Goal: Task Accomplishment & Management: Use online tool/utility

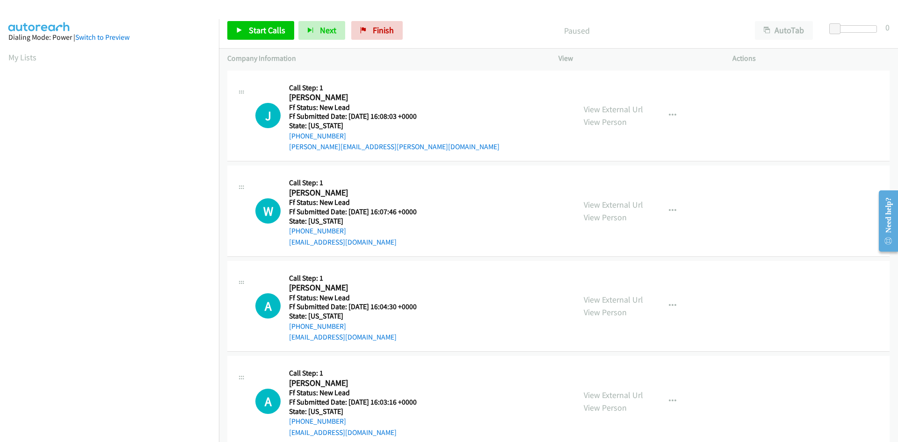
click at [513, 37] on div "Paused" at bounding box center [577, 30] width 340 height 19
click at [270, 28] on span "Start Calls" at bounding box center [267, 30] width 36 height 11
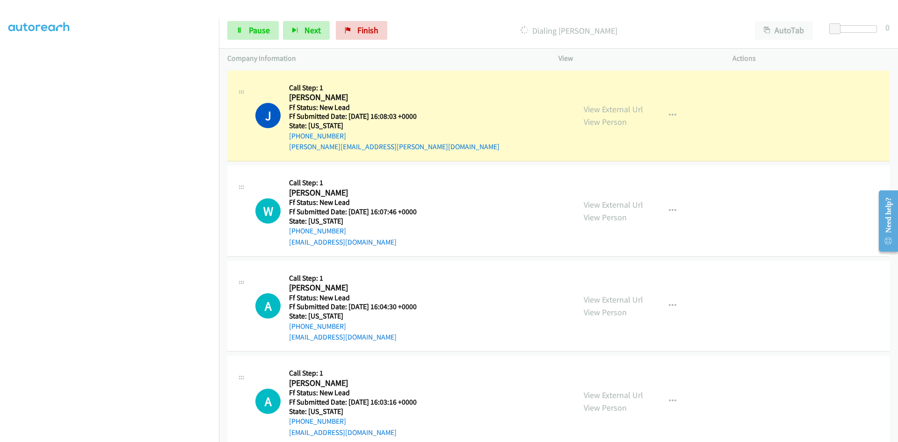
scroll to position [82, 0]
click at [630, 110] on link "View External Url" at bounding box center [613, 109] width 59 height 11
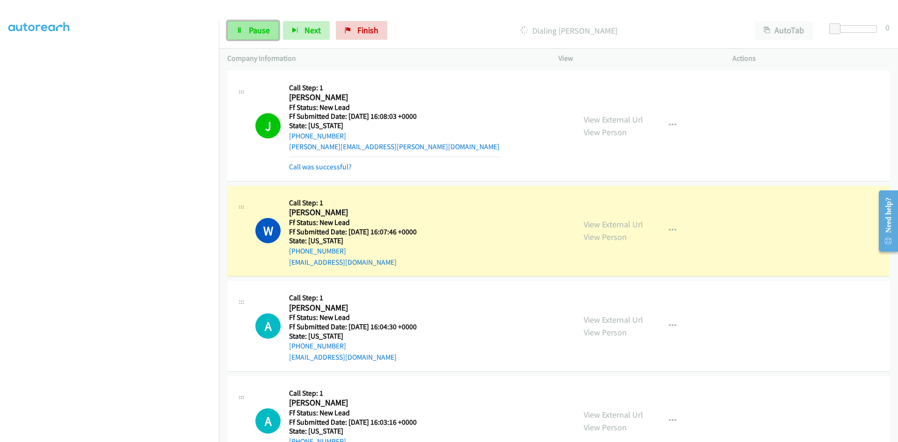
click at [245, 32] on link "Pause" at bounding box center [252, 30] width 51 height 19
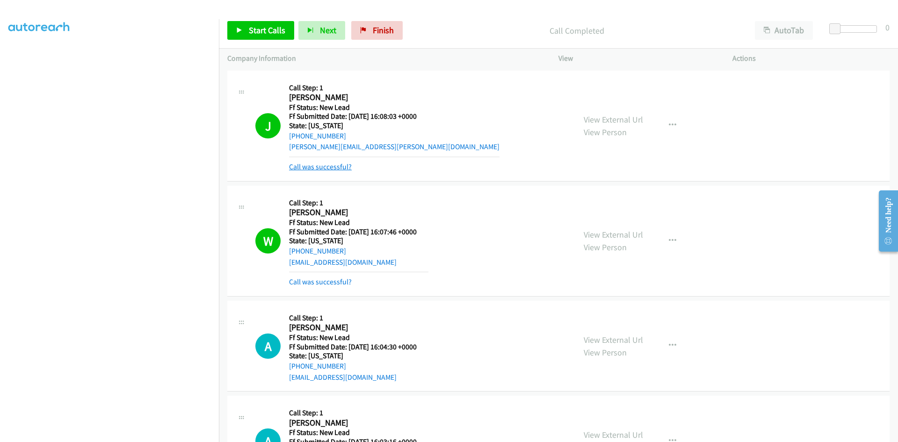
click at [325, 171] on link "Call was successful?" at bounding box center [320, 166] width 63 height 9
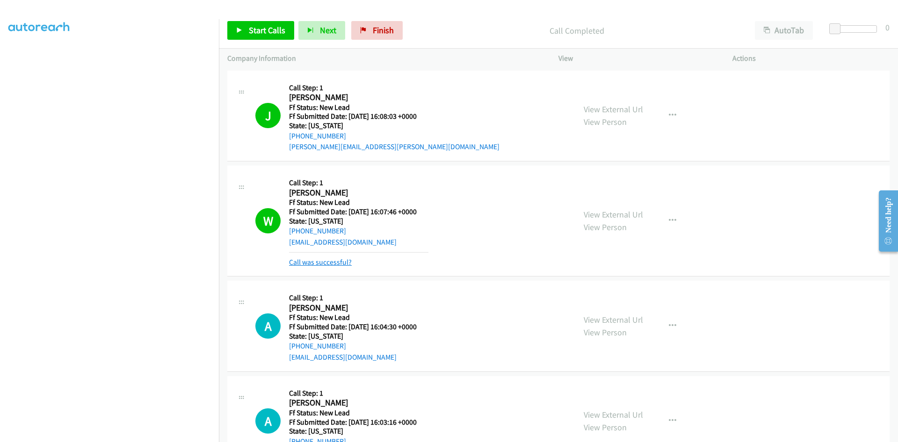
click at [328, 263] on link "Call was successful?" at bounding box center [320, 262] width 63 height 9
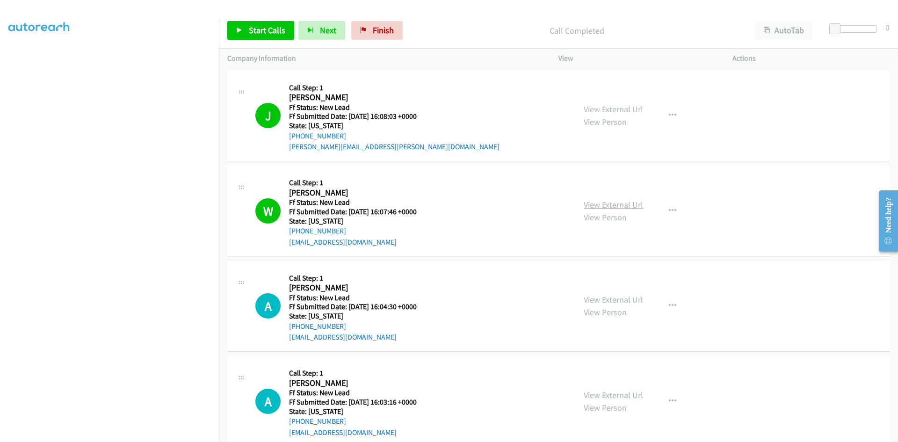
click at [635, 206] on link "View External Url" at bounding box center [613, 204] width 59 height 11
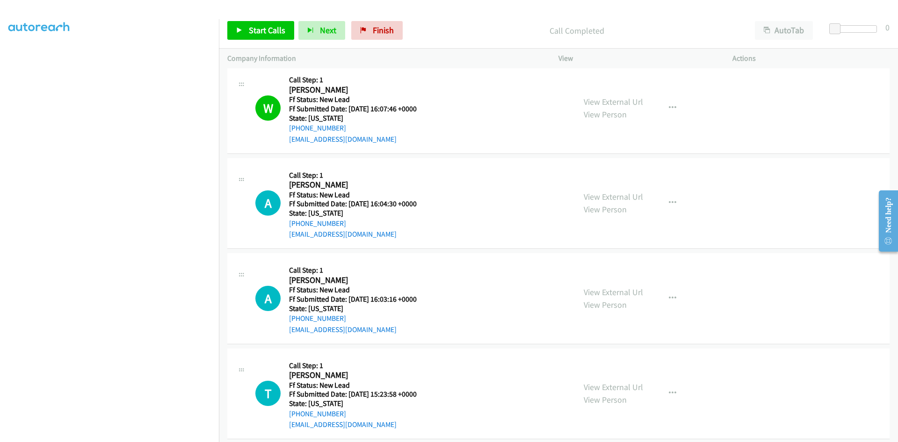
scroll to position [114, 0]
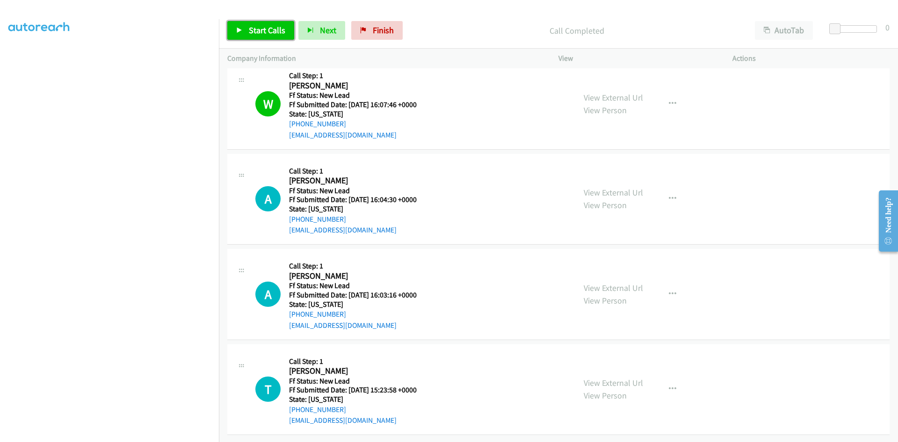
click at [270, 27] on span "Start Calls" at bounding box center [267, 30] width 36 height 11
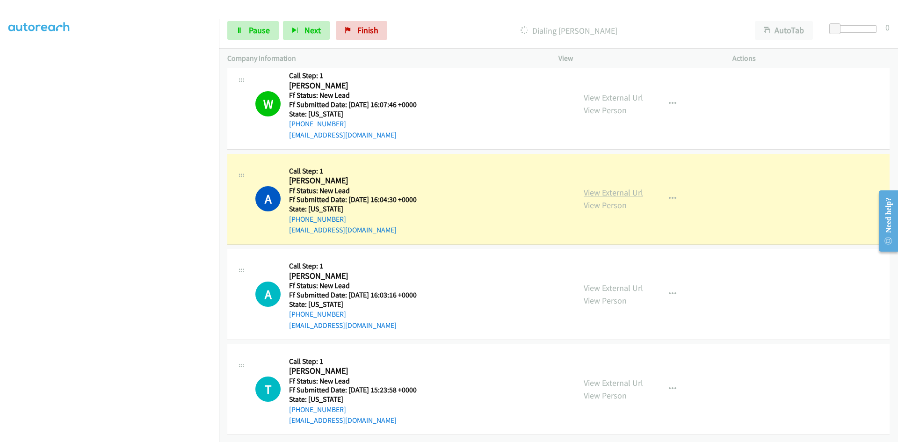
click at [593, 187] on link "View External Url" at bounding box center [613, 192] width 59 height 11
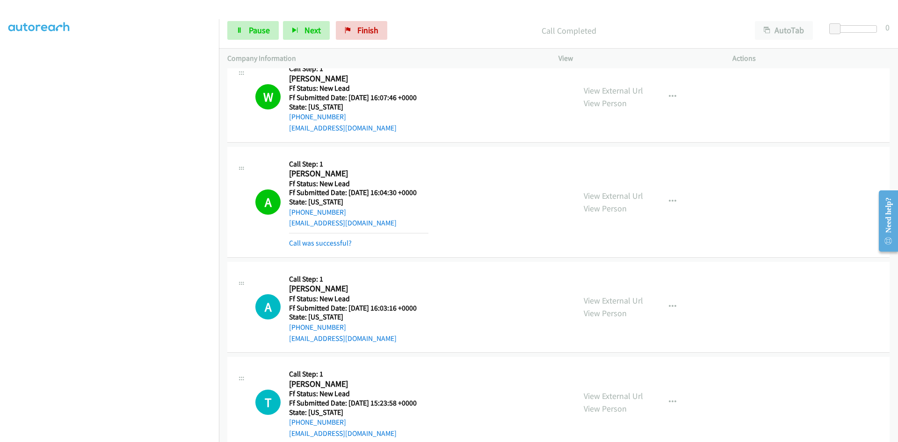
scroll to position [134, 0]
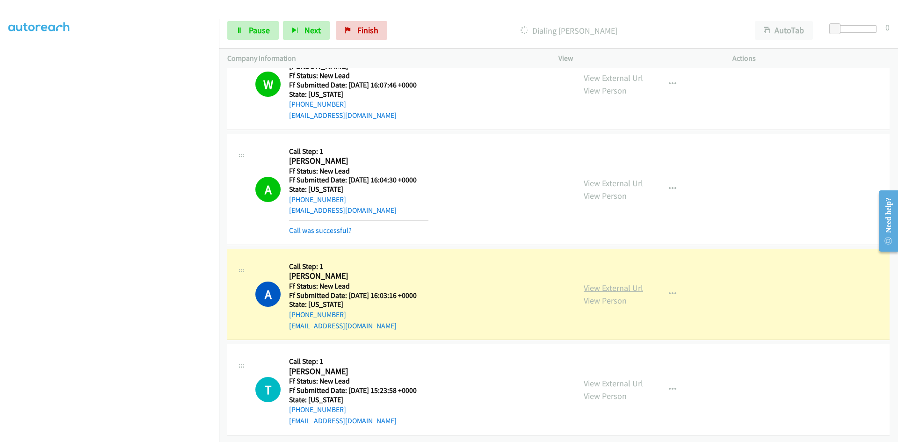
click at [630, 280] on div "View External Url View Person View External Url Email Schedule/Manage Callback …" at bounding box center [667, 295] width 182 height 74
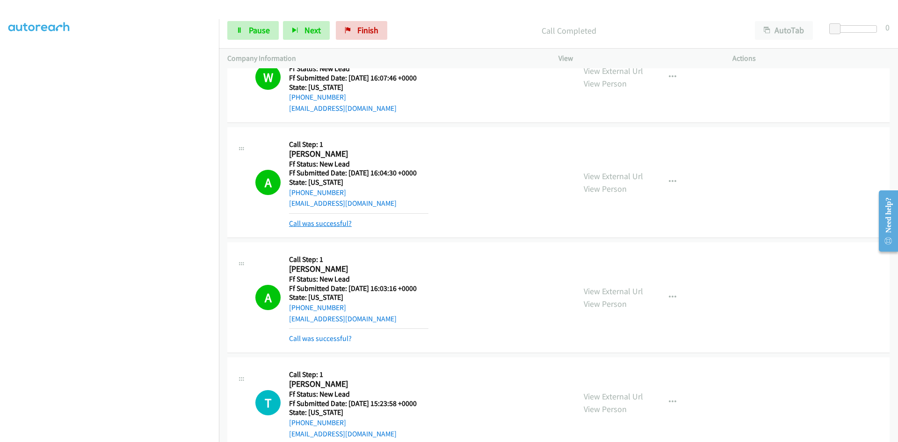
click at [318, 225] on link "Call was successful?" at bounding box center [320, 223] width 63 height 9
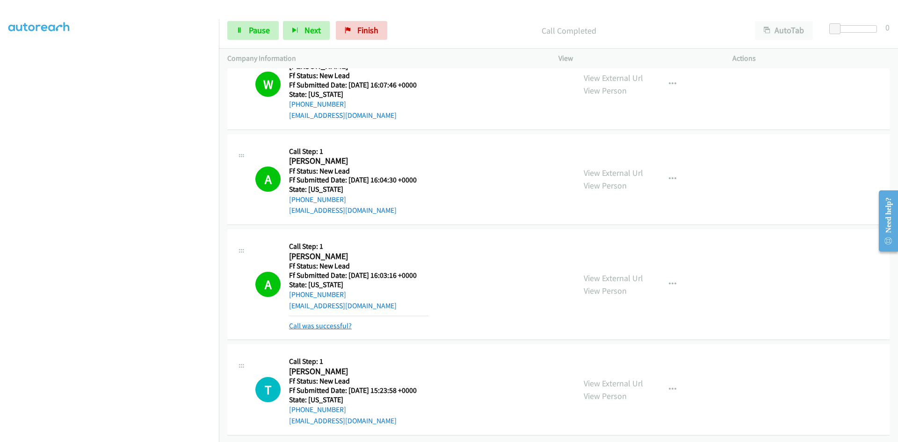
click at [312, 321] on link "Call was successful?" at bounding box center [320, 325] width 63 height 9
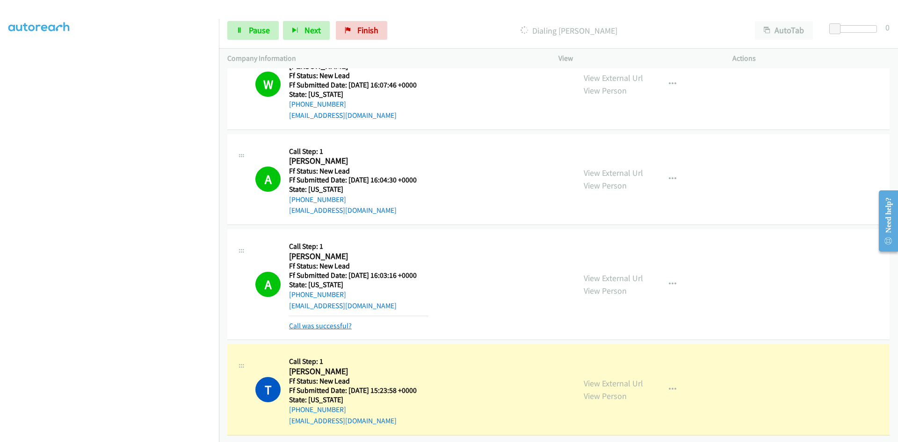
scroll to position [114, 0]
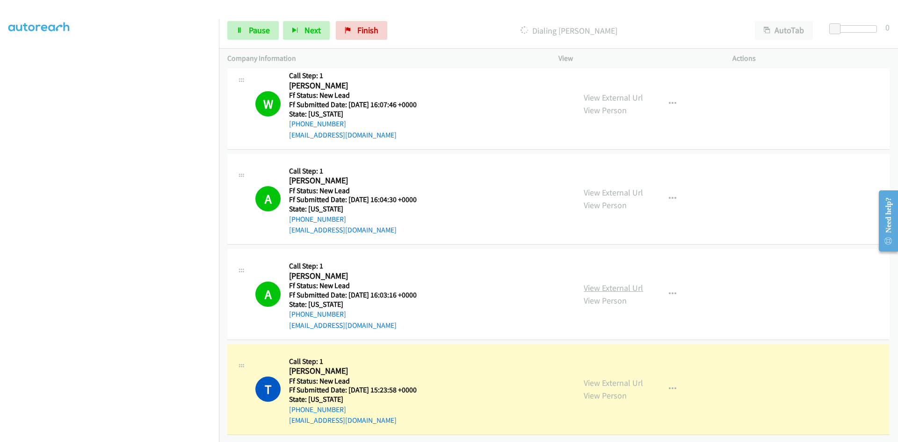
click at [604, 283] on link "View External Url" at bounding box center [613, 288] width 59 height 11
click at [619, 378] on link "View External Url" at bounding box center [613, 383] width 59 height 11
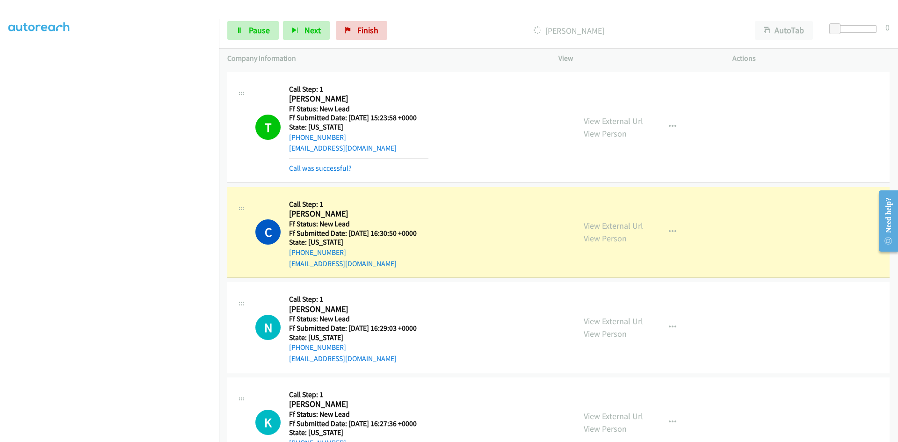
scroll to position [368, 0]
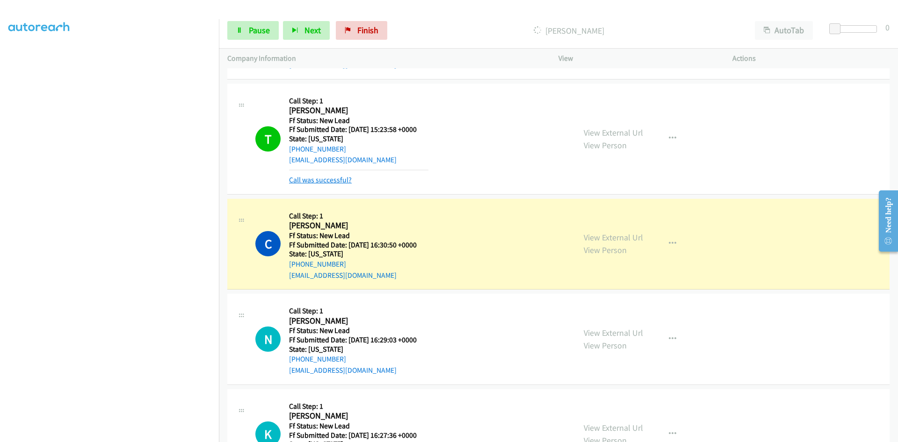
click at [327, 182] on link "Call was successful?" at bounding box center [320, 179] width 63 height 9
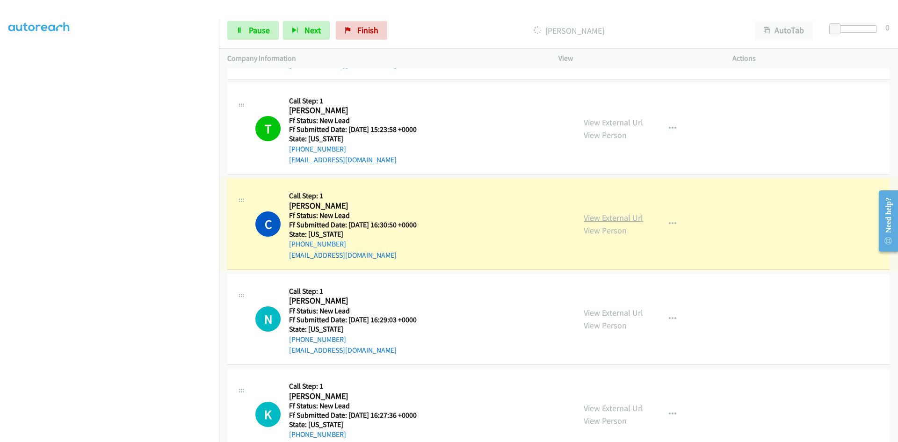
click at [617, 218] on link "View External Url" at bounding box center [613, 217] width 59 height 11
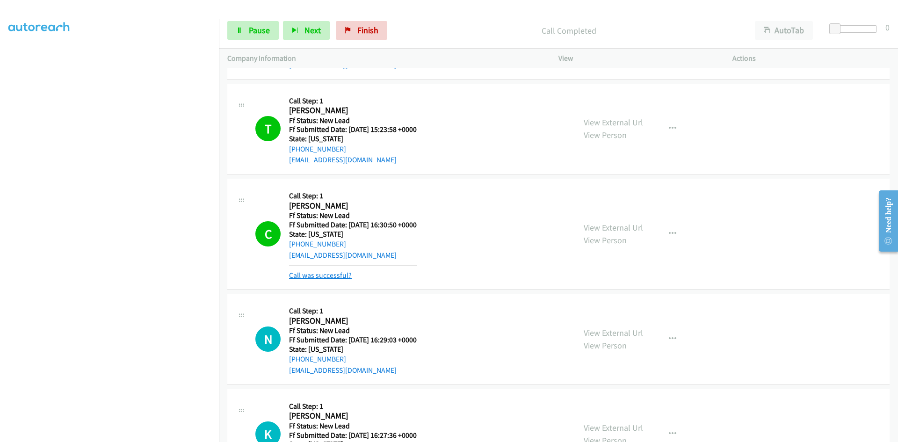
click at [343, 277] on link "Call was successful?" at bounding box center [320, 275] width 63 height 9
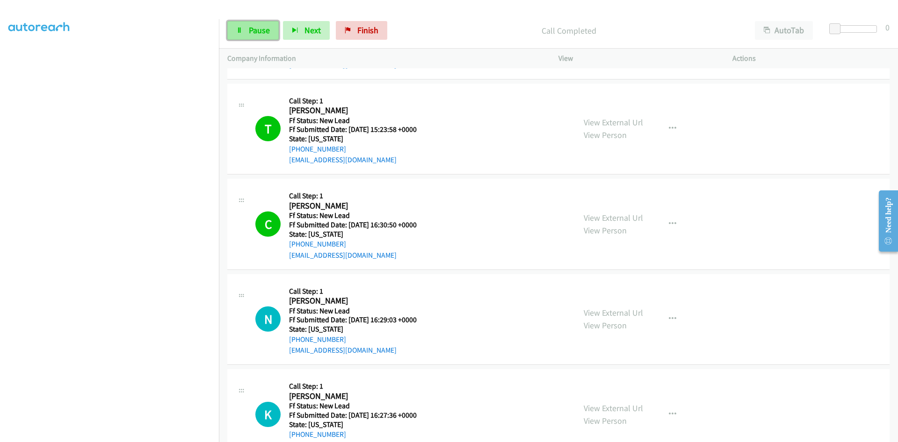
click at [247, 26] on link "Pause" at bounding box center [252, 30] width 51 height 19
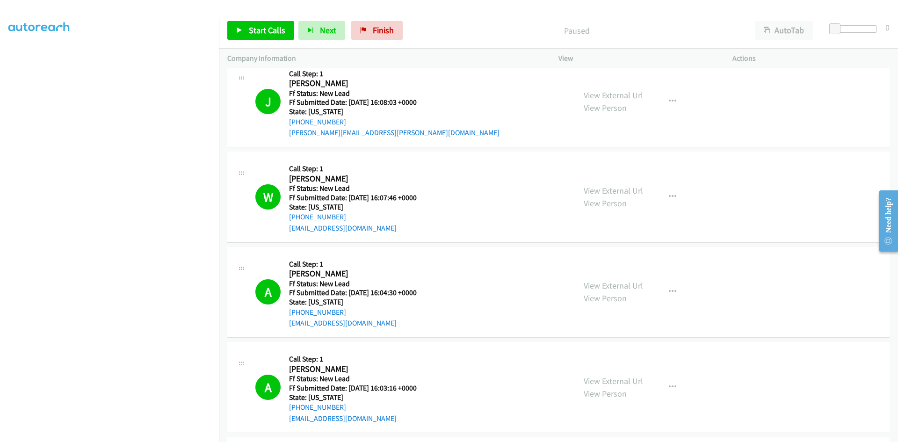
scroll to position [0, 0]
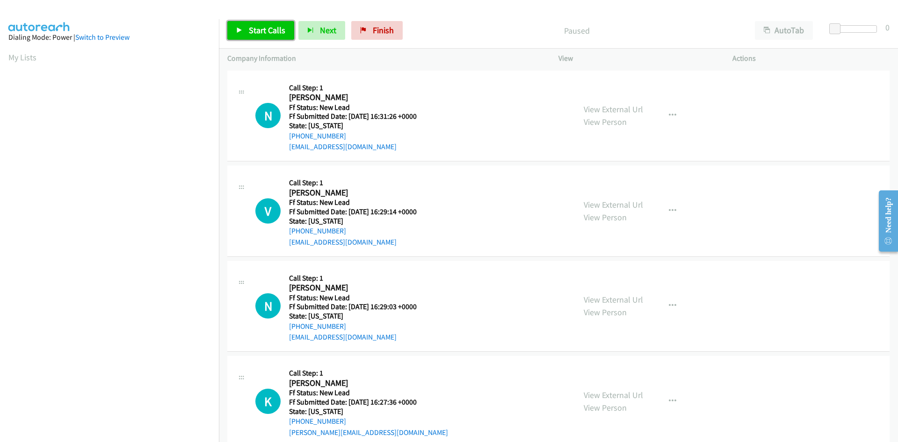
click at [273, 30] on span "Start Calls" at bounding box center [267, 30] width 36 height 11
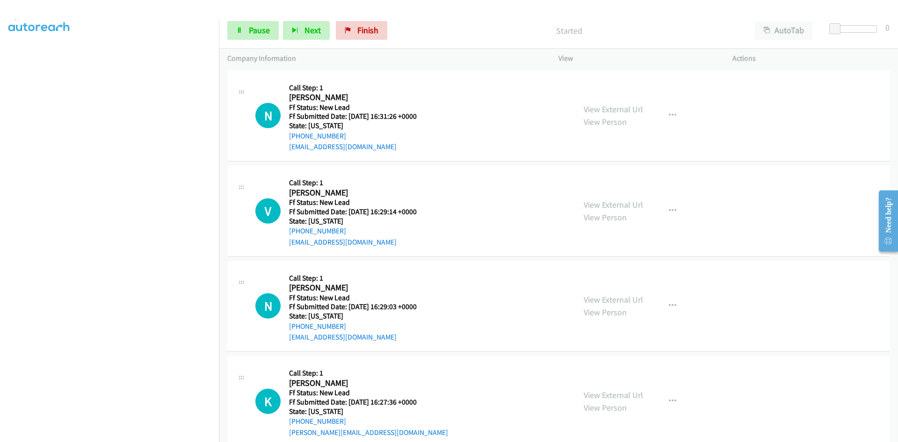
scroll to position [82, 0]
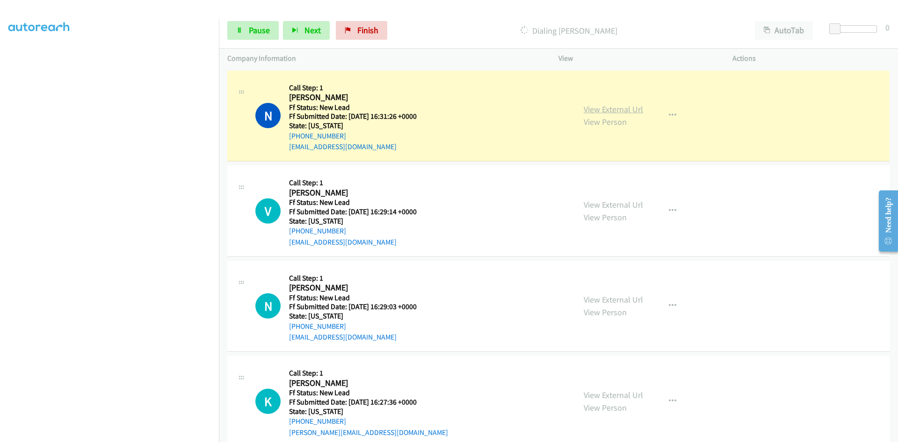
click at [619, 110] on link "View External Url" at bounding box center [613, 109] width 59 height 11
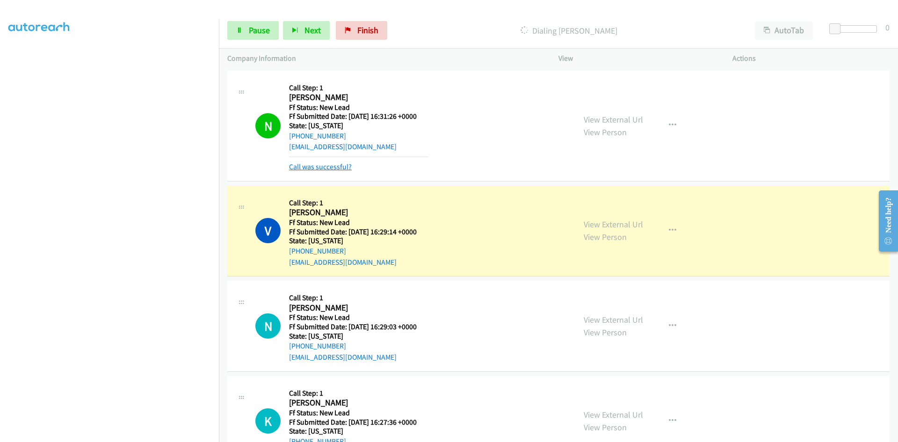
click at [303, 166] on link "Call was successful?" at bounding box center [320, 166] width 63 height 9
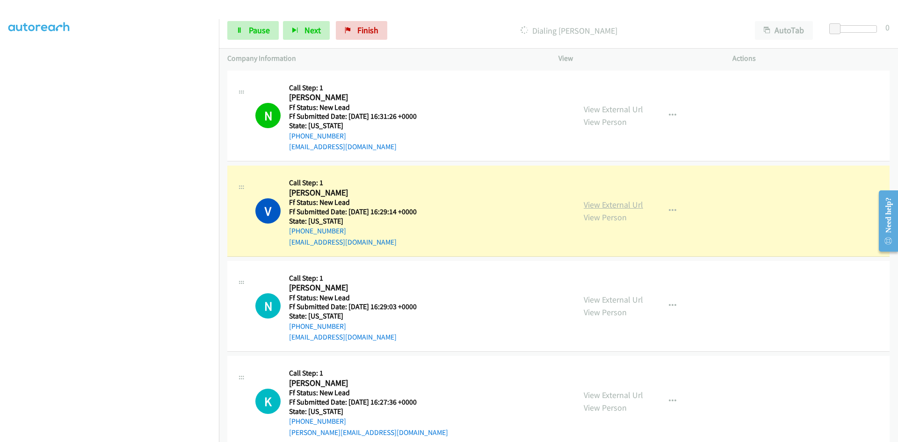
click at [619, 205] on link "View External Url" at bounding box center [613, 204] width 59 height 11
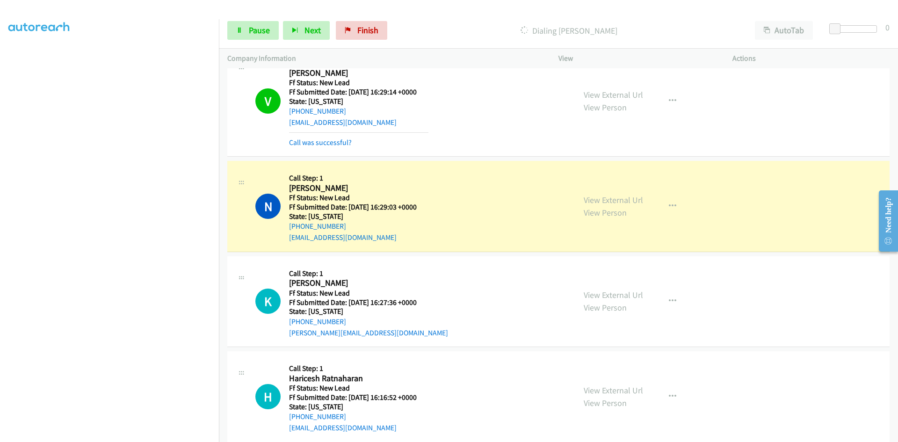
scroll to position [134, 0]
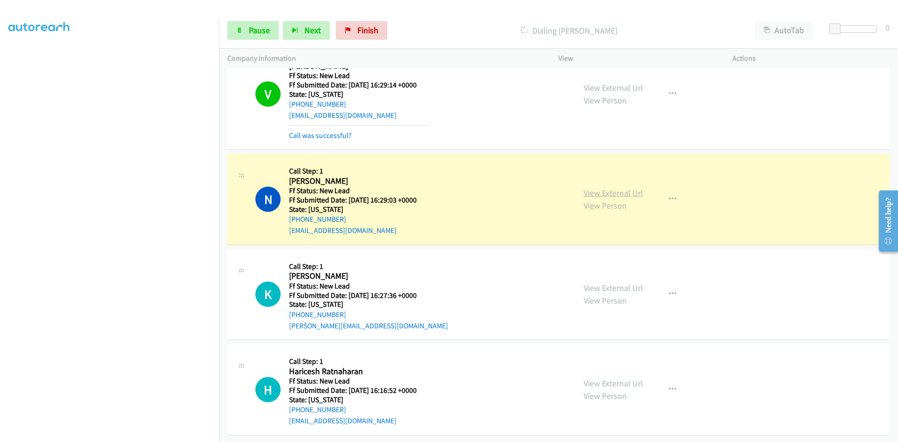
click at [601, 188] on link "View External Url" at bounding box center [613, 193] width 59 height 11
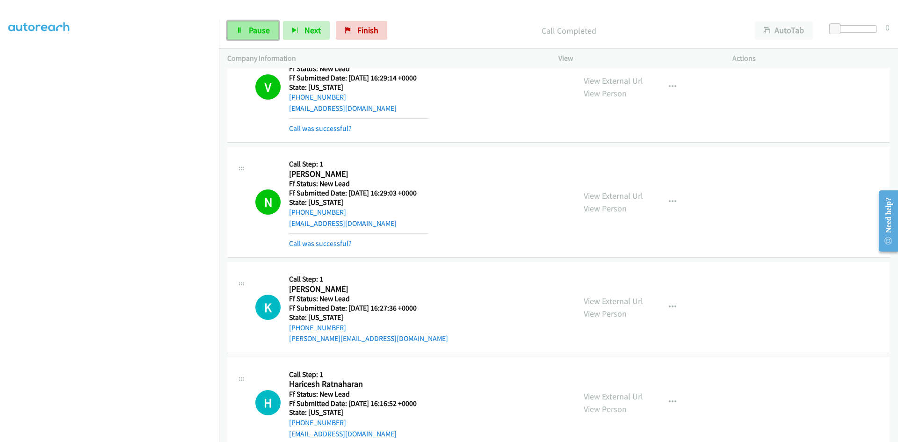
click at [252, 28] on span "Pause" at bounding box center [259, 30] width 21 height 11
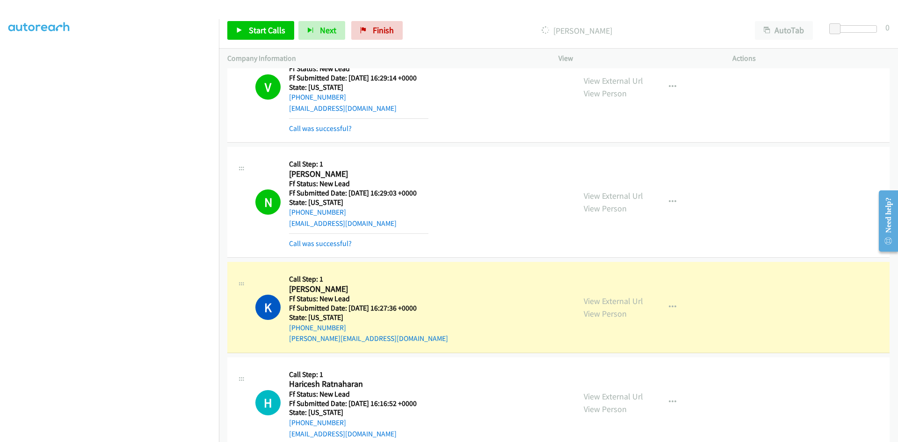
click at [337, 243] on link "Call was successful?" at bounding box center [320, 243] width 63 height 9
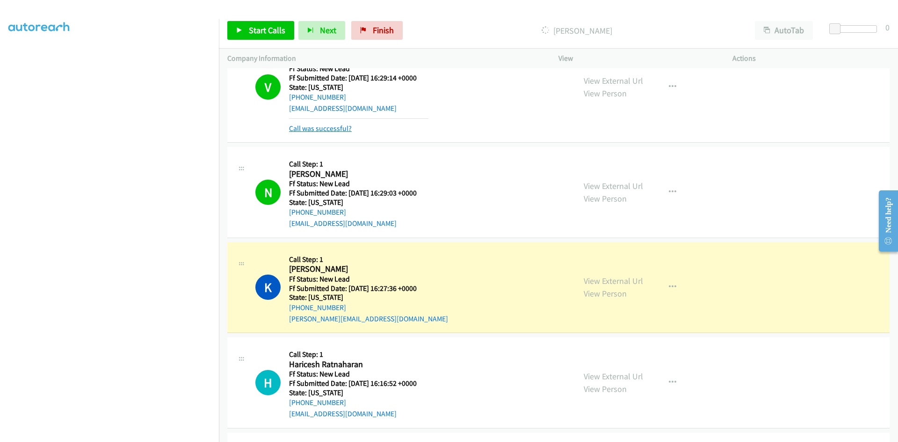
click at [317, 127] on link "Call was successful?" at bounding box center [320, 128] width 63 height 9
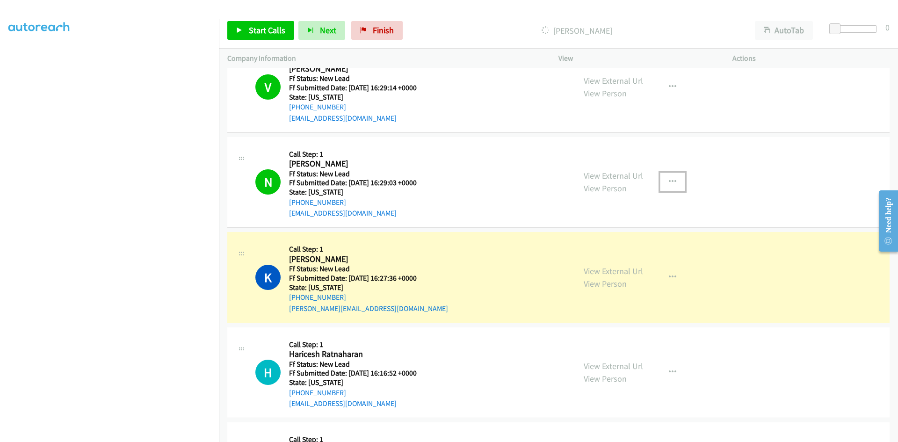
click at [669, 178] on icon "button" at bounding box center [672, 181] width 7 height 7
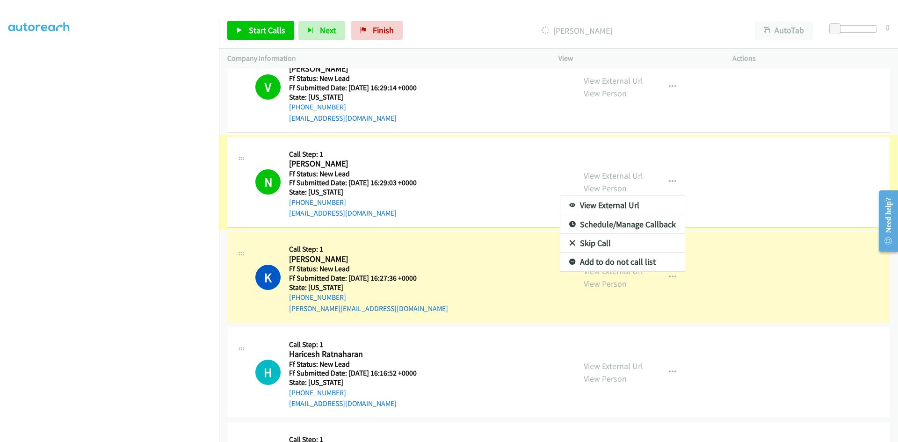
click at [605, 262] on link "Add to do not call list" at bounding box center [623, 262] width 124 height 19
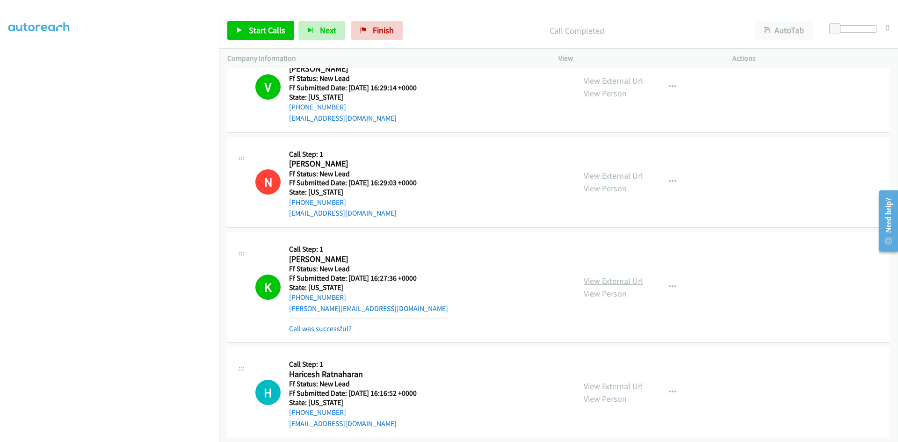
click at [618, 284] on link "View External Url" at bounding box center [613, 281] width 59 height 11
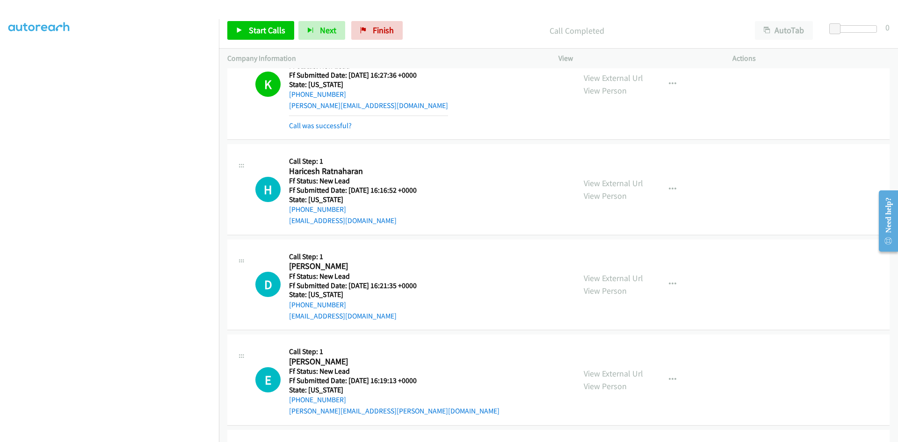
scroll to position [311, 0]
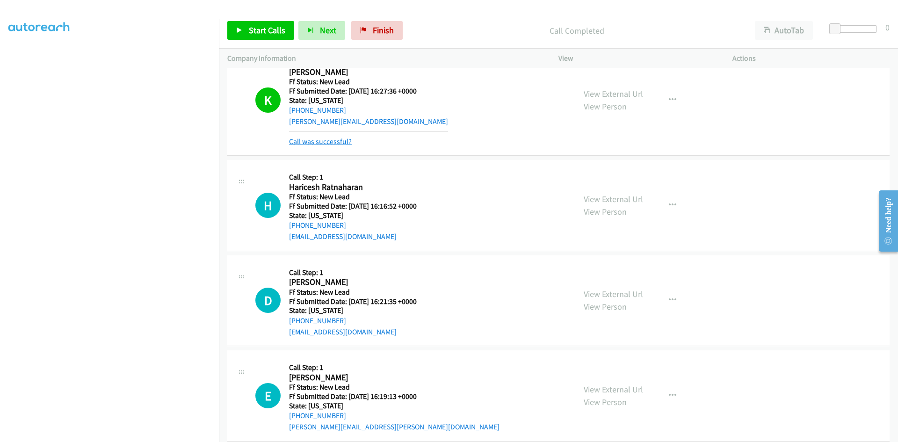
click at [348, 142] on link "Call was successful?" at bounding box center [320, 141] width 63 height 9
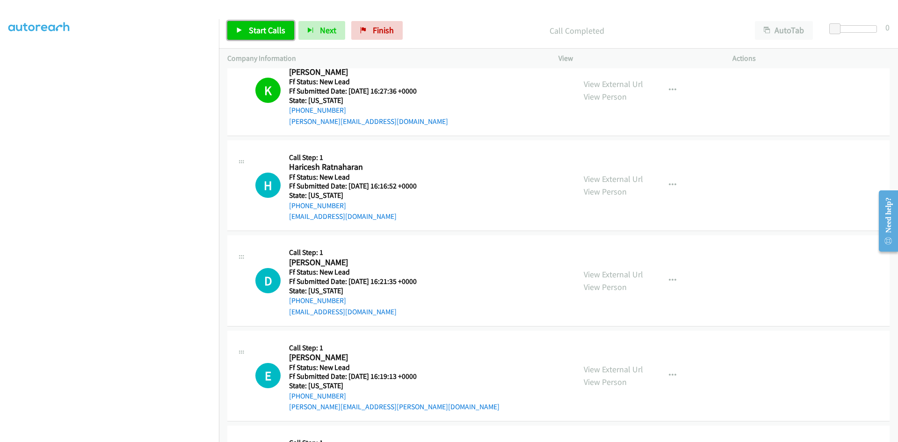
click at [269, 33] on span "Start Calls" at bounding box center [267, 30] width 36 height 11
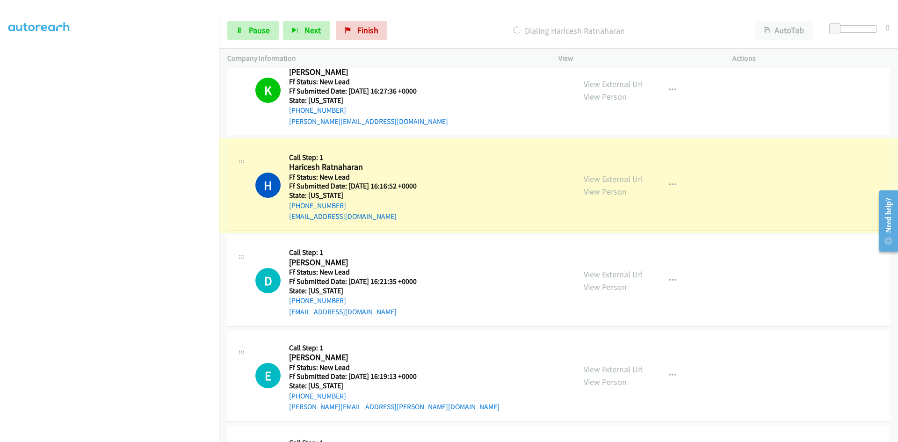
click at [597, 178] on link "View External Url" at bounding box center [613, 179] width 59 height 11
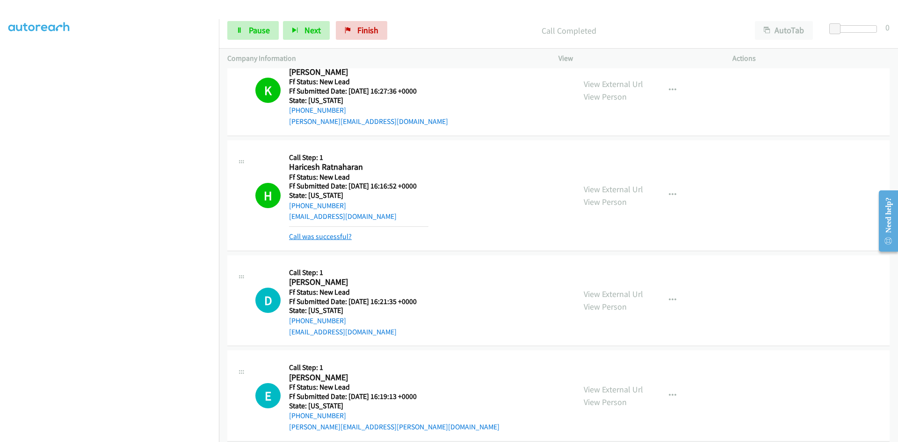
click at [316, 236] on link "Call was successful?" at bounding box center [320, 236] width 63 height 9
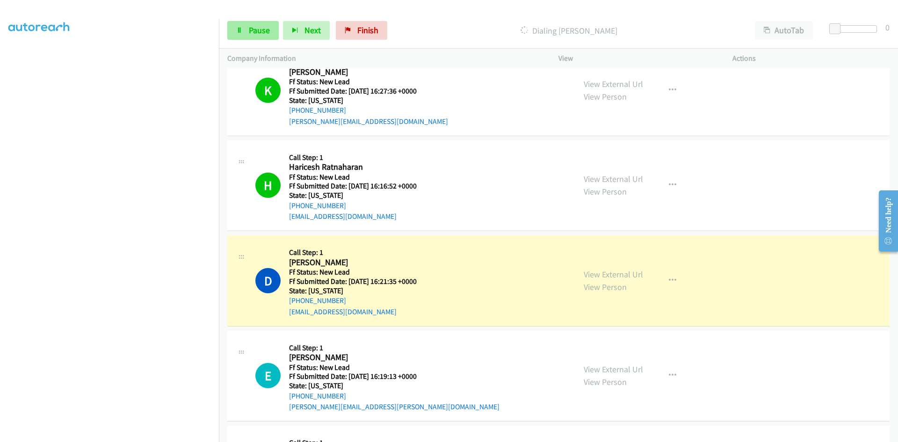
drag, startPoint x: 256, startPoint y: 20, endPoint x: 254, endPoint y: 27, distance: 7.6
click at [256, 21] on div "Start Calls Pause Next Finish Dialing Diana Cunning AutoTab AutoTab 0" at bounding box center [558, 31] width 679 height 36
click at [256, 31] on span "Pause" at bounding box center [259, 30] width 21 height 11
click at [622, 271] on link "View External Url" at bounding box center [613, 274] width 59 height 11
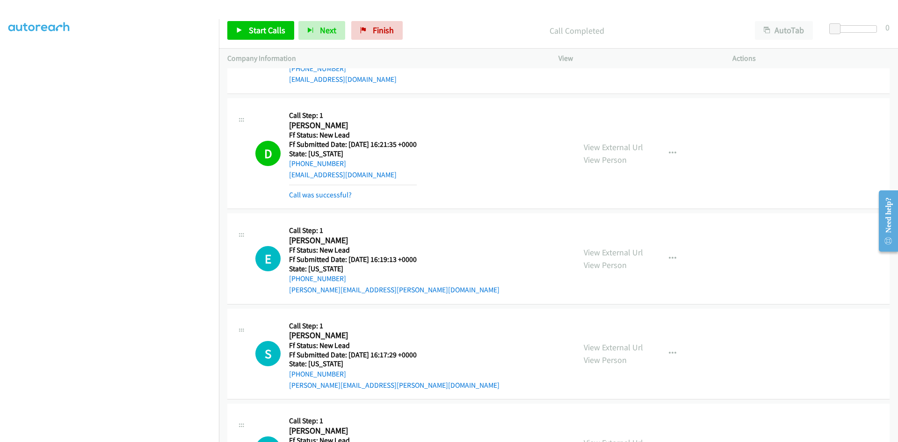
scroll to position [452, 0]
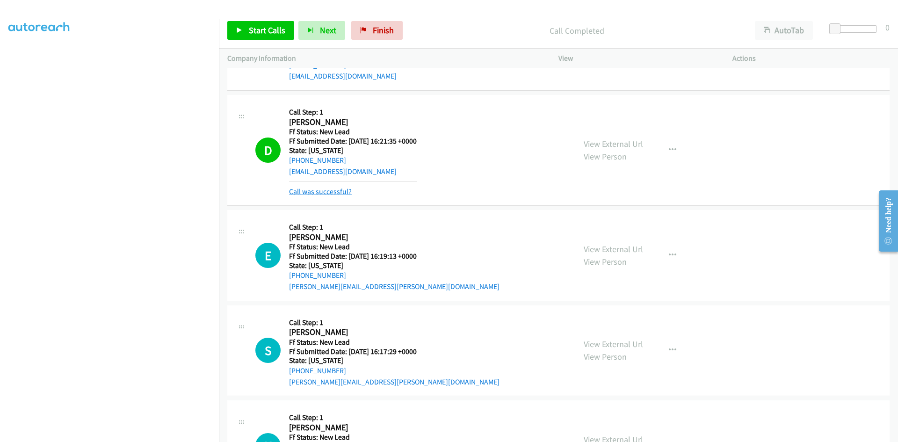
click at [316, 189] on link "Call was successful?" at bounding box center [320, 191] width 63 height 9
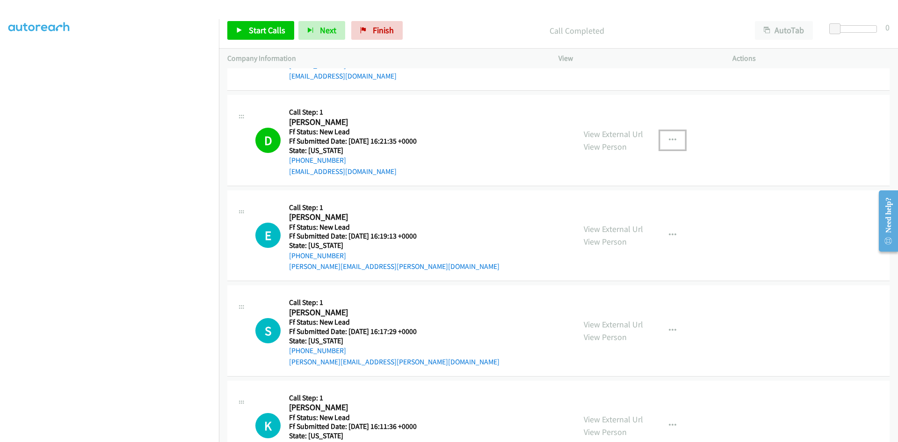
click at [669, 138] on icon "button" at bounding box center [672, 140] width 7 height 7
click at [626, 218] on link "Add to do not call list" at bounding box center [623, 220] width 124 height 19
click at [669, 140] on icon "button" at bounding box center [672, 140] width 7 height 7
click at [569, 219] on icon at bounding box center [572, 221] width 7 height 7
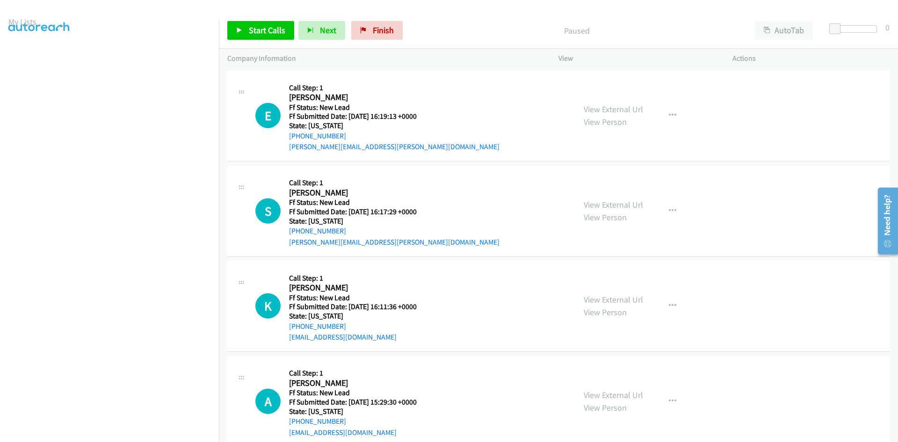
scroll to position [82, 0]
click at [256, 29] on span "Start Calls" at bounding box center [267, 30] width 36 height 11
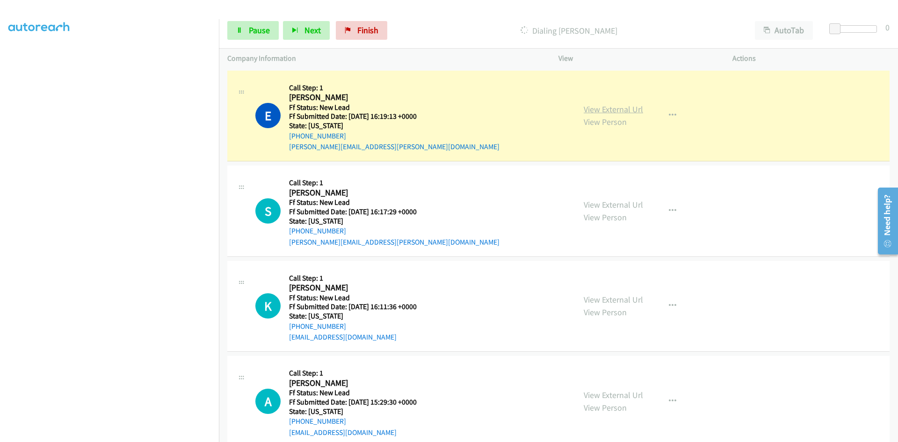
click at [588, 110] on link "View External Url" at bounding box center [613, 109] width 59 height 11
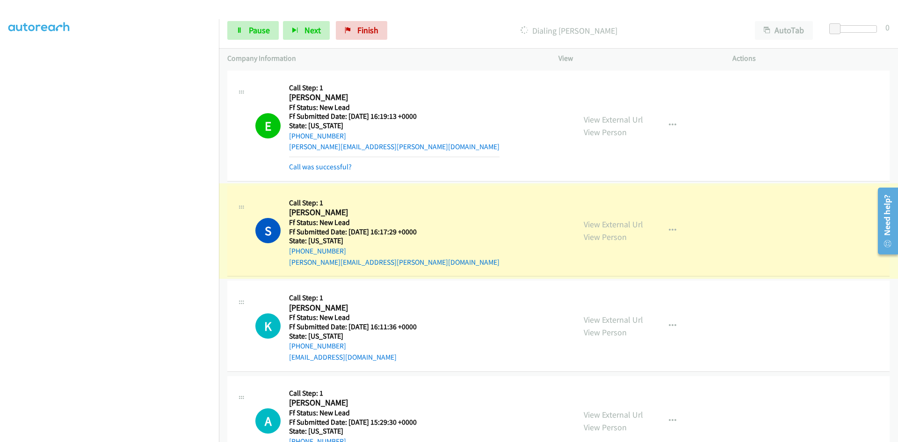
click at [629, 226] on link "View External Url" at bounding box center [613, 224] width 59 height 11
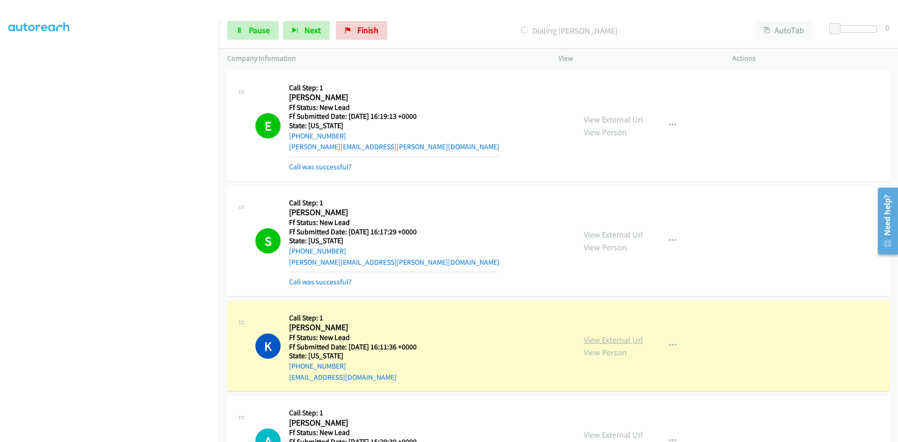
click at [608, 338] on link "View External Url" at bounding box center [613, 340] width 59 height 11
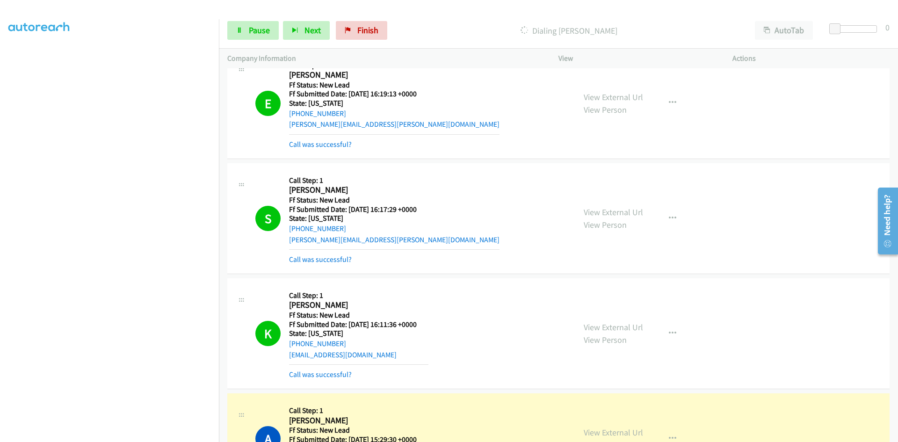
scroll to position [0, 0]
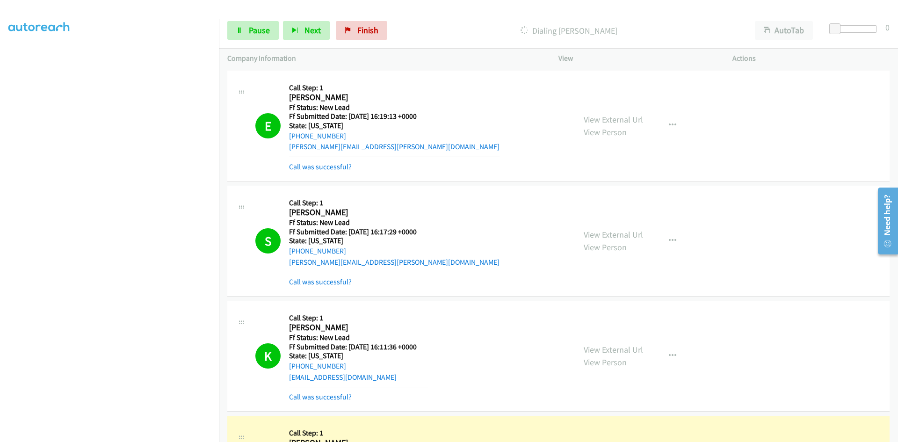
click at [328, 169] on link "Call was successful?" at bounding box center [320, 166] width 63 height 9
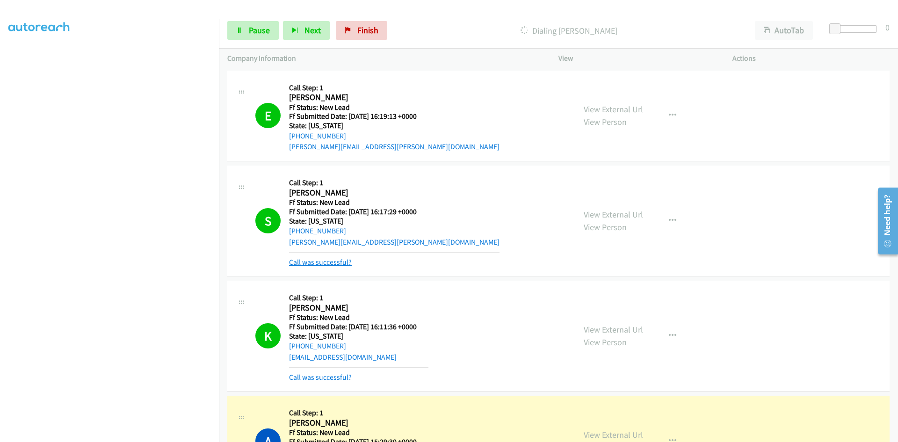
click at [323, 264] on link "Call was successful?" at bounding box center [320, 262] width 63 height 9
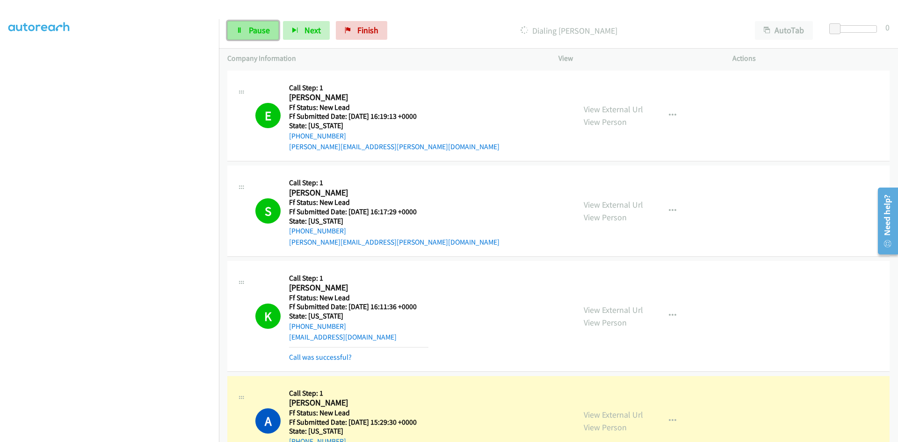
click at [255, 29] on span "Pause" at bounding box center [259, 30] width 21 height 11
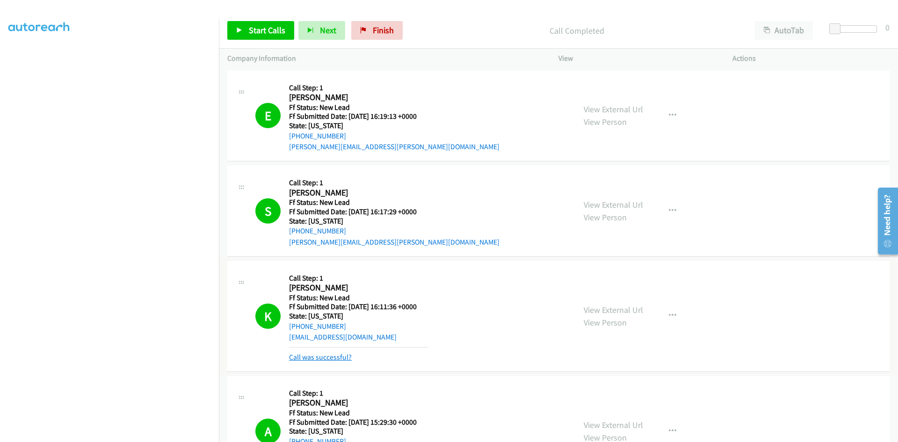
click at [344, 357] on link "Call was successful?" at bounding box center [320, 357] width 63 height 9
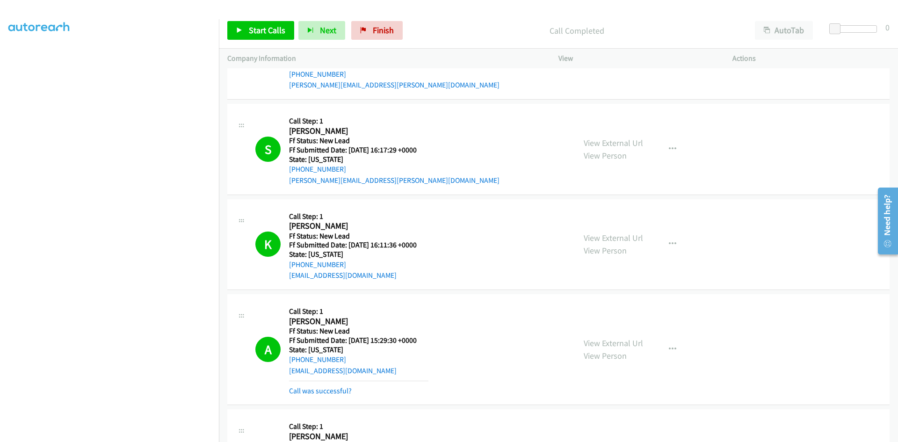
scroll to position [94, 0]
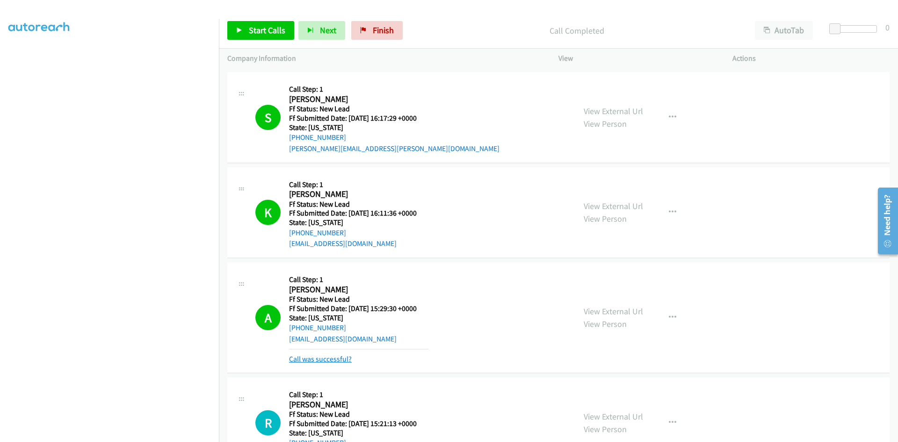
click at [324, 357] on link "Call was successful?" at bounding box center [320, 359] width 63 height 9
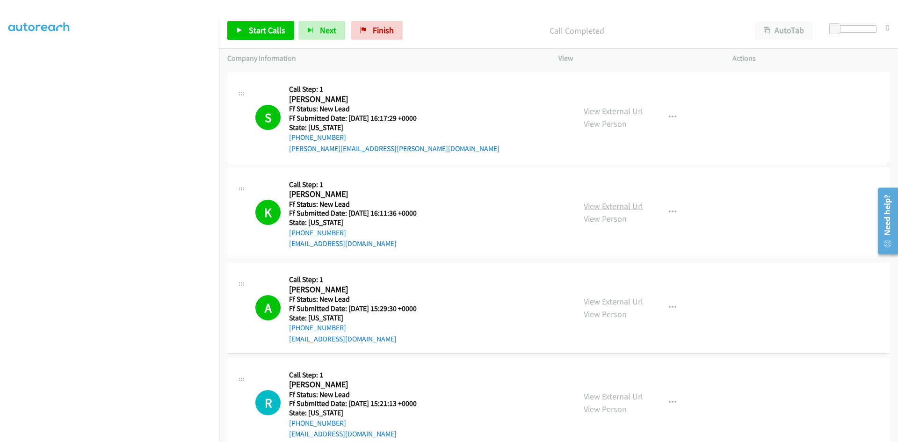
click at [622, 208] on link "View External Url" at bounding box center [613, 206] width 59 height 11
click at [632, 302] on link "View External Url" at bounding box center [613, 301] width 59 height 11
drag, startPoint x: 240, startPoint y: 33, endPoint x: 241, endPoint y: 41, distance: 8.5
click at [240, 32] on icon at bounding box center [239, 31] width 7 height 7
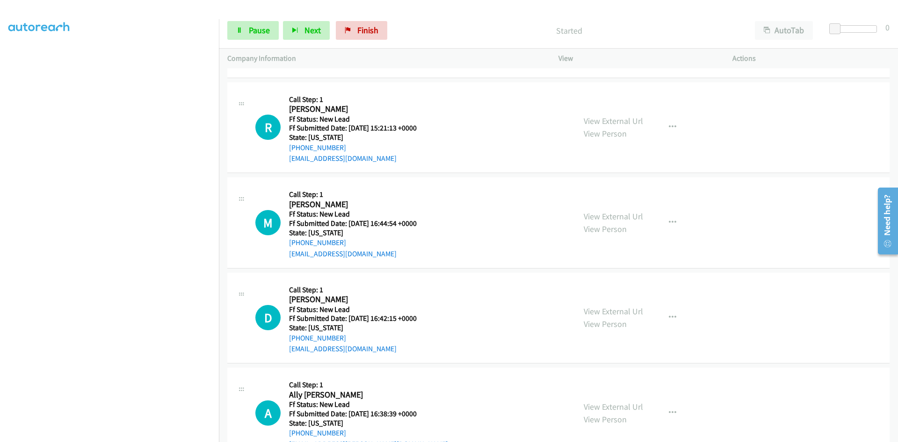
scroll to position [374, 0]
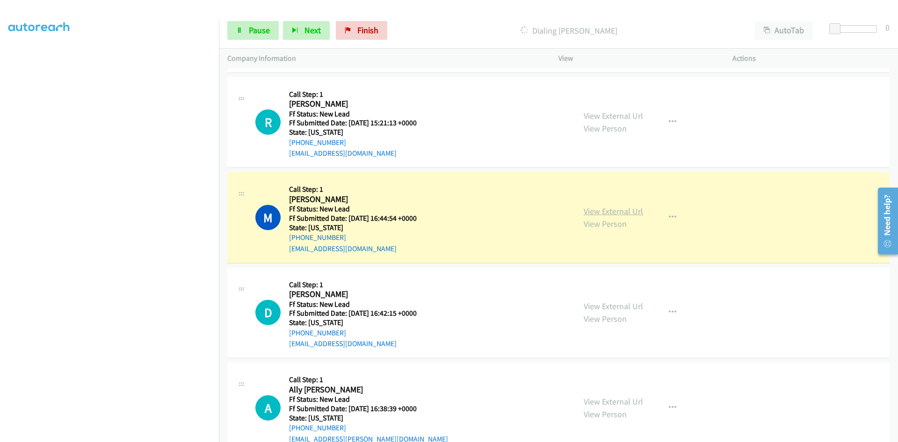
click at [617, 210] on link "View External Url" at bounding box center [613, 211] width 59 height 11
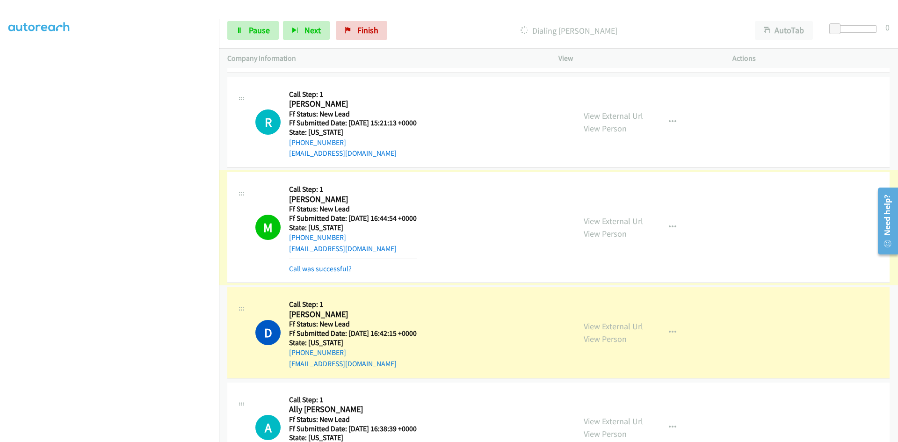
click at [342, 268] on link "Call was successful?" at bounding box center [320, 268] width 63 height 9
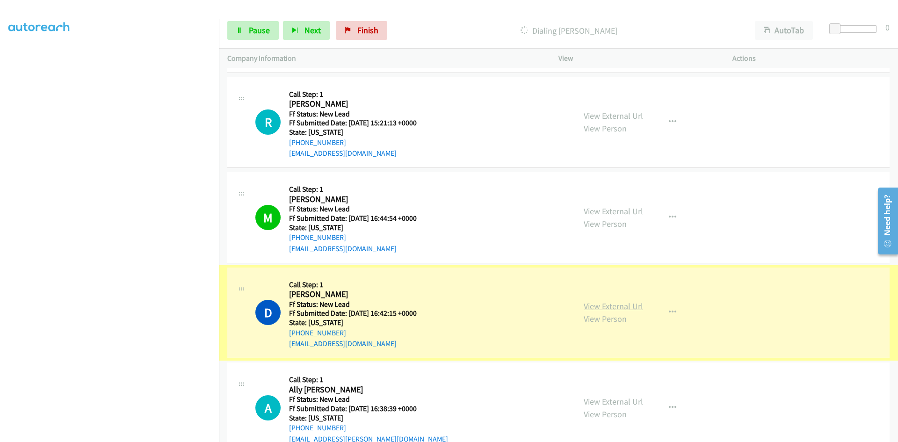
click at [604, 306] on link "View External Url" at bounding box center [613, 306] width 59 height 11
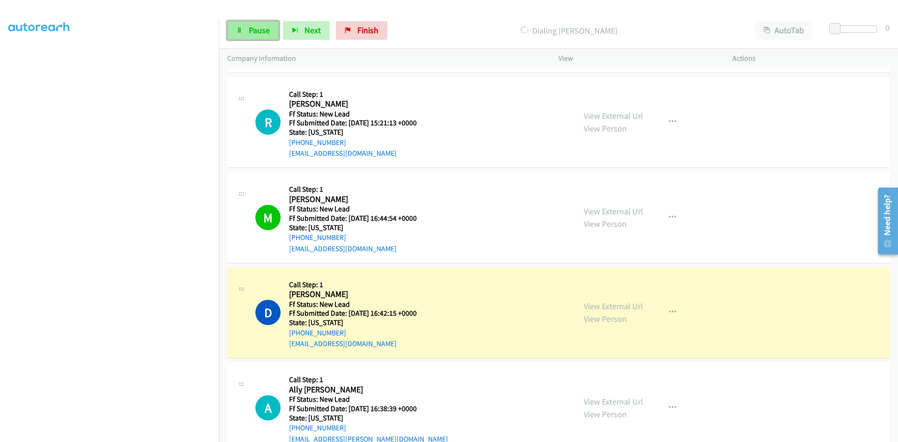
click at [263, 32] on span "Pause" at bounding box center [259, 30] width 21 height 11
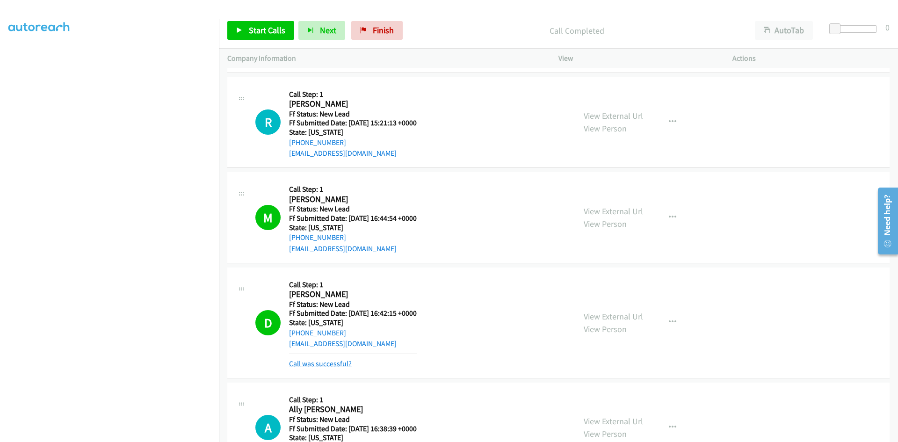
click at [327, 364] on link "Call was successful?" at bounding box center [320, 363] width 63 height 9
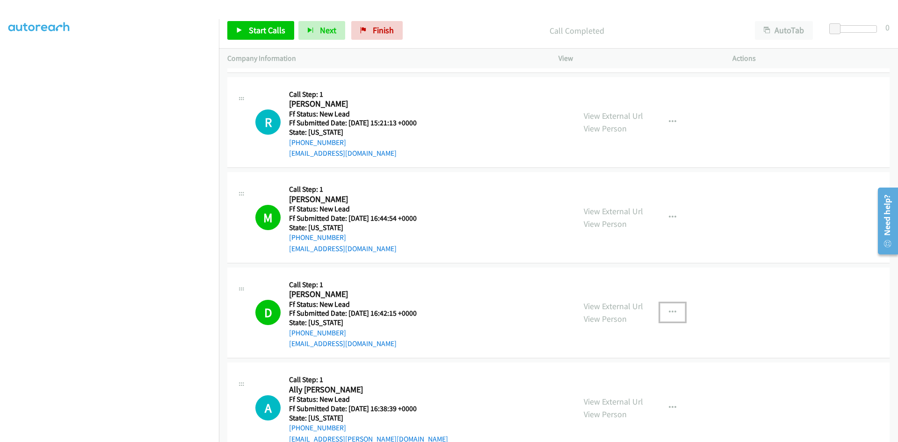
click at [670, 311] on icon "button" at bounding box center [672, 312] width 7 height 7
click at [570, 394] on icon at bounding box center [572, 393] width 7 height 7
click at [271, 25] on link "Start Calls" at bounding box center [260, 30] width 67 height 19
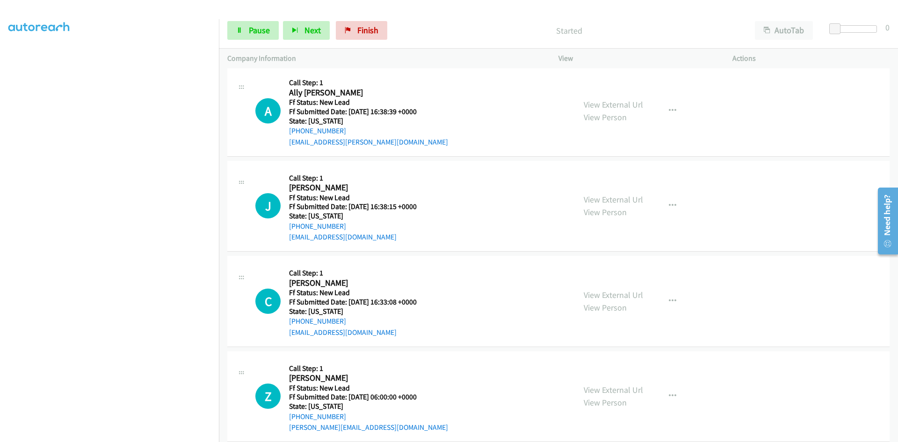
scroll to position [685, 0]
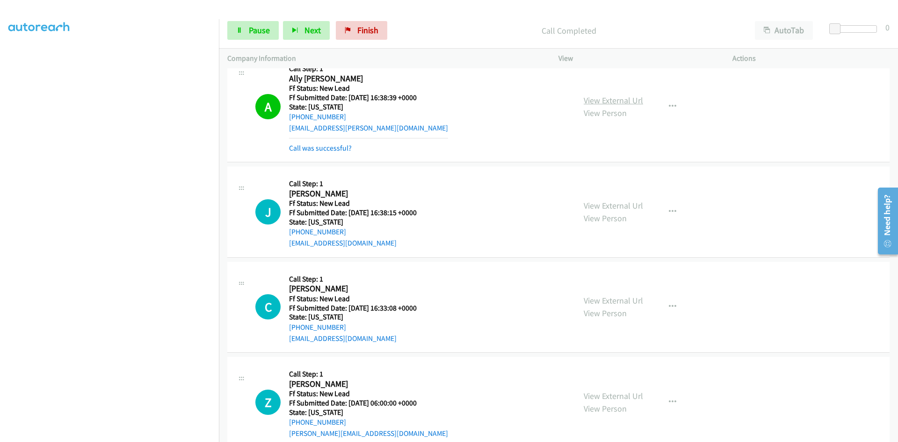
click at [624, 97] on link "View External Url" at bounding box center [613, 100] width 59 height 11
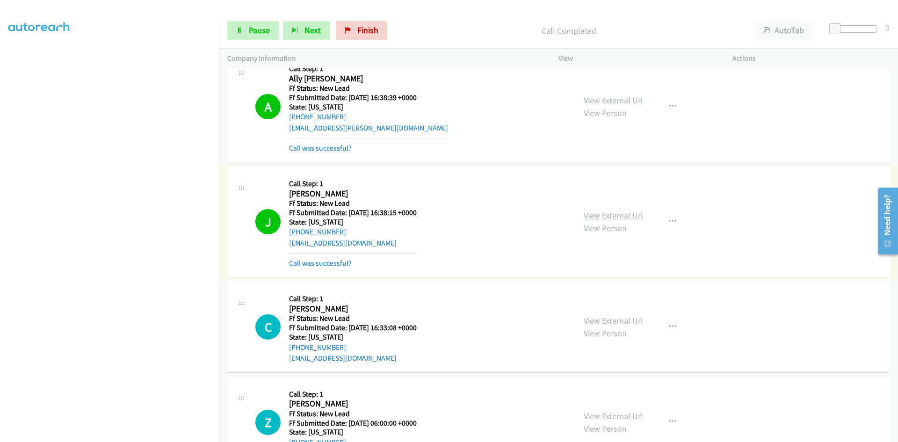
click at [612, 216] on link "View External Url" at bounding box center [613, 215] width 59 height 11
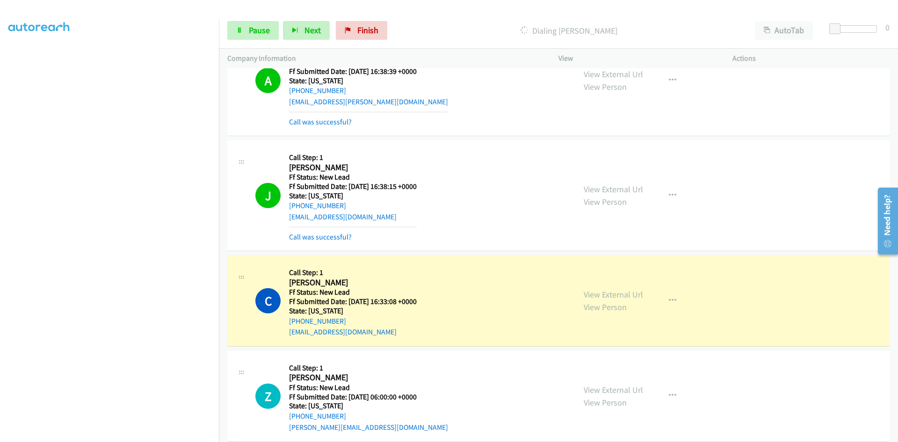
scroll to position [725, 0]
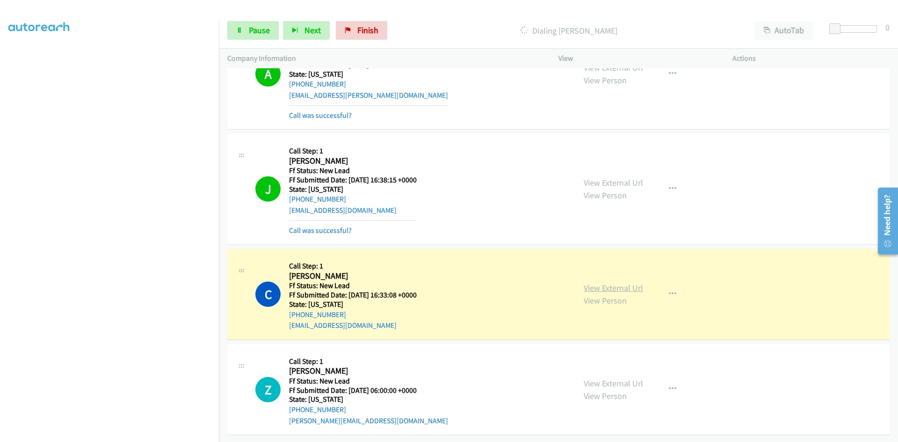
click at [612, 283] on link "View External Url" at bounding box center [613, 288] width 59 height 11
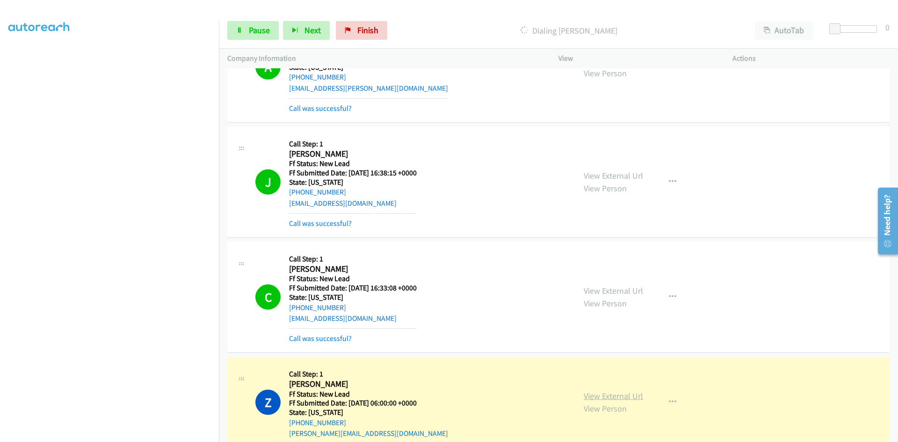
click at [629, 393] on link "View External Url" at bounding box center [613, 396] width 59 height 11
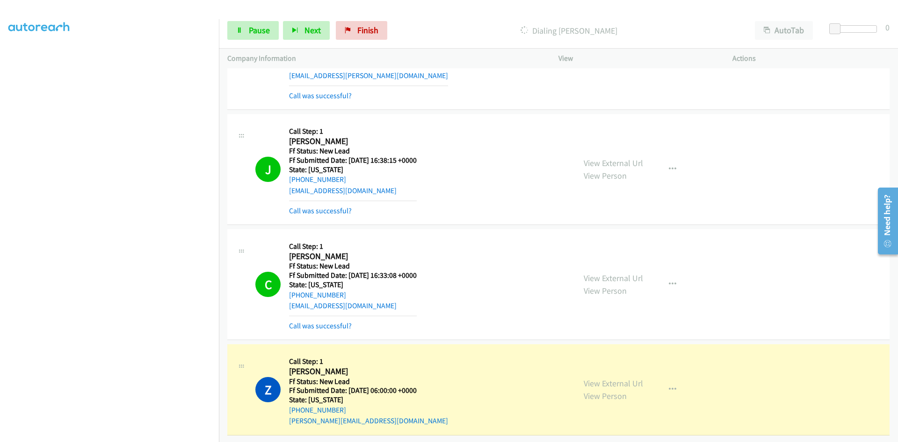
scroll to position [745, 0]
click at [626, 378] on link "View External Url" at bounding box center [613, 383] width 59 height 11
click at [255, 30] on span "Pause" at bounding box center [259, 30] width 21 height 11
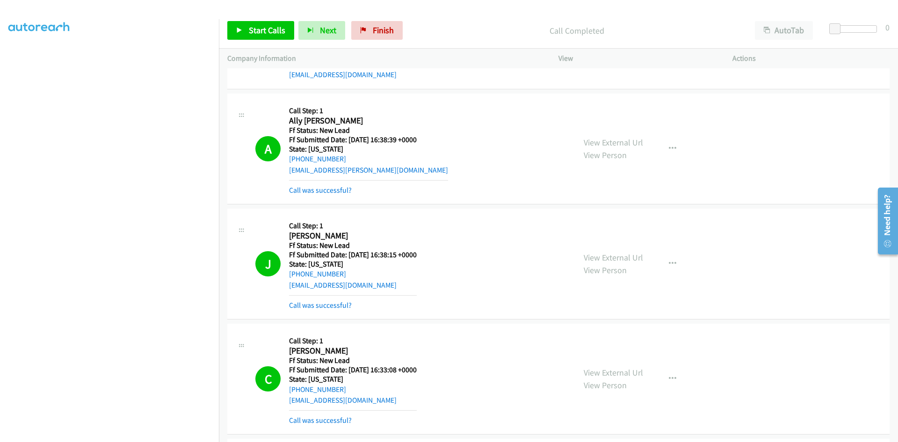
scroll to position [651, 0]
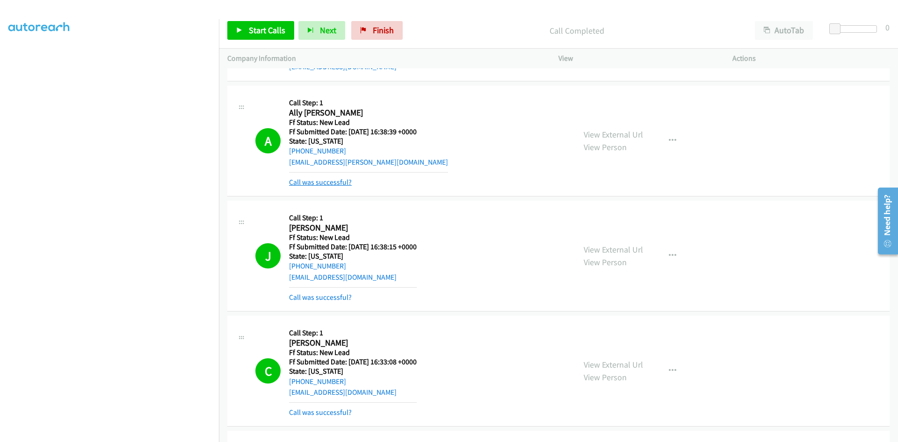
click at [332, 182] on link "Call was successful?" at bounding box center [320, 182] width 63 height 9
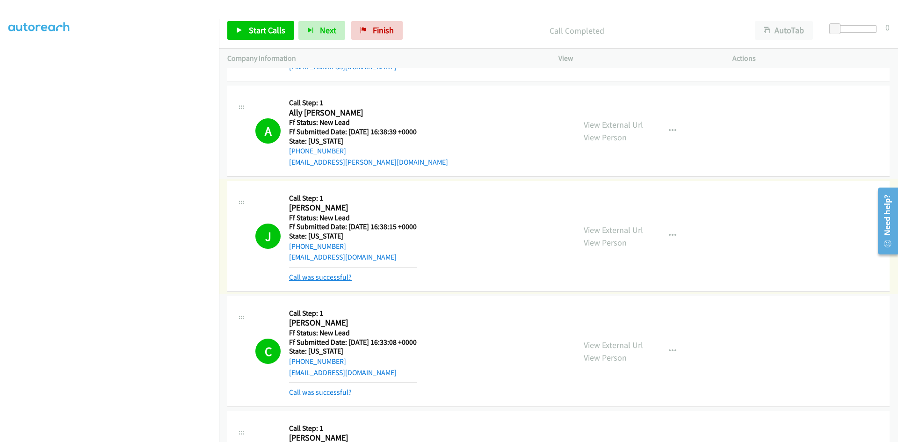
click at [334, 274] on link "Call was successful?" at bounding box center [320, 277] width 63 height 9
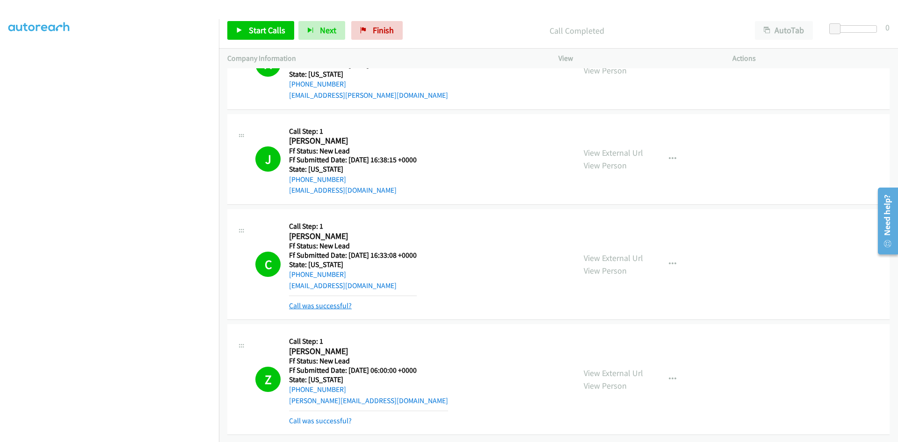
click at [337, 301] on link "Call was successful?" at bounding box center [320, 305] width 63 height 9
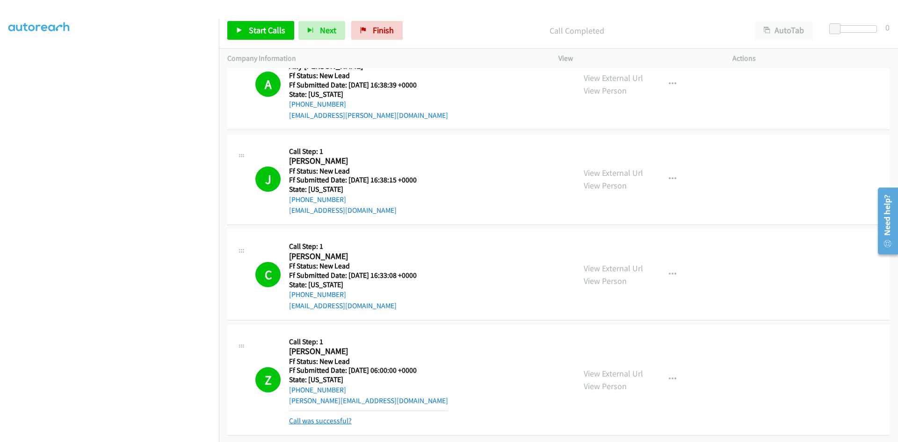
click at [339, 416] on link "Call was successful?" at bounding box center [320, 420] width 63 height 9
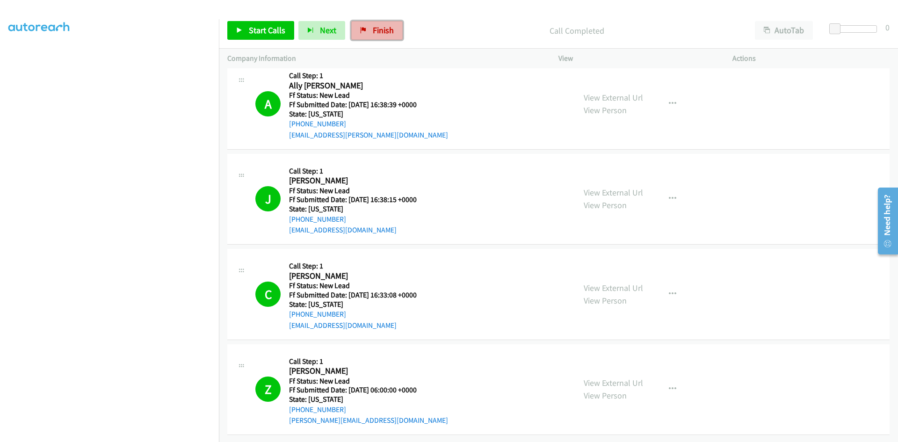
click at [394, 26] on link "Finish" at bounding box center [376, 30] width 51 height 19
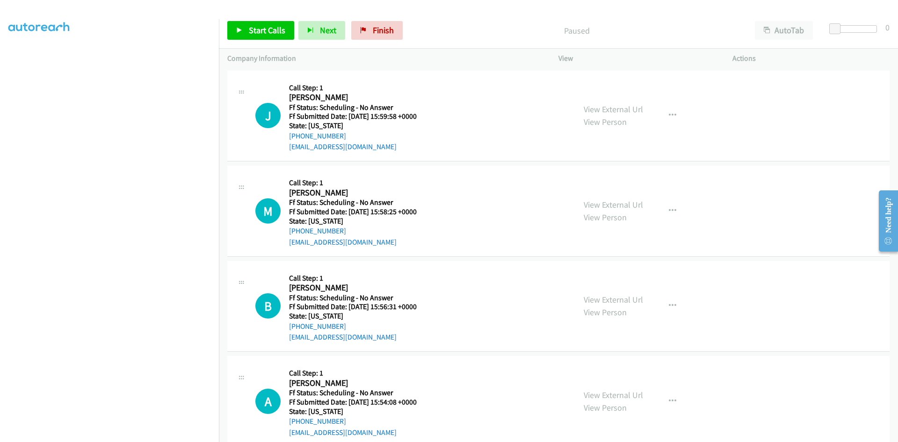
scroll to position [82, 0]
click at [268, 25] on span "Start Calls" at bounding box center [267, 30] width 36 height 11
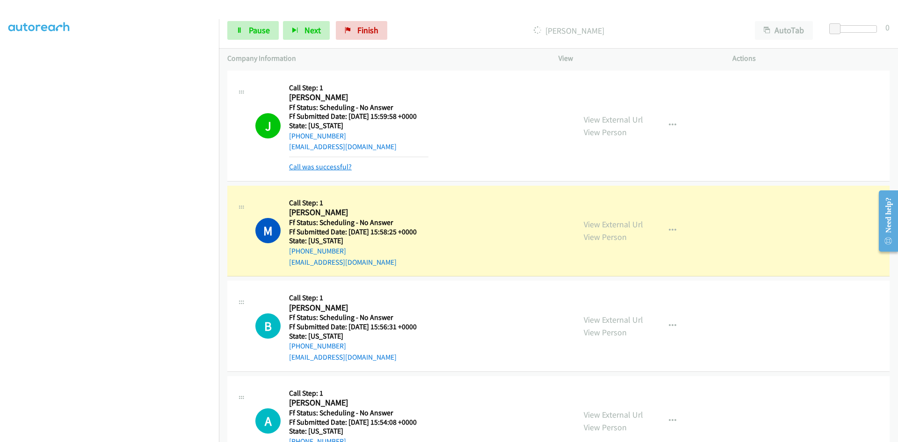
click at [330, 166] on link "Call was successful?" at bounding box center [320, 166] width 63 height 9
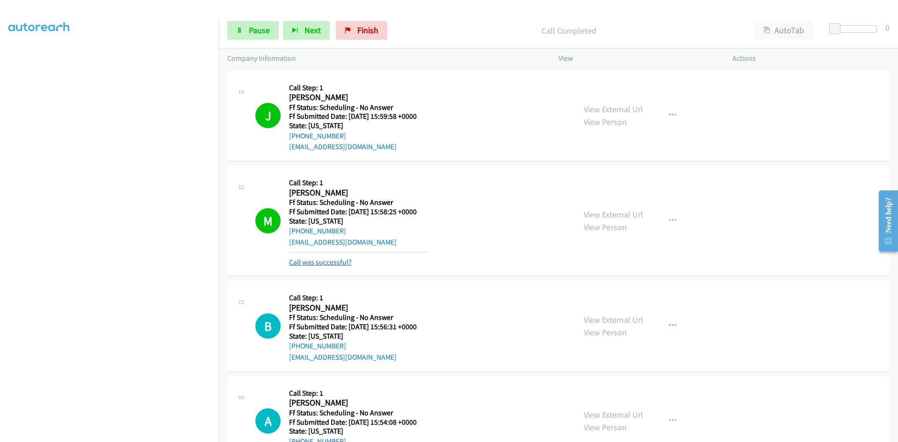
click at [317, 259] on link "Call was successful?" at bounding box center [320, 262] width 63 height 9
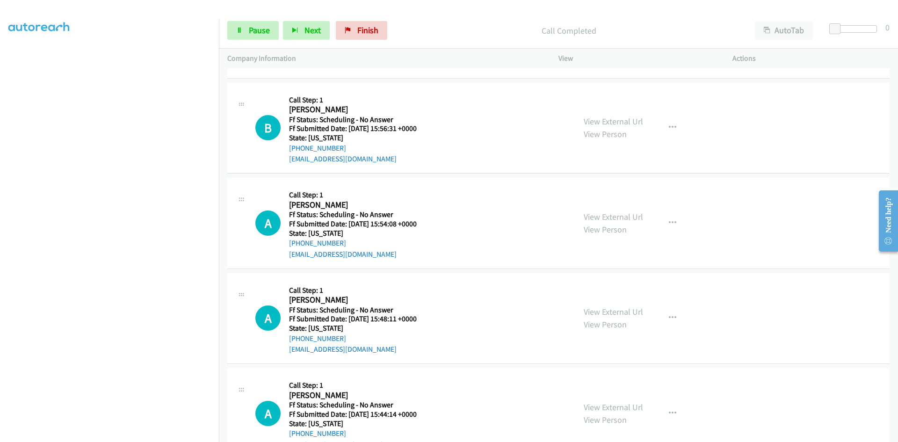
scroll to position [187, 0]
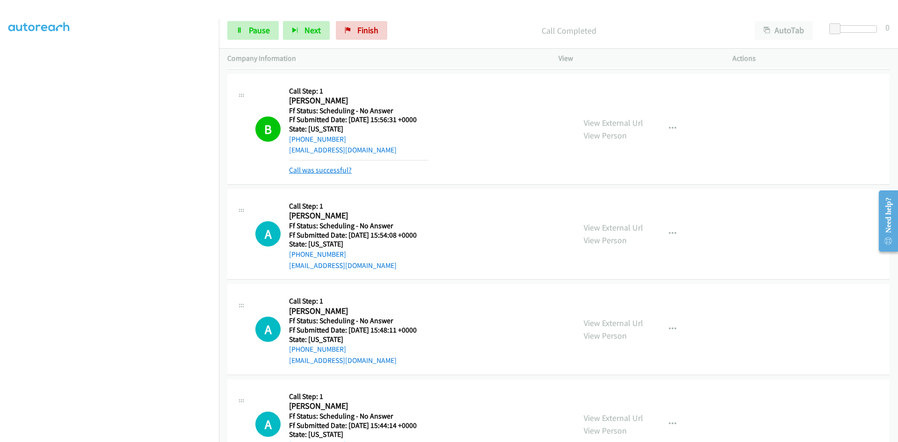
click at [311, 169] on link "Call was successful?" at bounding box center [320, 170] width 63 height 9
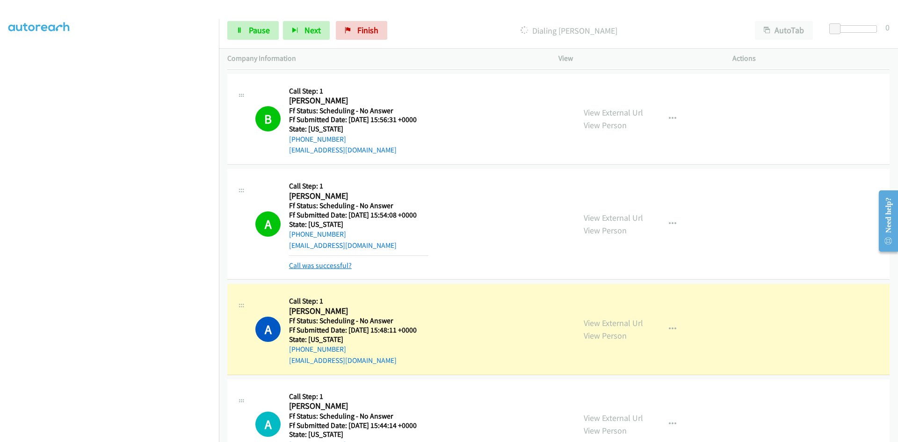
click at [306, 268] on link "Call was successful?" at bounding box center [320, 265] width 63 height 9
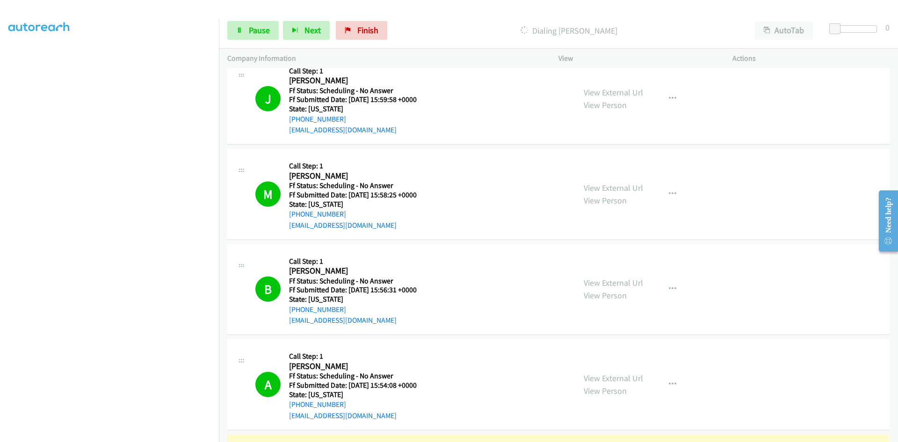
scroll to position [0, 0]
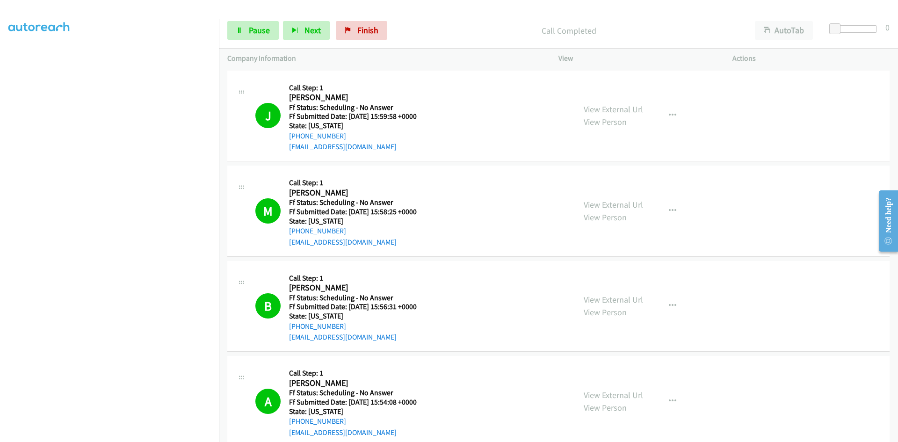
click at [614, 108] on link "View External Url" at bounding box center [613, 109] width 59 height 11
click at [612, 206] on link "View External Url" at bounding box center [613, 204] width 59 height 11
click at [598, 299] on link "View External Url" at bounding box center [613, 299] width 59 height 11
click at [605, 398] on link "View External Url" at bounding box center [613, 395] width 59 height 11
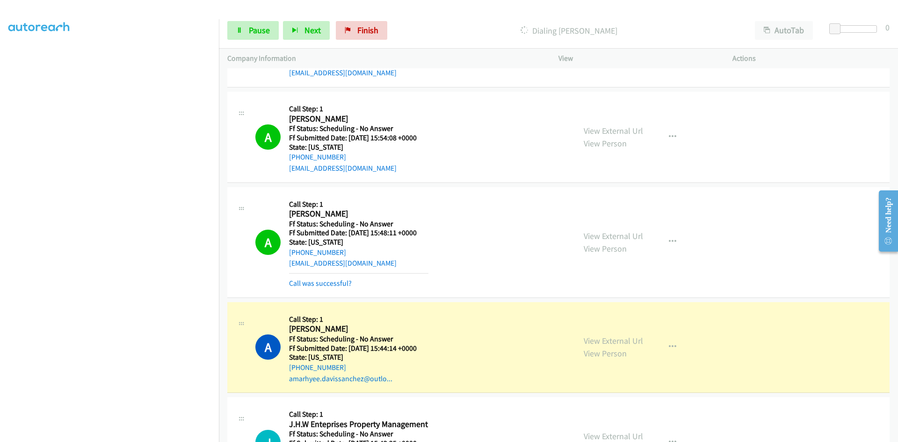
scroll to position [281, 0]
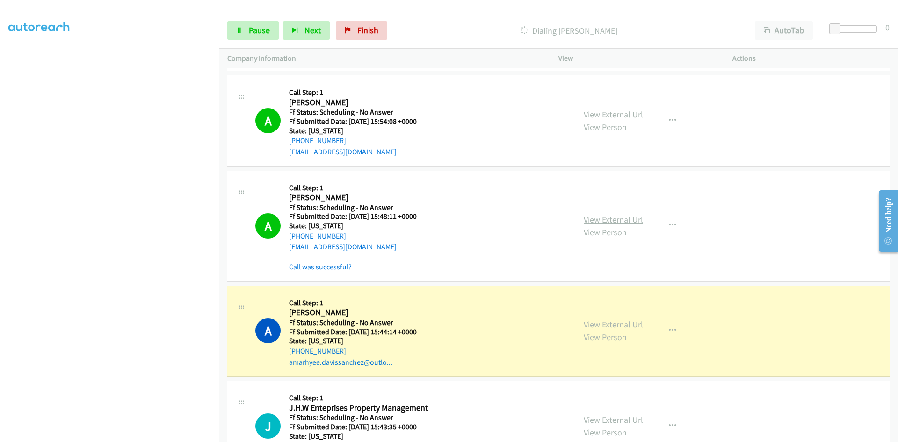
click at [621, 218] on link "View External Url" at bounding box center [613, 219] width 59 height 11
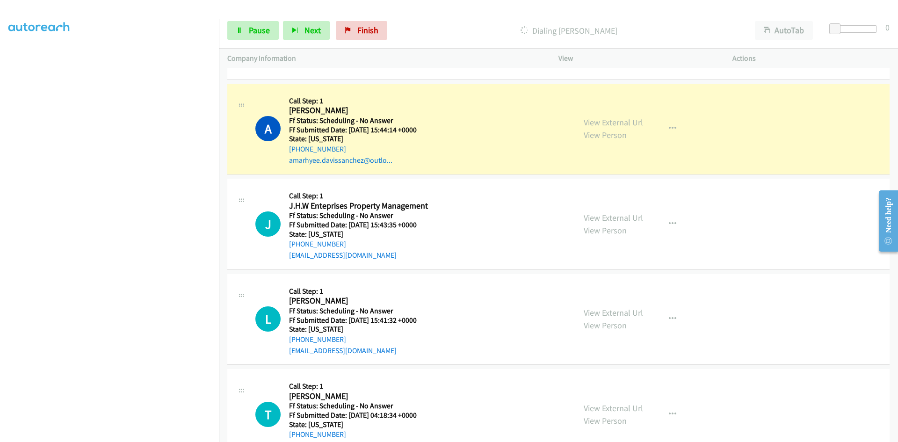
scroll to position [515, 0]
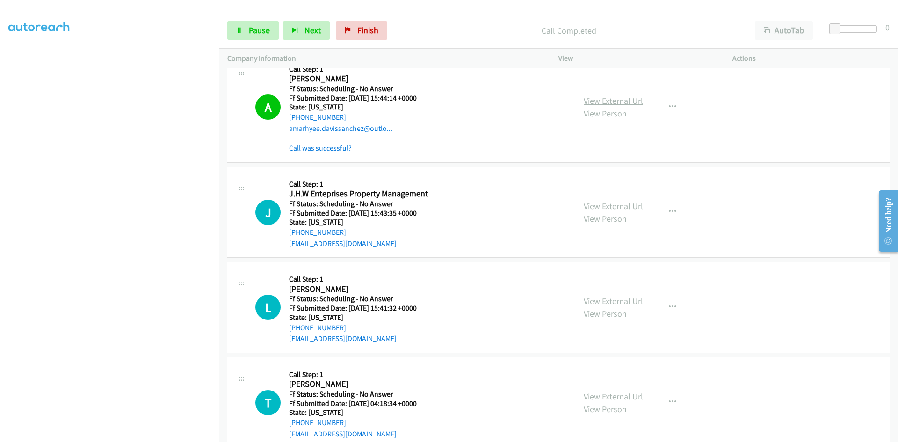
click at [599, 102] on link "View External Url" at bounding box center [613, 100] width 59 height 11
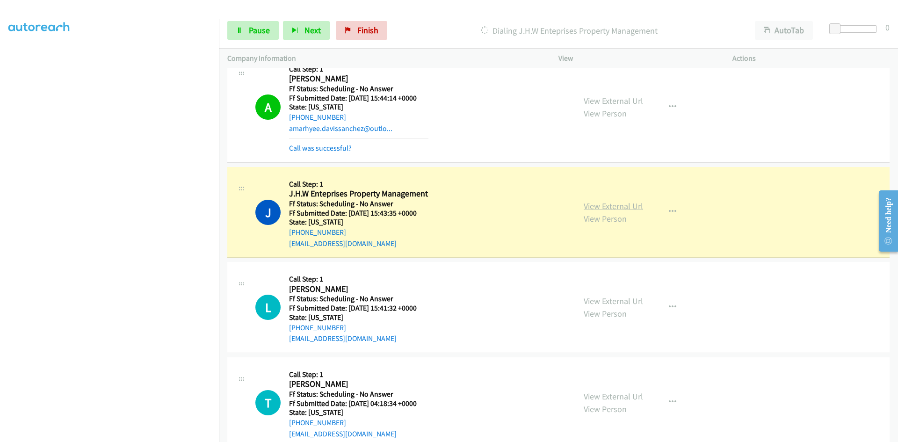
click at [594, 204] on link "View External Url" at bounding box center [613, 206] width 59 height 11
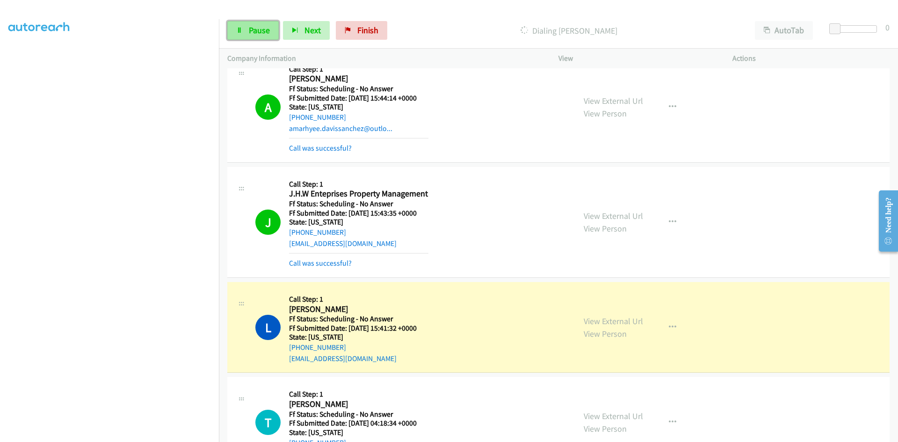
click at [239, 25] on link "Pause" at bounding box center [252, 30] width 51 height 19
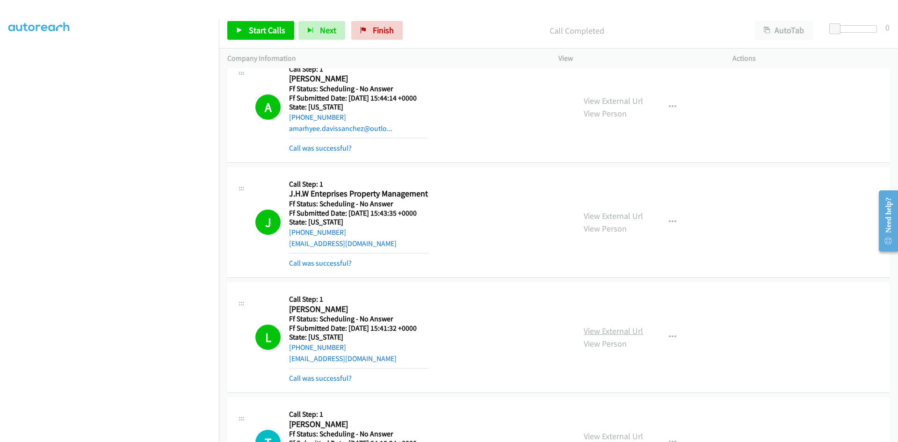
click at [616, 335] on link "View External Url" at bounding box center [613, 331] width 59 height 11
click at [247, 31] on link "Start Calls" at bounding box center [260, 30] width 67 height 19
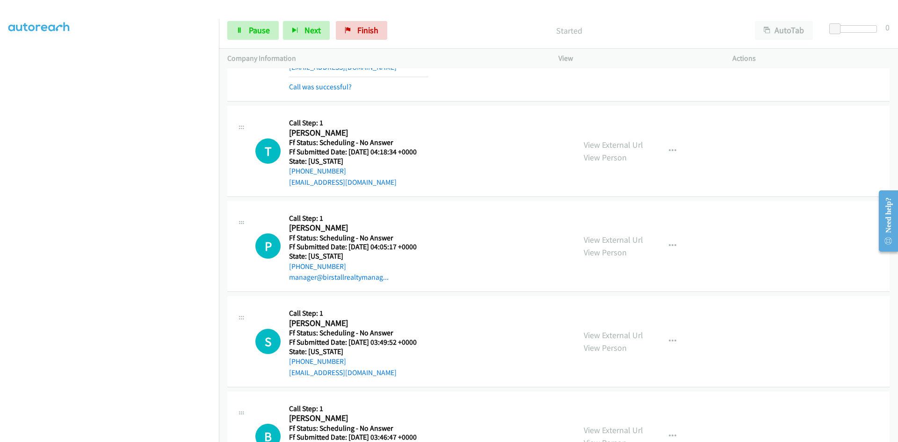
scroll to position [842, 0]
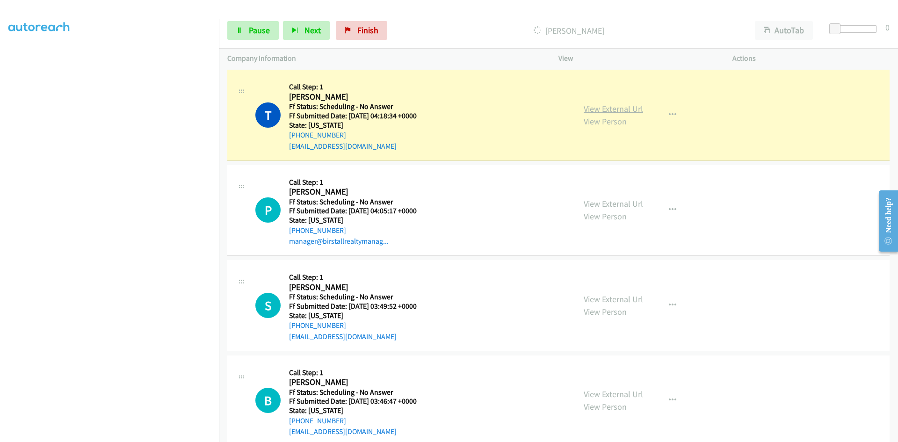
click at [637, 110] on link "View External Url" at bounding box center [613, 108] width 59 height 11
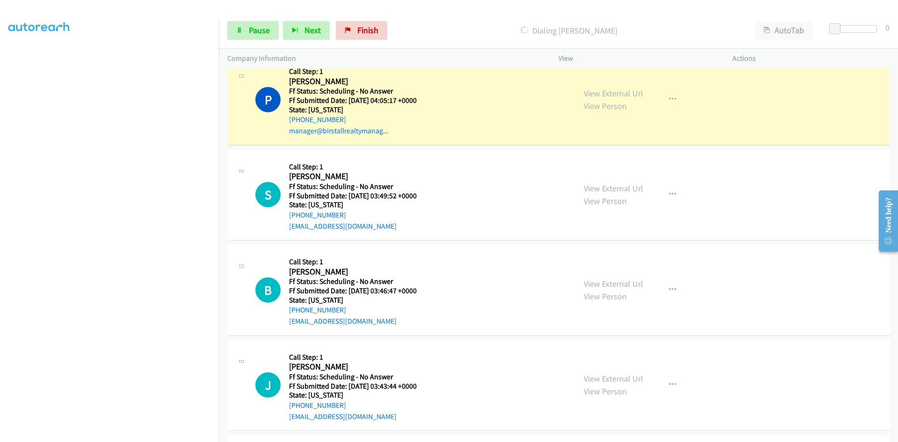
scroll to position [983, 0]
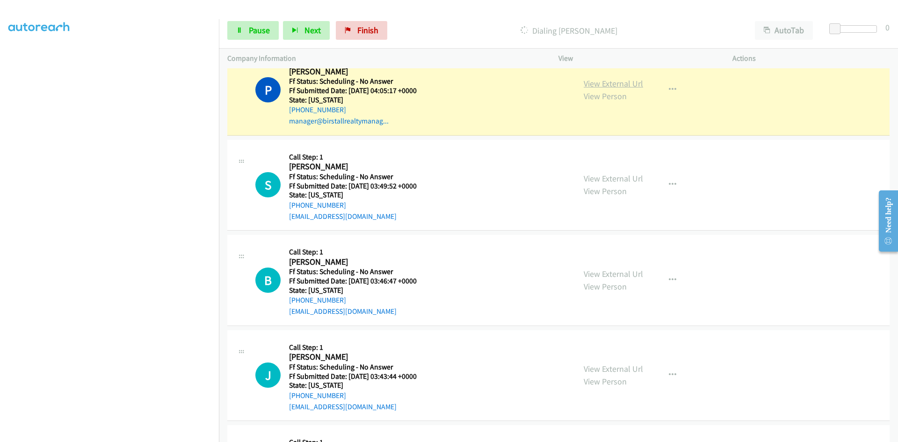
click at [598, 78] on link "View External Url" at bounding box center [613, 83] width 59 height 11
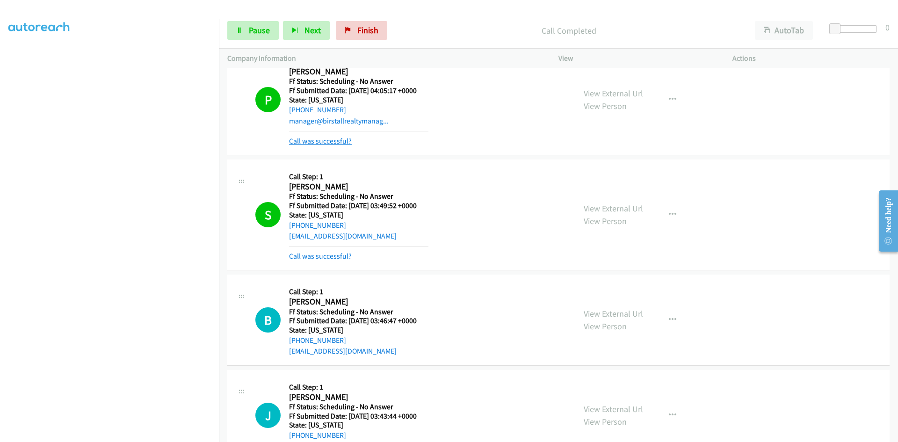
click at [337, 143] on link "Call was successful?" at bounding box center [320, 141] width 63 height 9
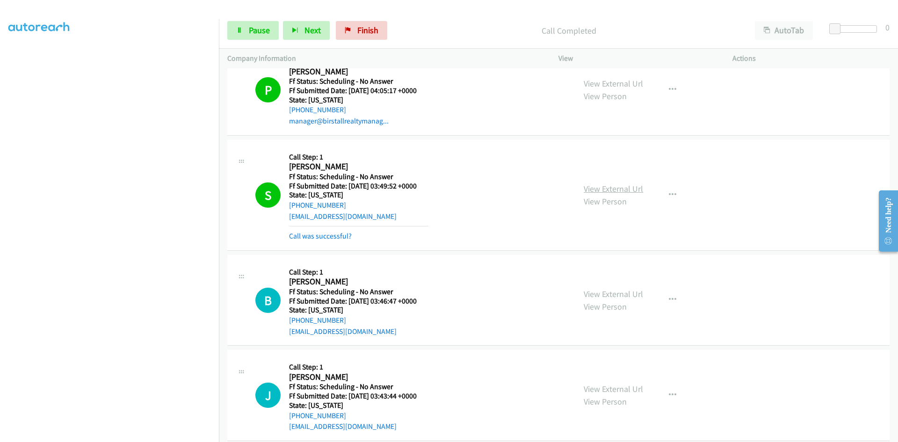
click at [615, 186] on link "View External Url" at bounding box center [613, 188] width 59 height 11
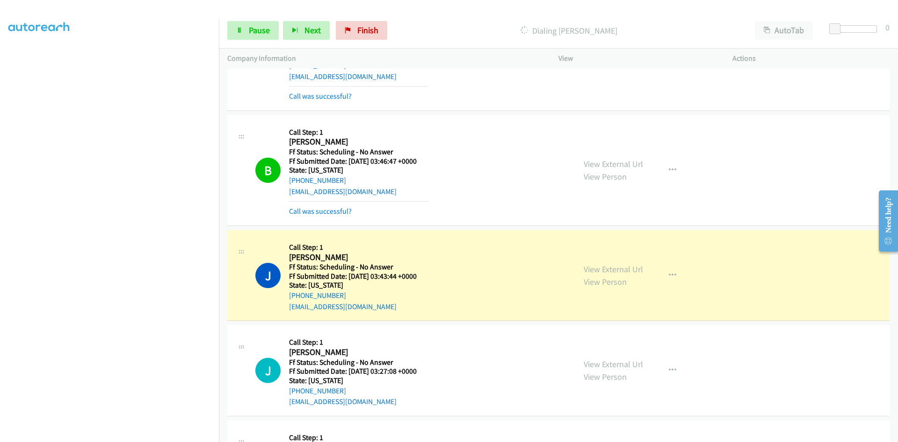
scroll to position [1123, 0]
click at [334, 208] on link "Call was successful?" at bounding box center [320, 210] width 63 height 9
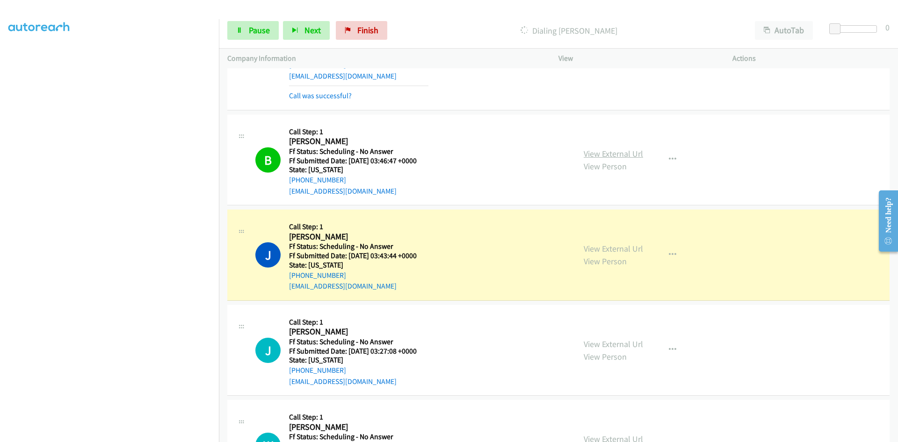
click at [593, 157] on link "View External Url" at bounding box center [613, 153] width 59 height 11
click at [590, 248] on link "View External Url" at bounding box center [613, 248] width 59 height 11
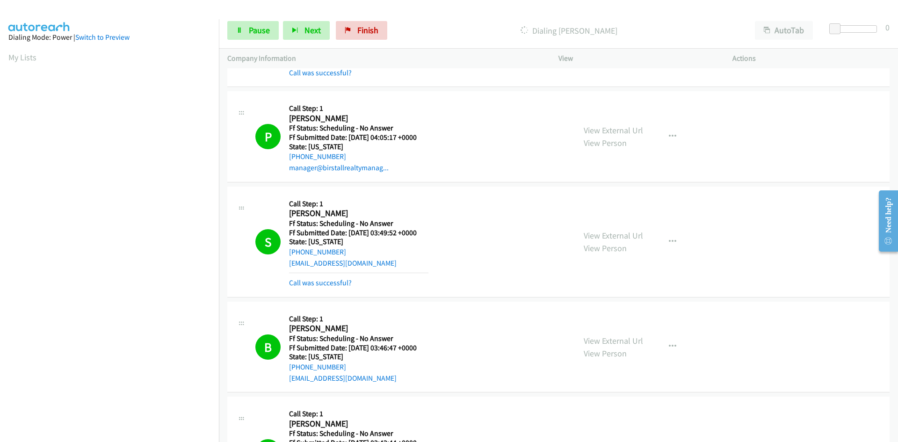
scroll to position [83, 0]
click at [243, 34] on link "Pause" at bounding box center [252, 30] width 51 height 19
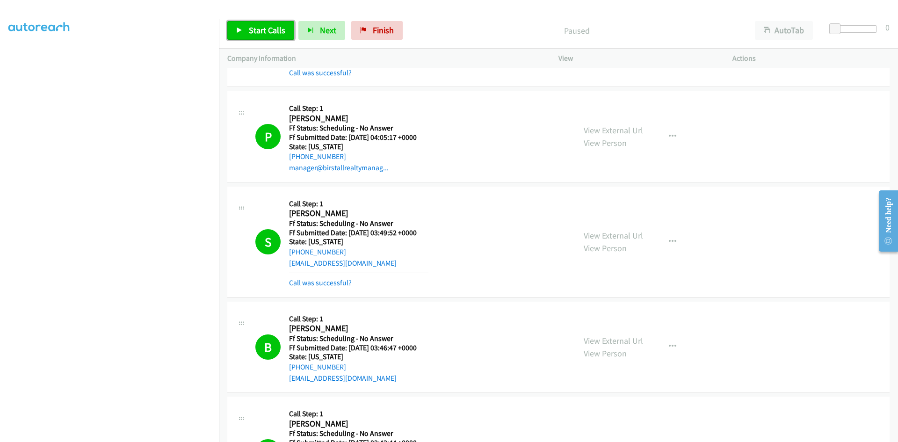
click at [249, 35] on span "Start Calls" at bounding box center [267, 30] width 36 height 11
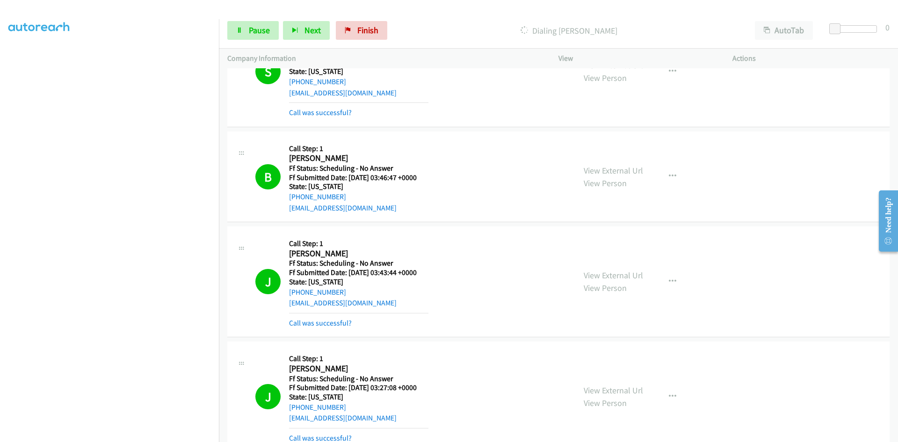
scroll to position [1123, 0]
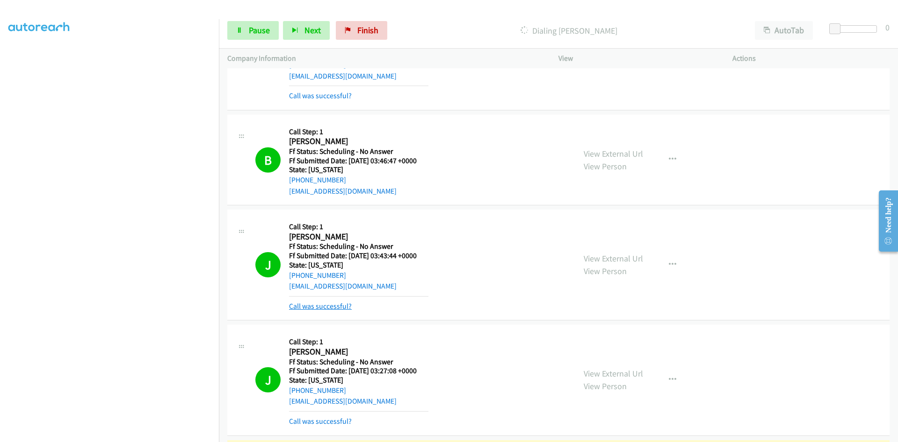
click at [308, 308] on link "Call was successful?" at bounding box center [320, 306] width 63 height 9
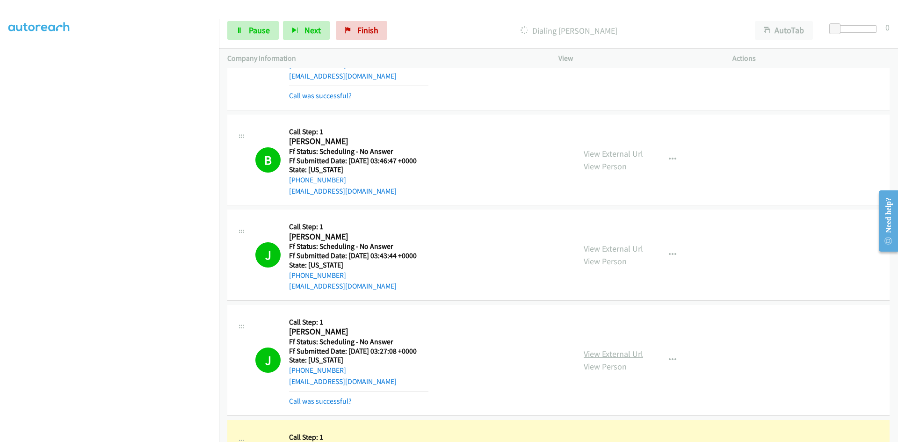
click at [610, 355] on link "View External Url" at bounding box center [613, 354] width 59 height 11
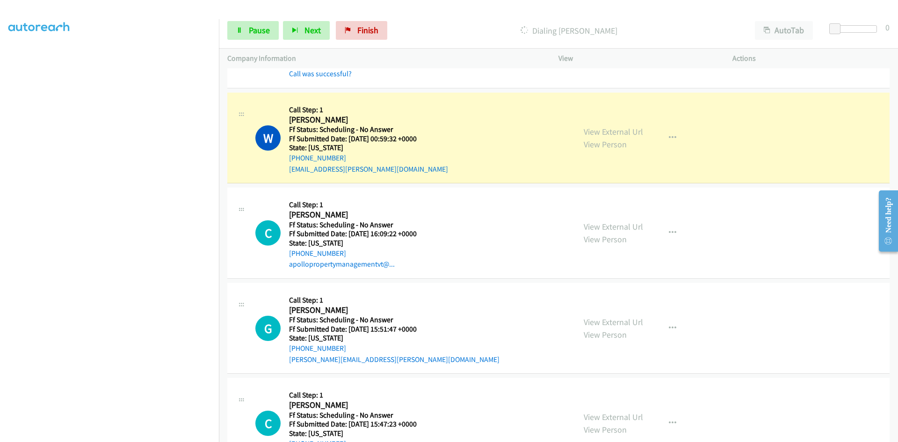
scroll to position [1497, 0]
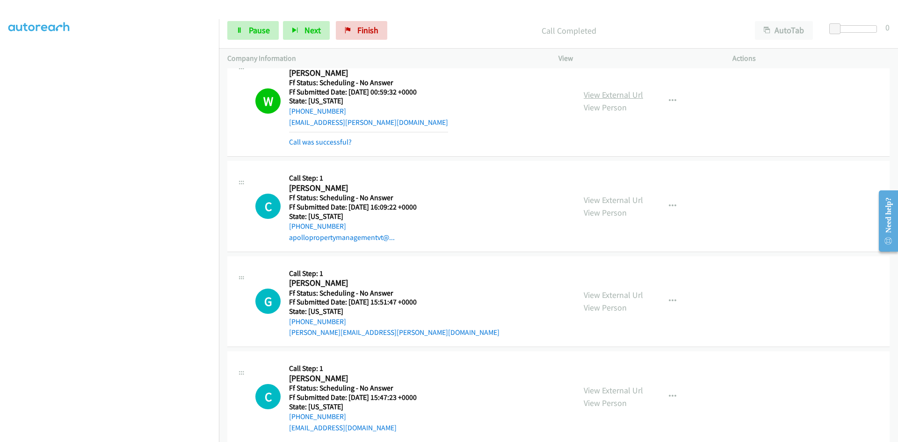
click at [639, 95] on link "View External Url" at bounding box center [613, 94] width 59 height 11
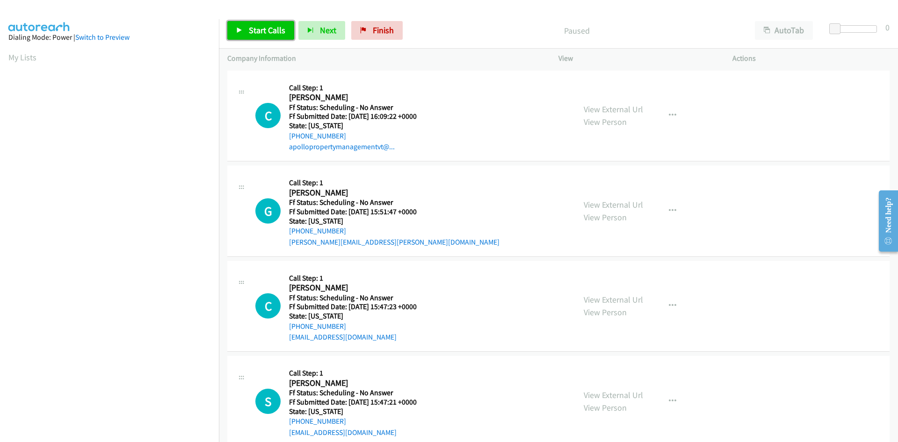
click at [270, 29] on span "Start Calls" at bounding box center [267, 30] width 36 height 11
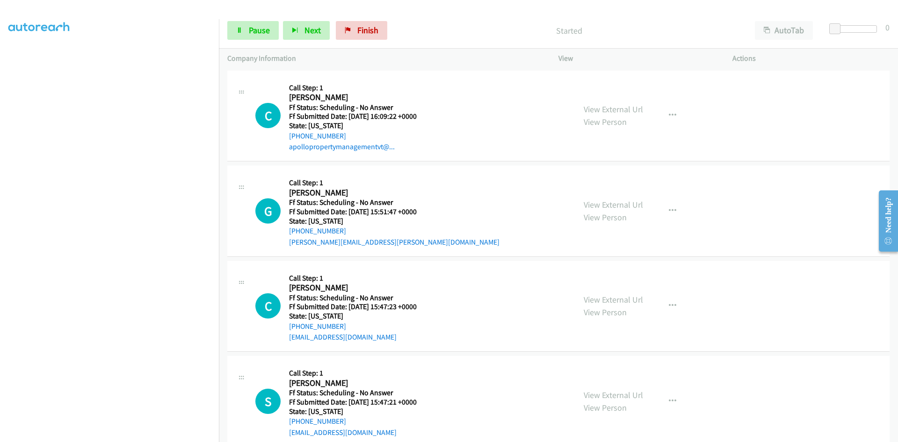
scroll to position [82, 0]
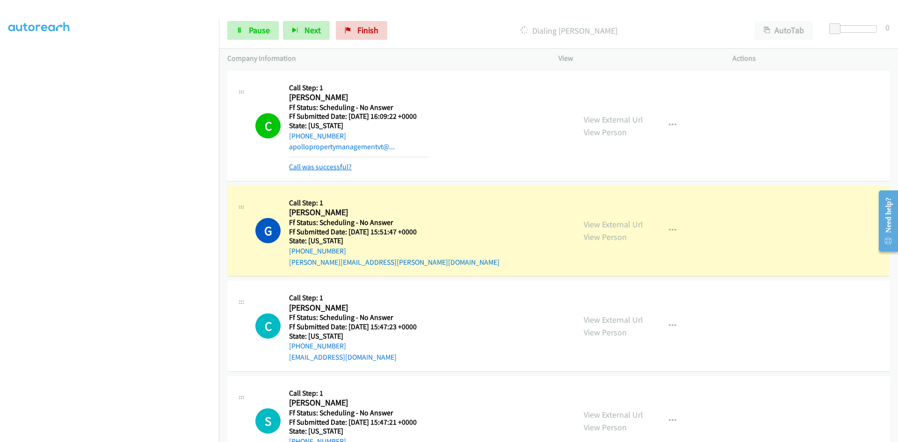
click at [341, 162] on link "Call was successful?" at bounding box center [320, 166] width 63 height 9
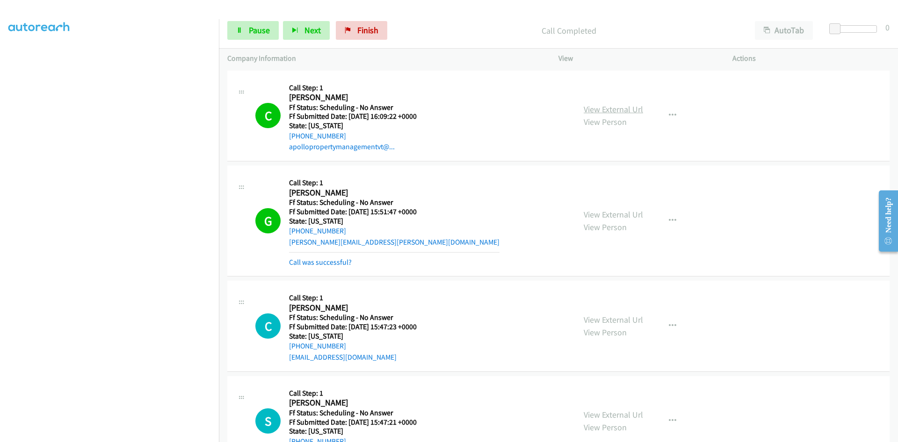
click at [632, 110] on link "View External Url" at bounding box center [613, 109] width 59 height 11
click at [626, 214] on link "View External Url" at bounding box center [613, 214] width 59 height 11
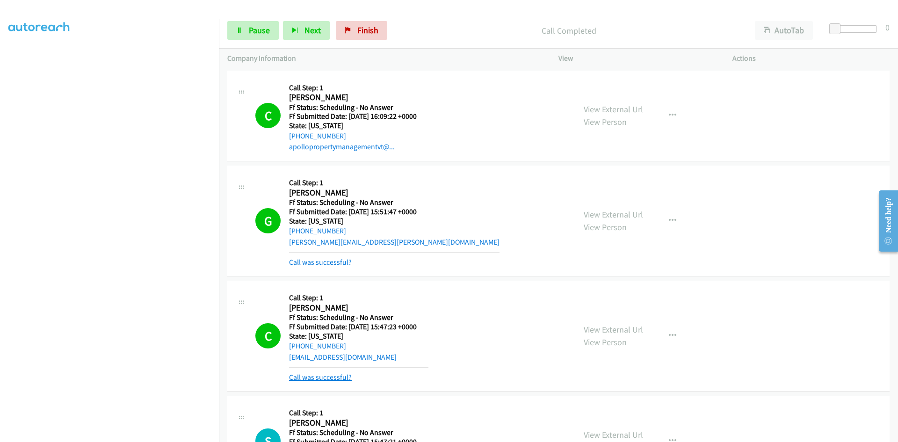
click at [334, 376] on link "Call was successful?" at bounding box center [320, 377] width 63 height 9
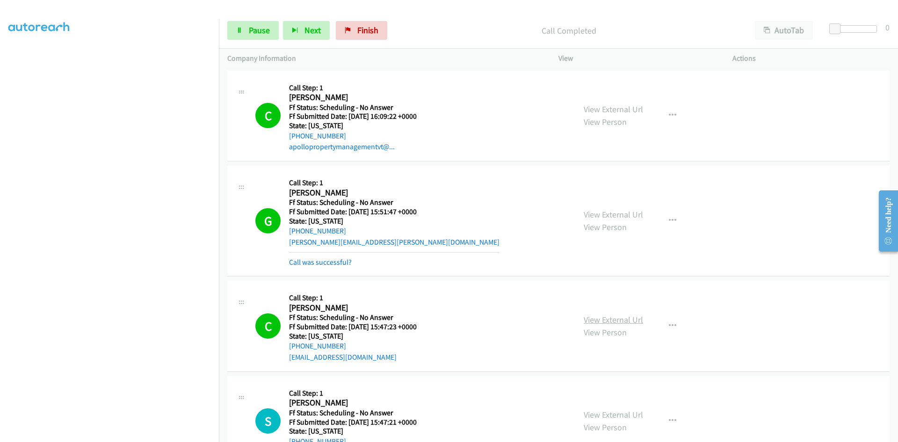
click at [623, 321] on link "View External Url" at bounding box center [613, 319] width 59 height 11
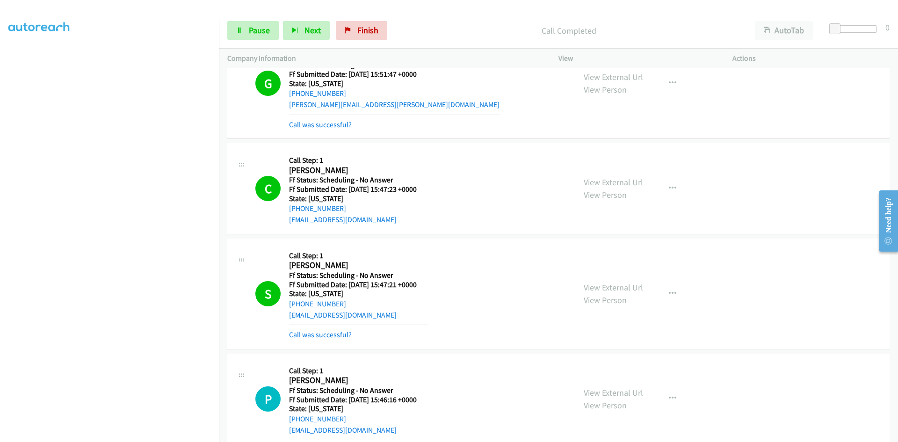
scroll to position [140, 0]
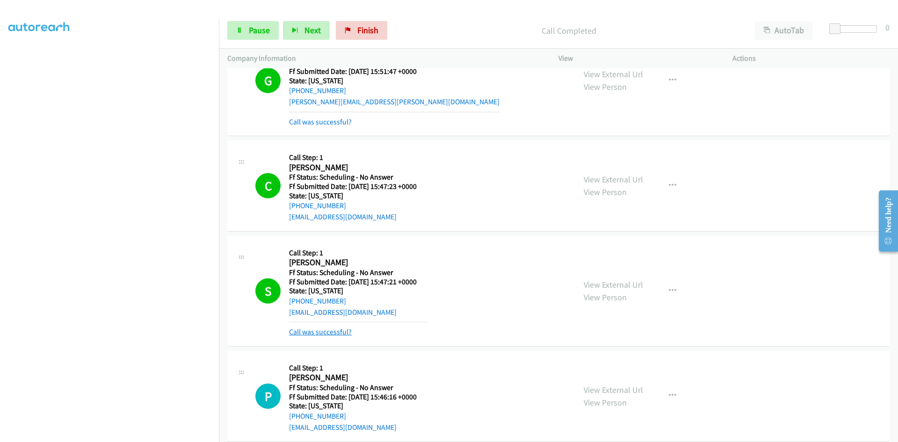
click at [320, 332] on link "Call was successful?" at bounding box center [320, 332] width 63 height 9
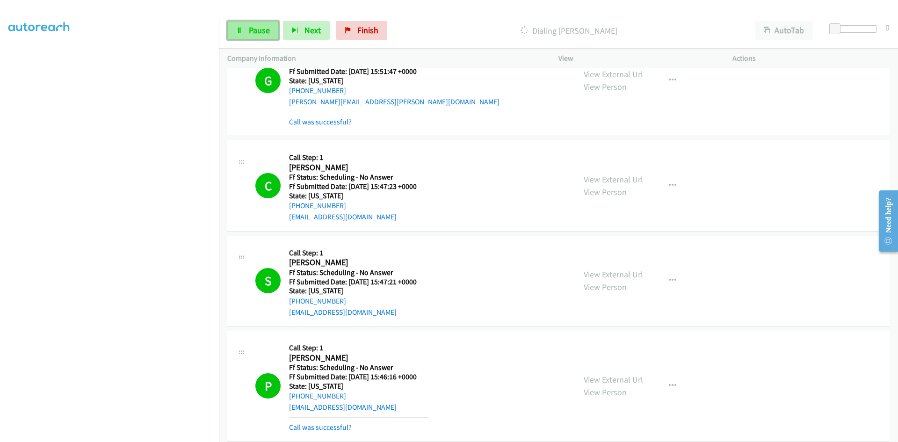
click at [246, 31] on link "Pause" at bounding box center [252, 30] width 51 height 19
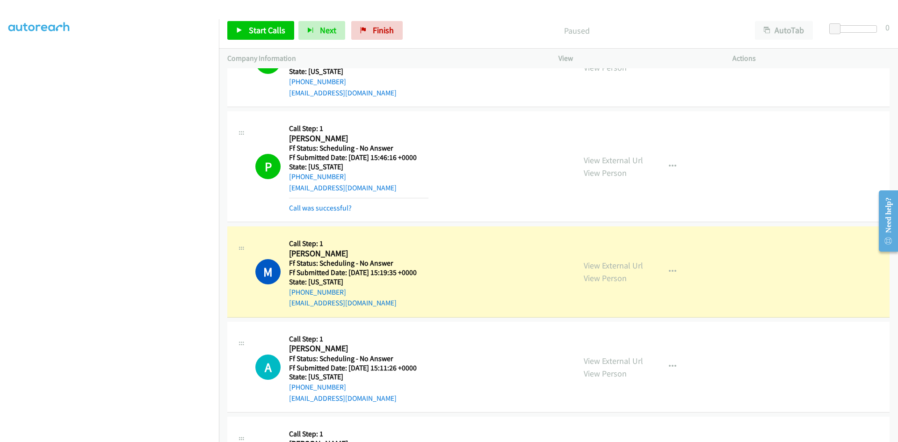
scroll to position [374, 0]
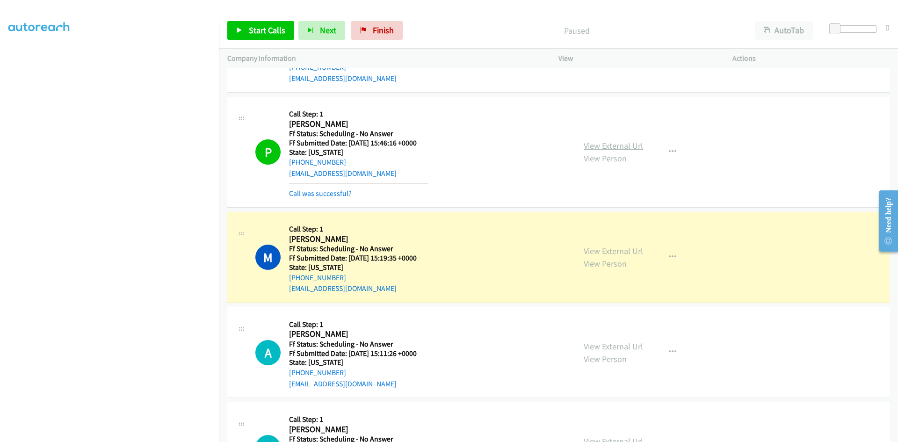
click at [621, 144] on link "View External Url" at bounding box center [613, 145] width 59 height 11
click at [636, 250] on link "View External Url" at bounding box center [613, 251] width 59 height 11
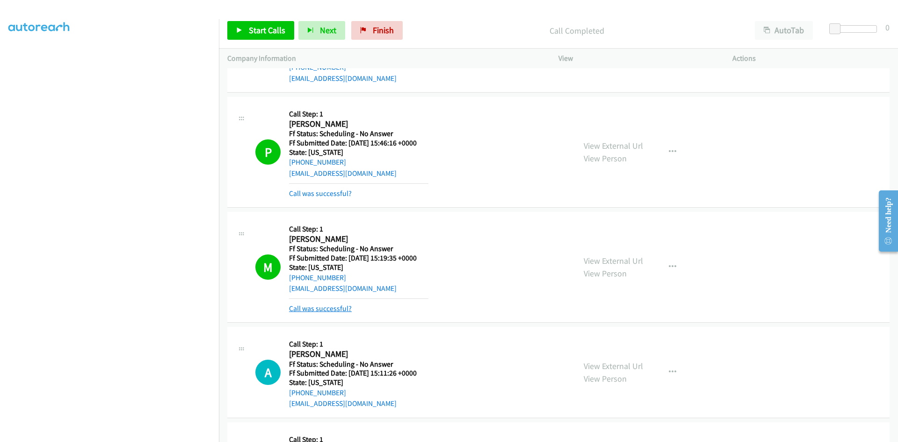
click at [330, 306] on link "Call was successful?" at bounding box center [320, 308] width 63 height 9
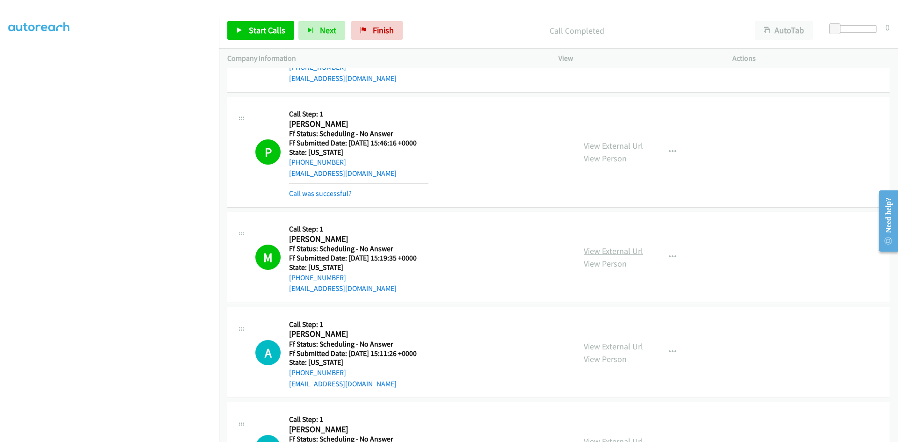
click at [615, 250] on link "View External Url" at bounding box center [613, 251] width 59 height 11
click at [275, 33] on span "Start Calls" at bounding box center [267, 30] width 36 height 11
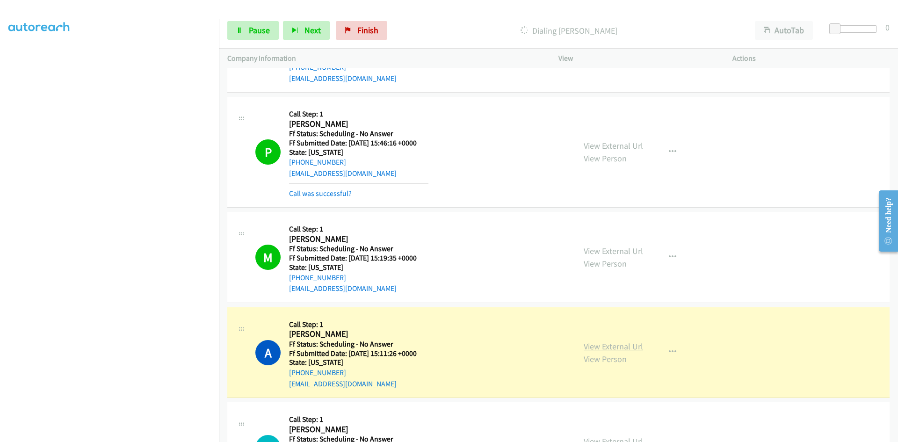
click at [592, 349] on link "View External Url" at bounding box center [613, 346] width 59 height 11
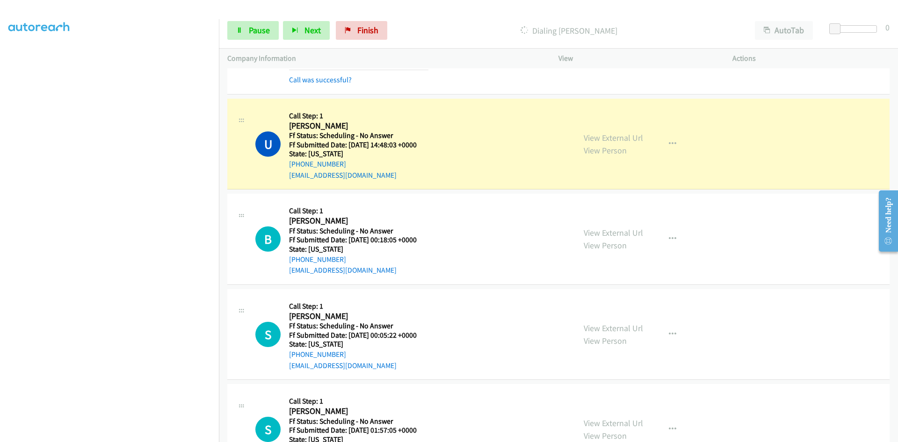
scroll to position [702, 0]
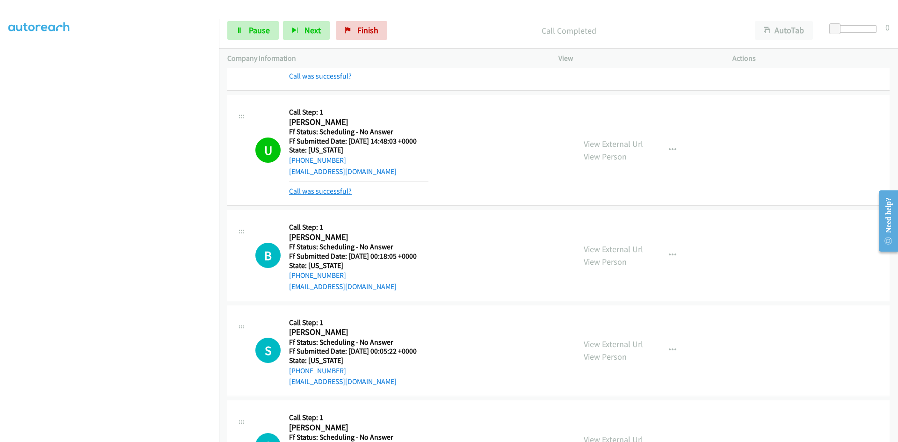
click at [324, 193] on link "Call was successful?" at bounding box center [320, 191] width 63 height 9
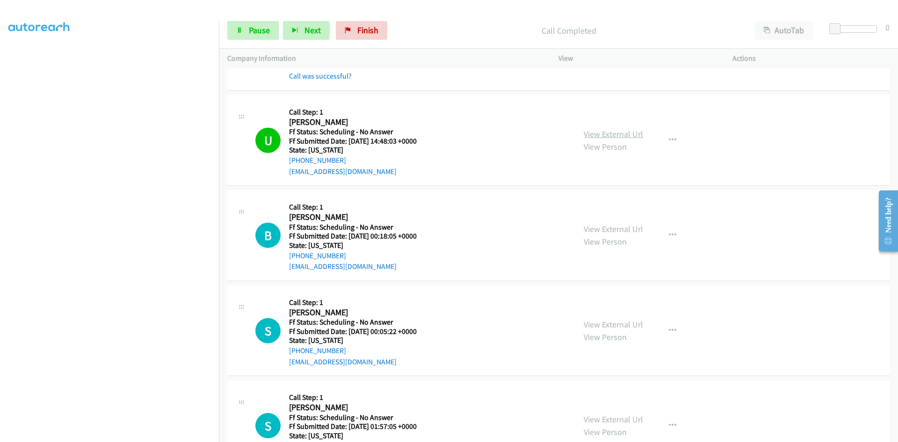
click at [631, 130] on link "View External Url" at bounding box center [613, 134] width 59 height 11
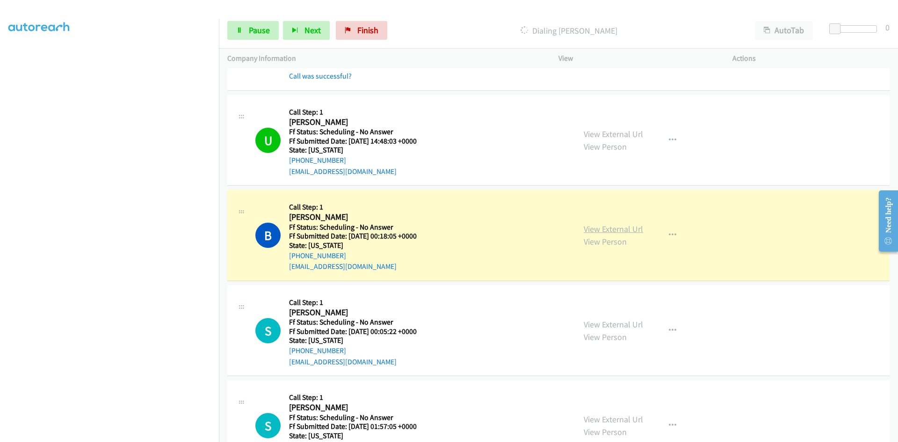
click at [614, 227] on link "View External Url" at bounding box center [613, 229] width 59 height 11
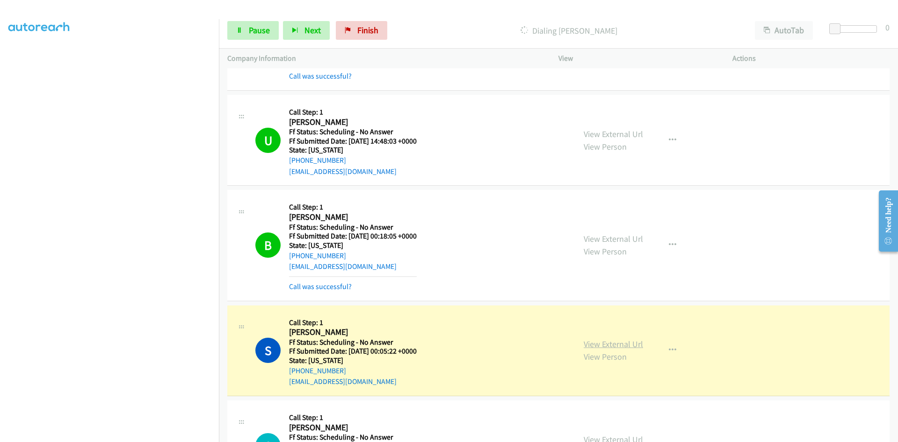
click at [619, 342] on link "View External Url" at bounding box center [613, 344] width 59 height 11
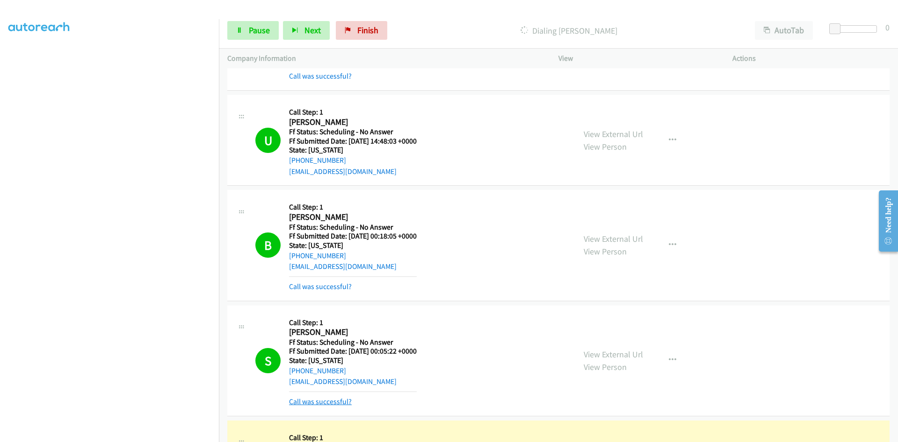
click at [321, 402] on link "Call was successful?" at bounding box center [320, 401] width 63 height 9
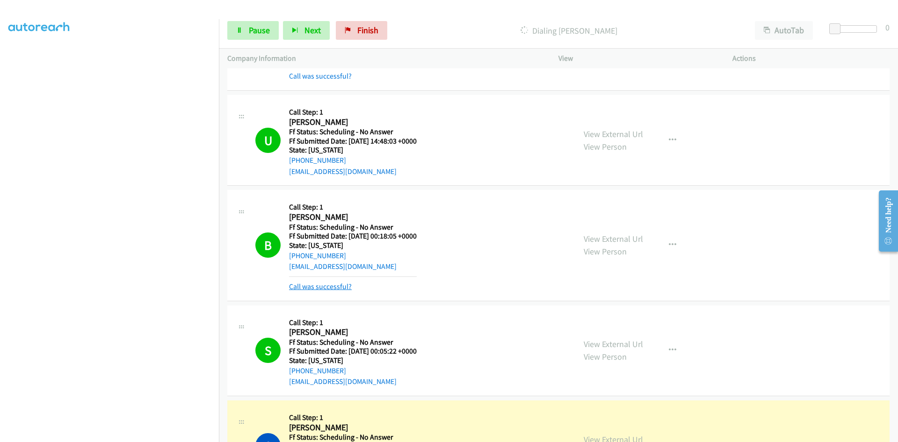
click at [344, 288] on link "Call was successful?" at bounding box center [320, 286] width 63 height 9
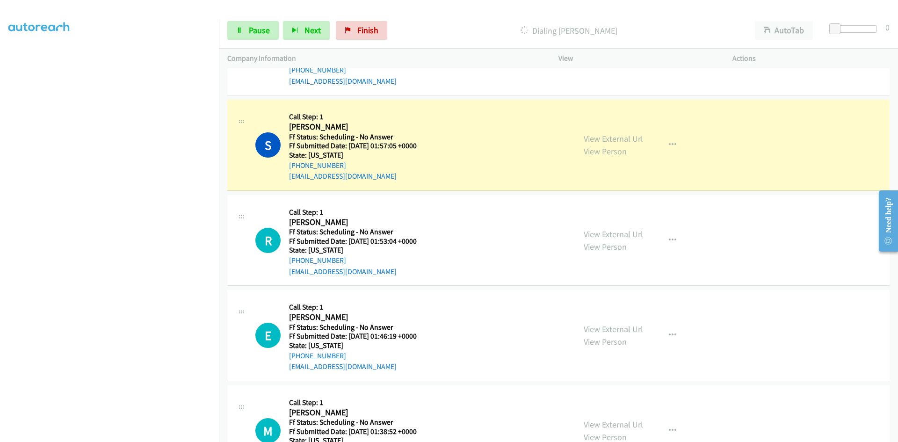
scroll to position [1029, 0]
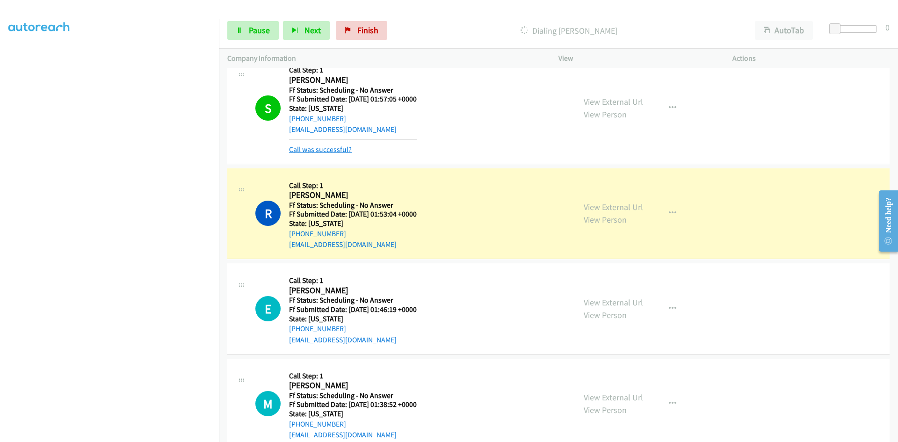
click at [337, 150] on link "Call was successful?" at bounding box center [320, 149] width 63 height 9
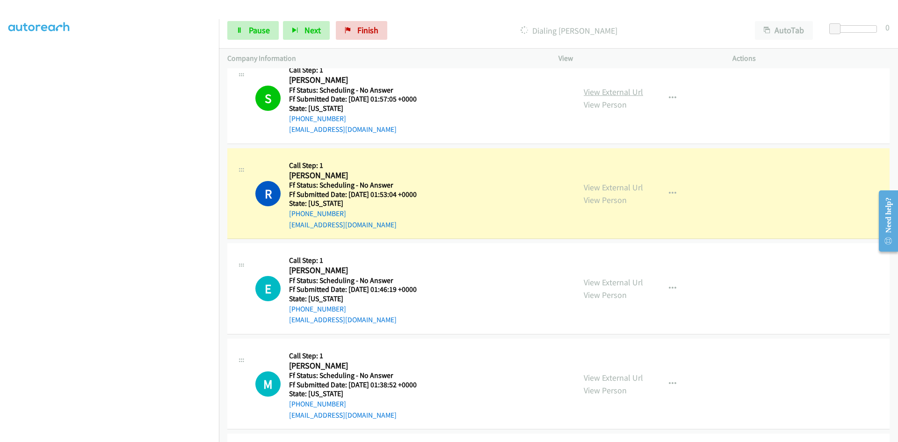
click at [630, 94] on link "View External Url" at bounding box center [613, 92] width 59 height 11
click at [640, 188] on div "View External Url View Person View External Url Email Schedule/Manage Callback …" at bounding box center [667, 194] width 182 height 74
click at [634, 190] on link "View External Url" at bounding box center [613, 187] width 59 height 11
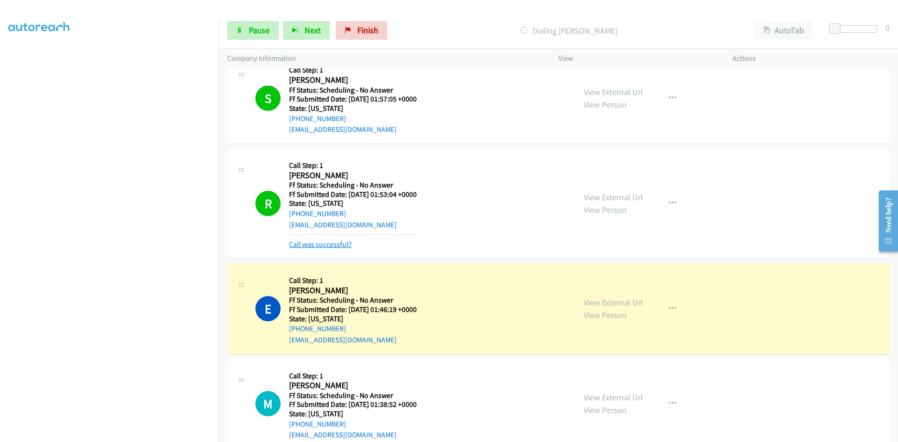
click at [337, 245] on link "Call was successful?" at bounding box center [320, 244] width 63 height 9
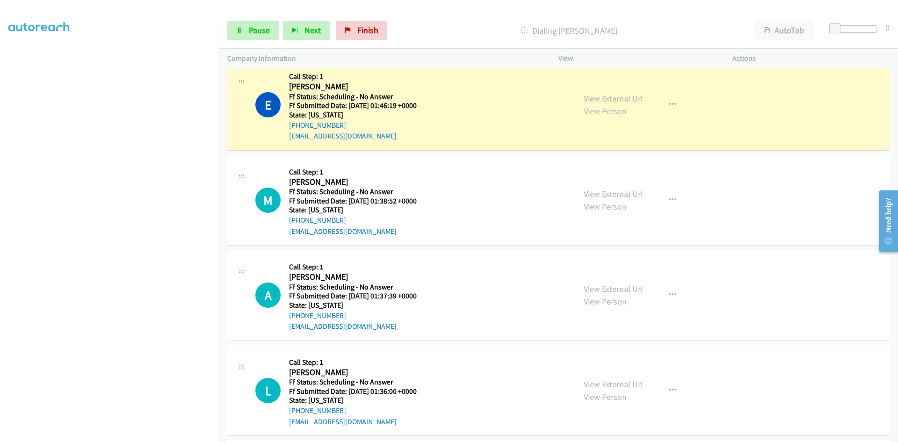
scroll to position [1217, 0]
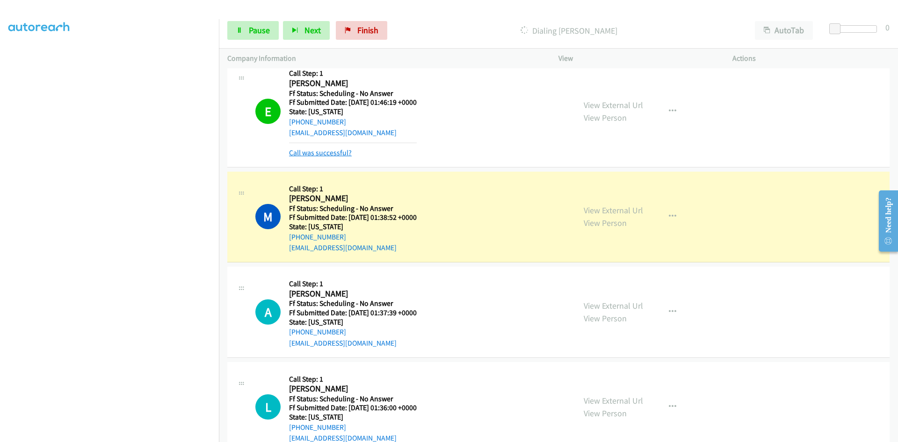
click at [335, 153] on link "Call was successful?" at bounding box center [320, 152] width 63 height 9
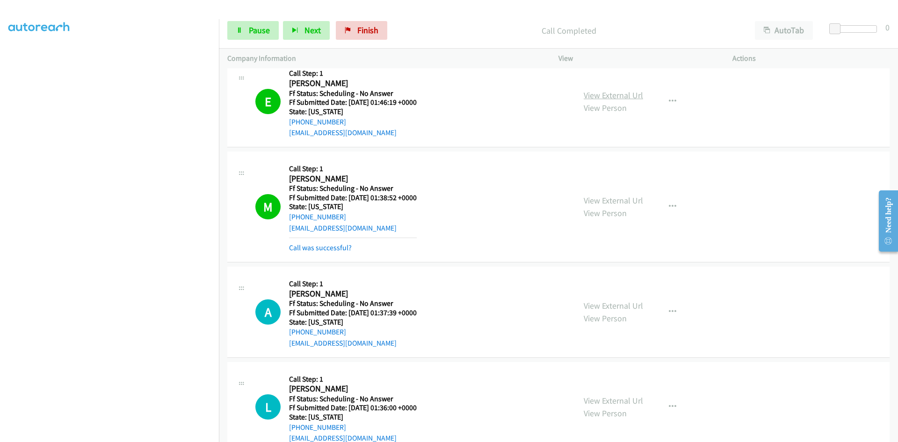
click at [632, 95] on link "View External Url" at bounding box center [613, 95] width 59 height 11
click at [633, 200] on link "View External Url" at bounding box center [613, 200] width 59 height 11
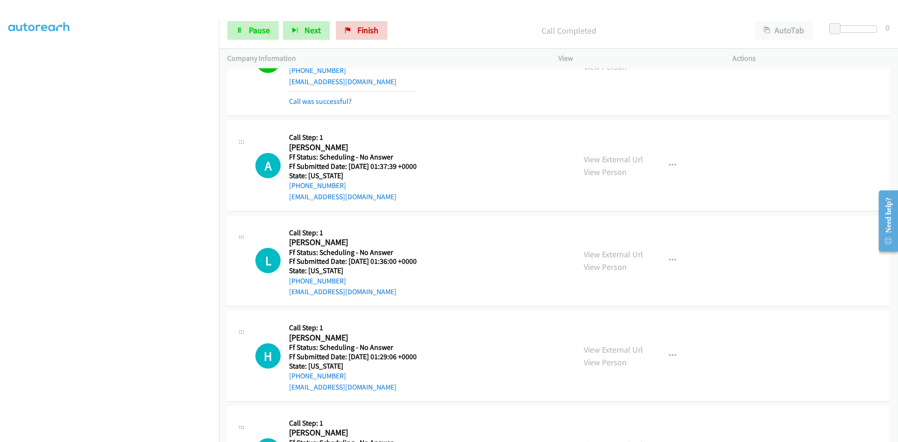
scroll to position [1357, 0]
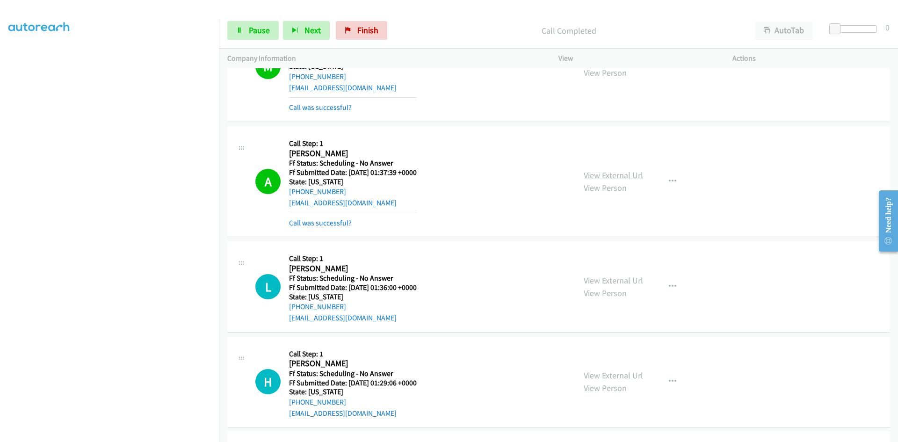
click at [613, 167] on div "View External Url View Person View External Url Email Schedule/Manage Callback …" at bounding box center [667, 182] width 182 height 94
click at [614, 175] on link "View External Url" at bounding box center [613, 175] width 59 height 11
click at [316, 105] on link "Call was successful?" at bounding box center [320, 107] width 63 height 9
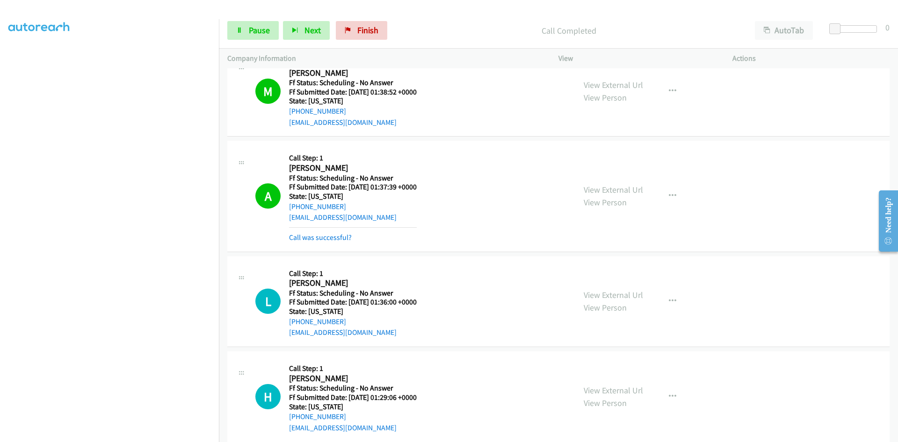
scroll to position [1300, 0]
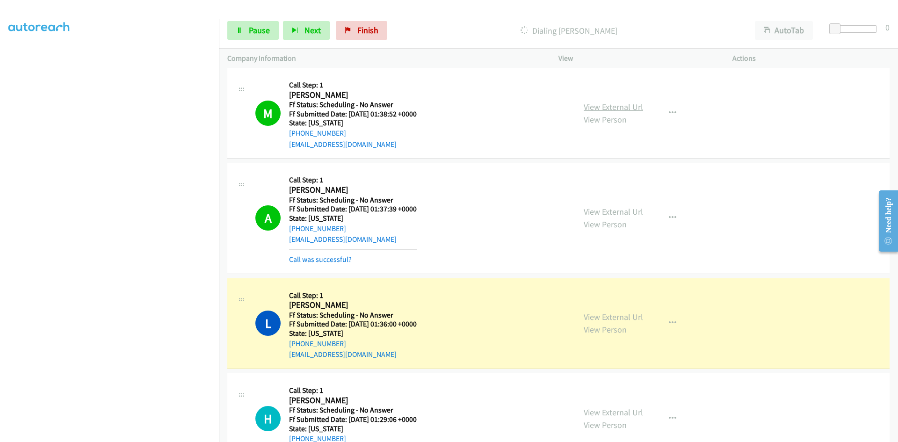
click at [612, 109] on link "View External Url" at bounding box center [613, 107] width 59 height 11
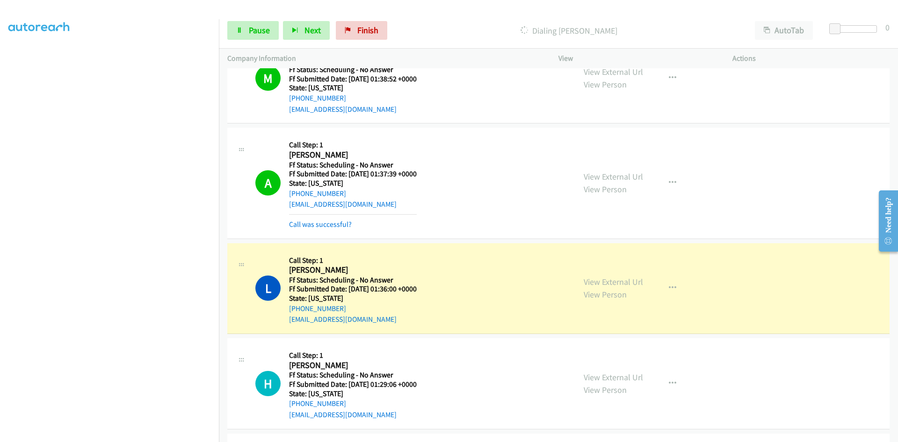
scroll to position [1441, 0]
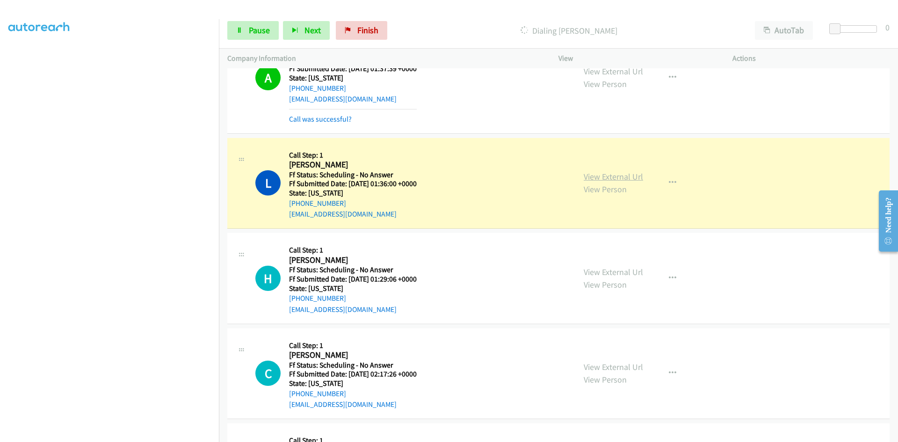
click at [606, 177] on link "View External Url" at bounding box center [613, 176] width 59 height 11
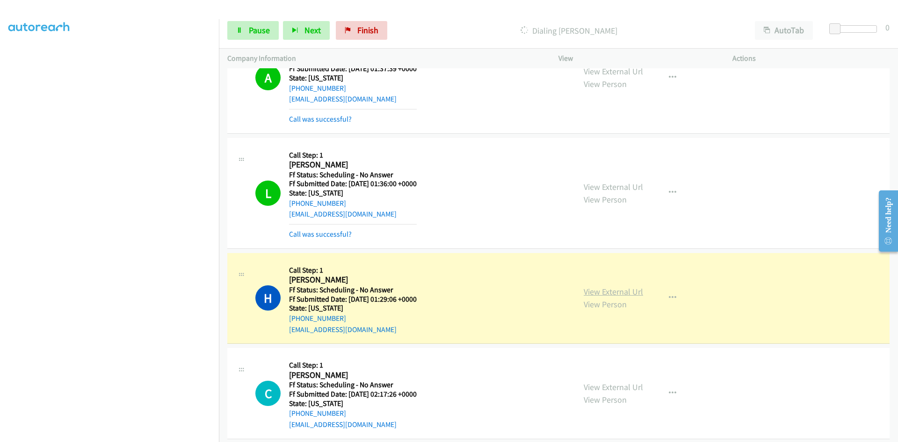
click at [631, 289] on link "View External Url" at bounding box center [613, 291] width 59 height 11
click at [633, 291] on link "View External Url" at bounding box center [613, 291] width 59 height 11
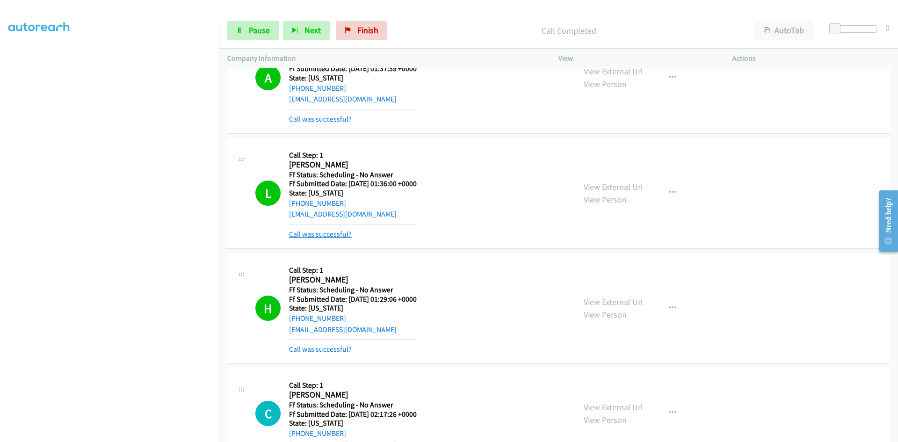
click at [338, 233] on link "Call was successful?" at bounding box center [320, 234] width 63 height 9
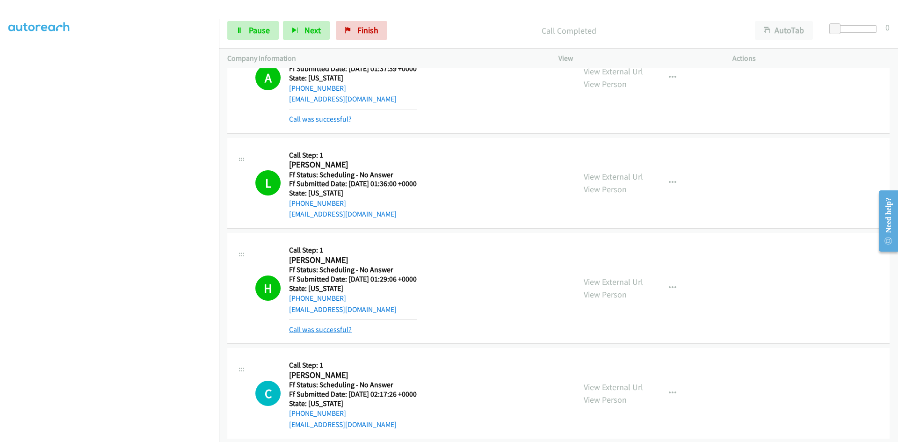
click at [336, 330] on link "Call was successful?" at bounding box center [320, 329] width 63 height 9
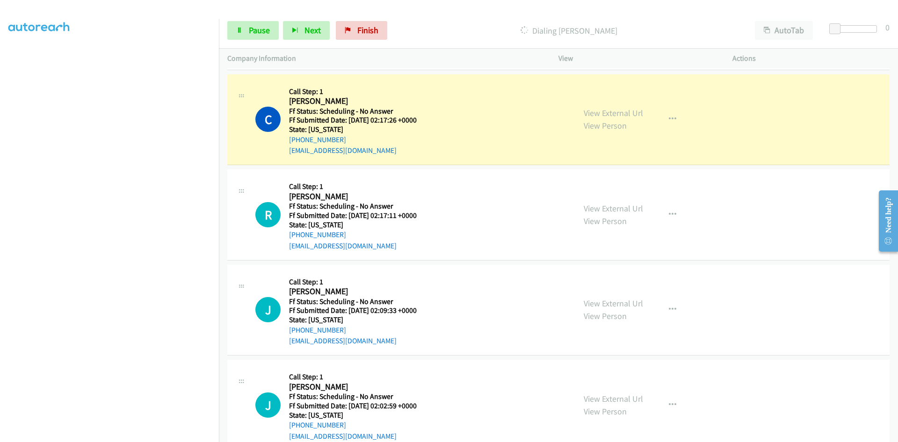
scroll to position [1721, 0]
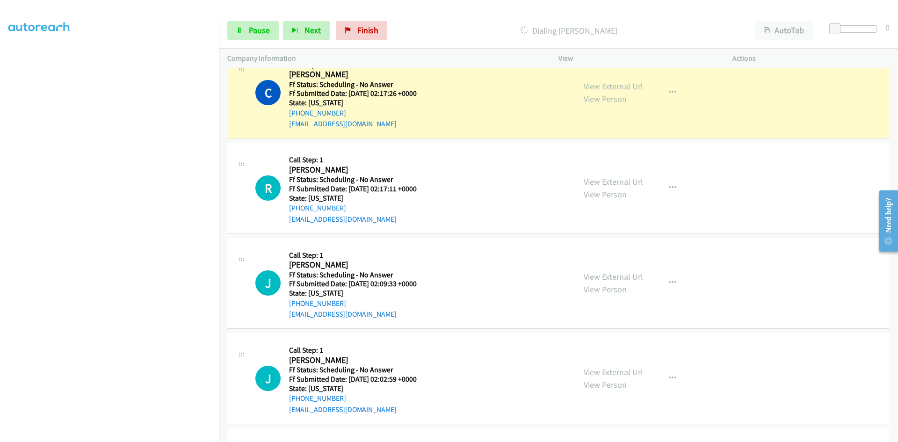
click at [605, 86] on link "View External Url" at bounding box center [613, 86] width 59 height 11
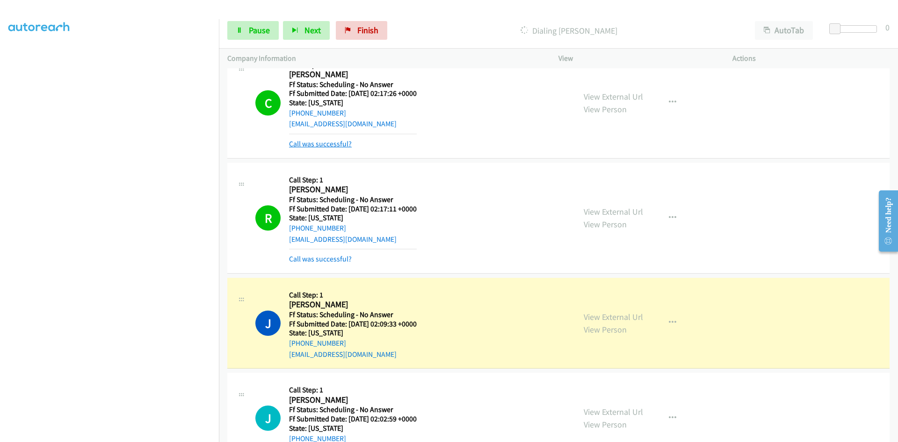
click at [332, 141] on link "Call was successful?" at bounding box center [320, 143] width 63 height 9
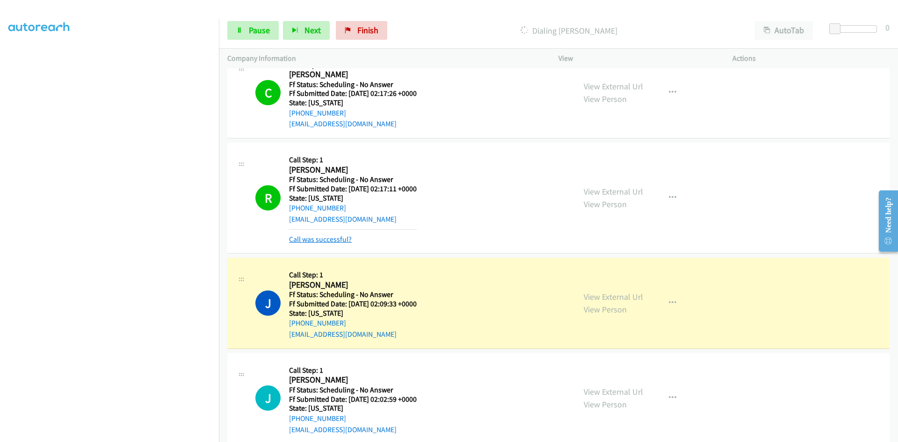
click at [328, 238] on link "Call was successful?" at bounding box center [320, 239] width 63 height 9
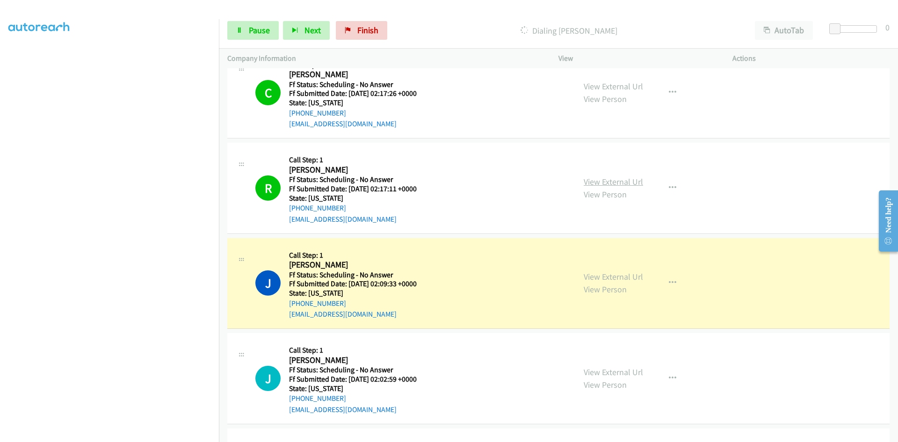
click at [602, 182] on link "View External Url" at bounding box center [613, 181] width 59 height 11
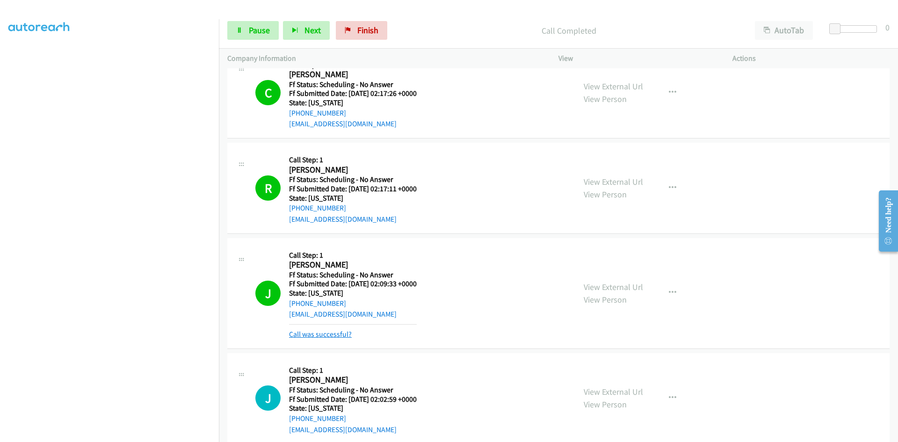
click at [335, 335] on link "Call was successful?" at bounding box center [320, 334] width 63 height 9
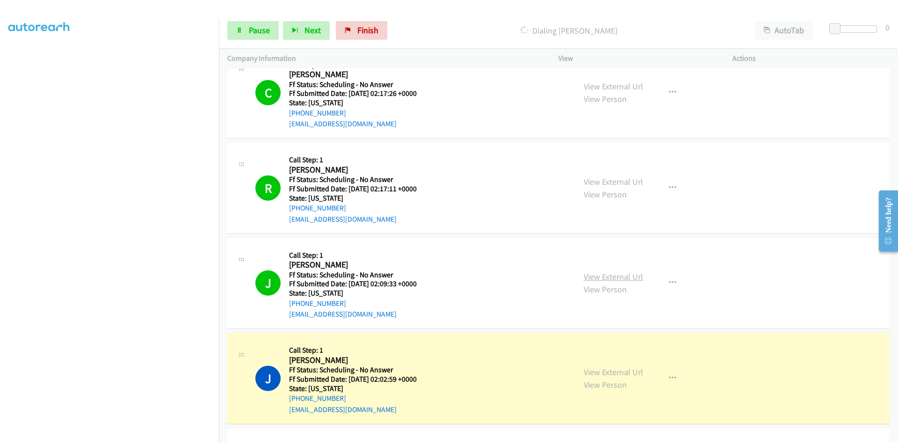
click at [615, 275] on link "View External Url" at bounding box center [613, 276] width 59 height 11
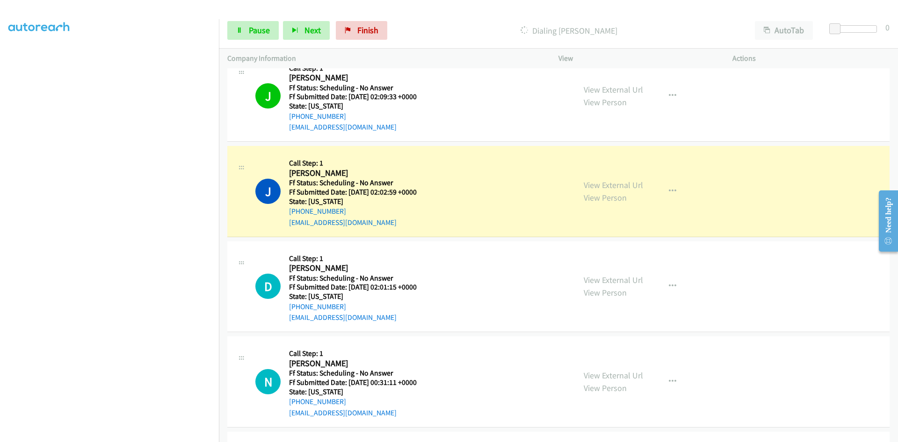
scroll to position [1955, 0]
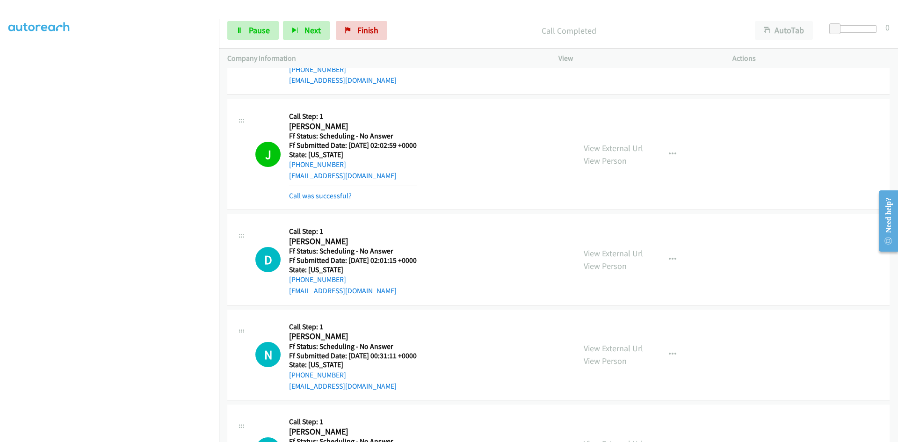
click at [342, 195] on link "Call was successful?" at bounding box center [320, 195] width 63 height 9
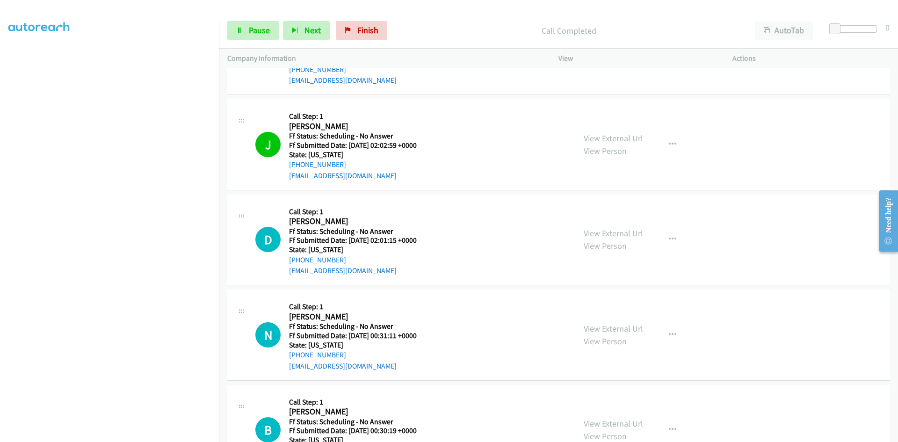
click at [638, 138] on link "View External Url" at bounding box center [613, 138] width 59 height 11
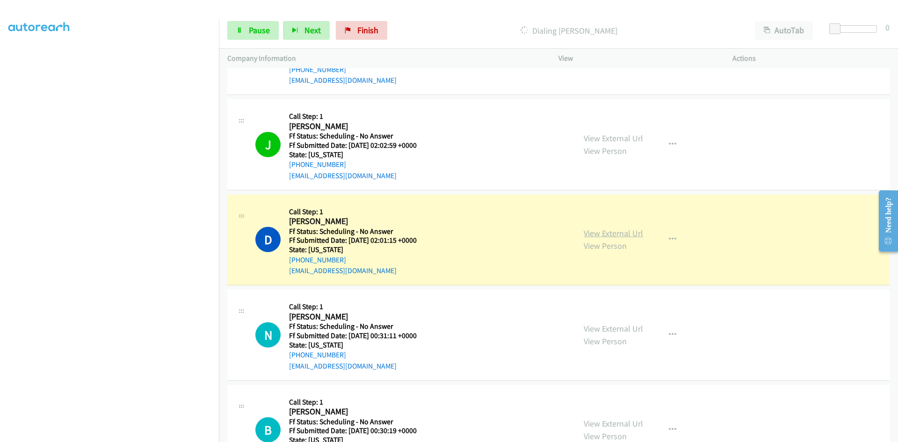
click at [615, 232] on div "View External Url View Person View External Url Email Schedule/Manage Callback …" at bounding box center [667, 240] width 182 height 74
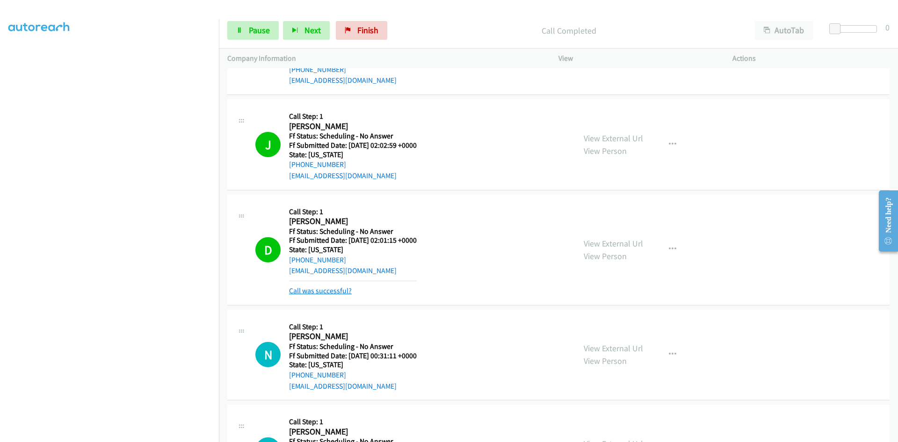
click at [321, 291] on link "Call was successful?" at bounding box center [320, 290] width 63 height 9
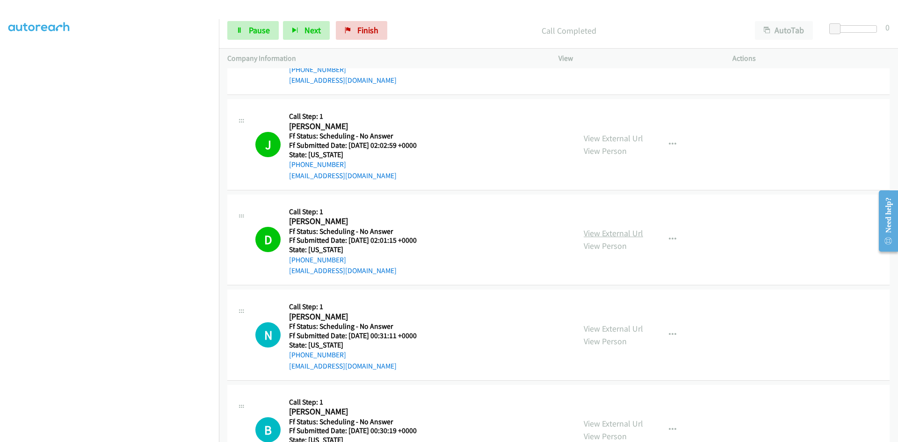
click at [631, 233] on link "View External Url" at bounding box center [613, 233] width 59 height 11
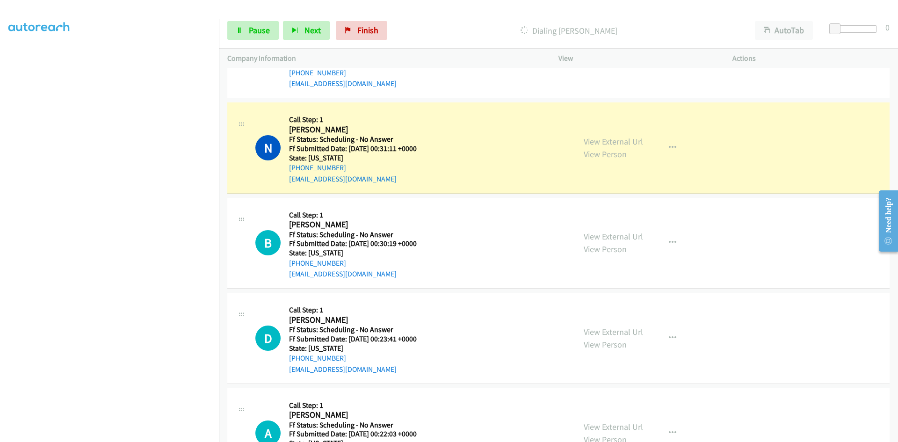
scroll to position [2189, 0]
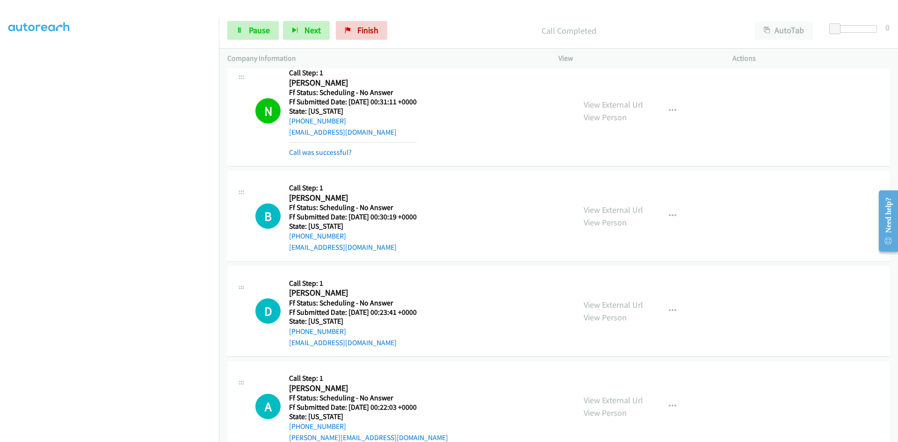
click at [625, 97] on div "View External Url View Person View External Url Email Schedule/Manage Callback …" at bounding box center [667, 111] width 182 height 94
click at [624, 102] on link "View External Url" at bounding box center [613, 104] width 59 height 11
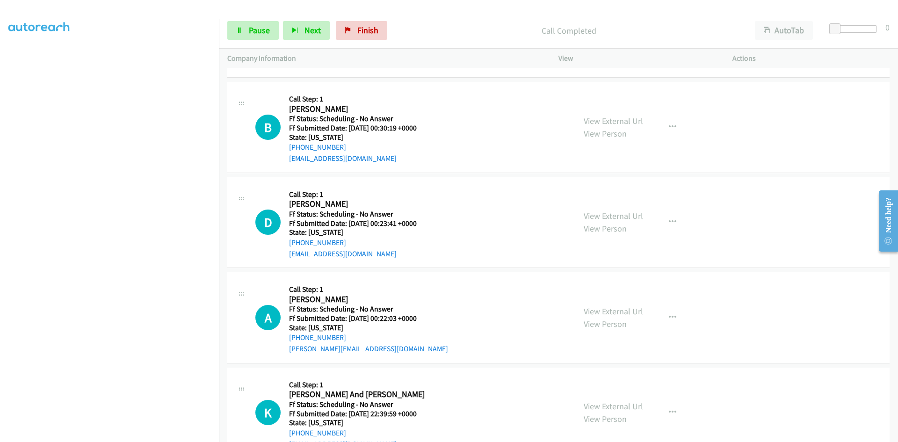
scroll to position [2283, 0]
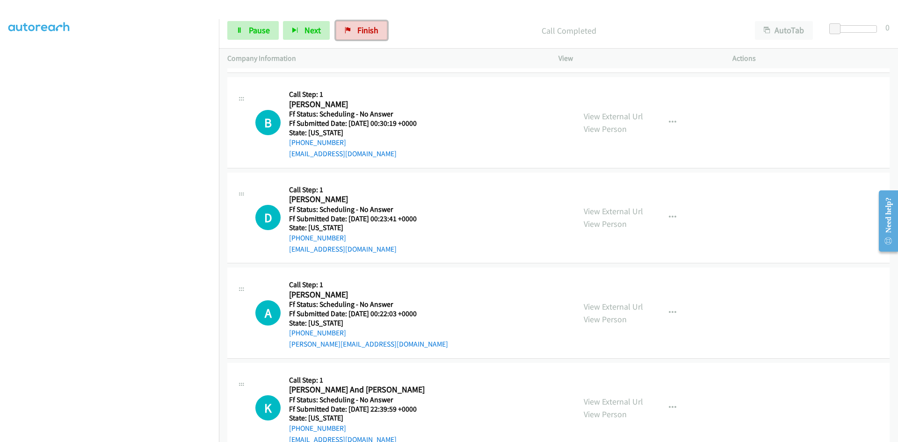
drag, startPoint x: 362, startPoint y: 33, endPoint x: 487, endPoint y: 50, distance: 126.1
click at [362, 33] on span "Finish" at bounding box center [367, 30] width 21 height 11
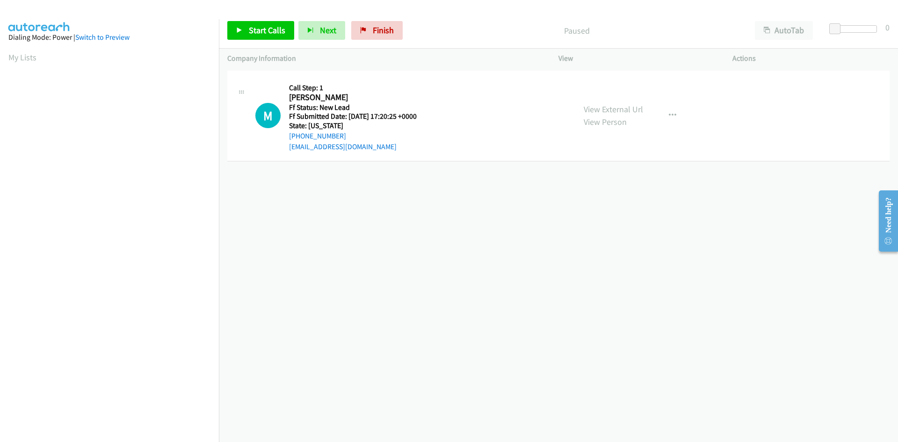
click at [423, 358] on div "[PHONE_NUMBER] Call failed - Please reload the list and try again The Callbar F…" at bounding box center [558, 255] width 679 height 374
click at [272, 26] on span "Start Calls" at bounding box center [267, 30] width 36 height 11
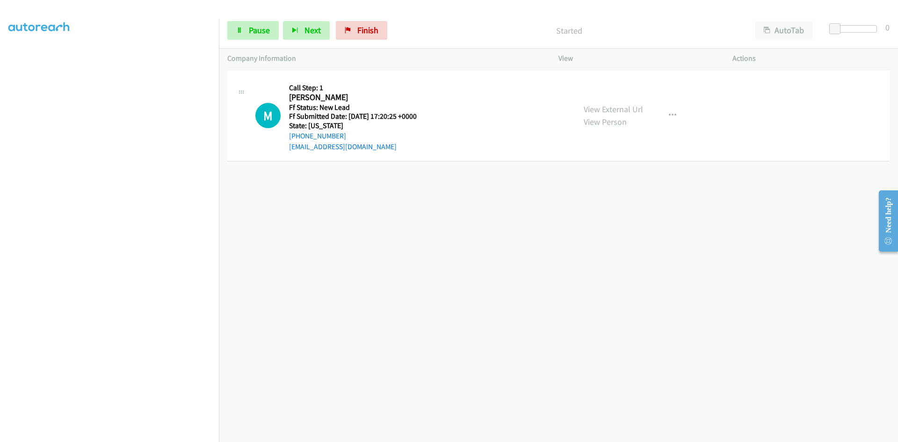
scroll to position [82, 0]
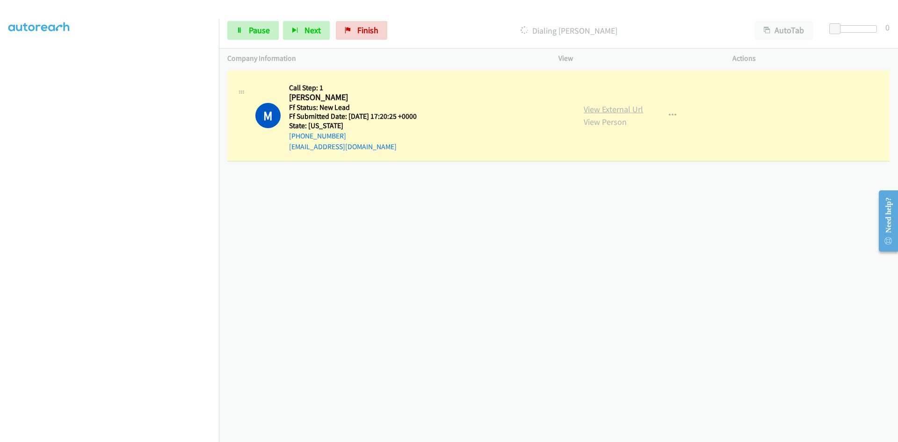
click at [635, 104] on link "View External Url" at bounding box center [613, 109] width 59 height 11
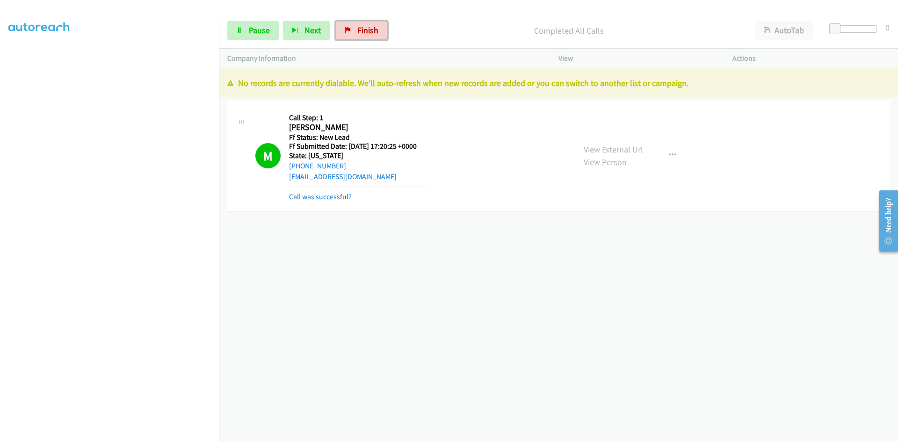
drag, startPoint x: 357, startPoint y: 33, endPoint x: 498, endPoint y: 53, distance: 141.8
click at [357, 33] on span "Finish" at bounding box center [367, 30] width 21 height 11
